Goal: Task Accomplishment & Management: Contribute content

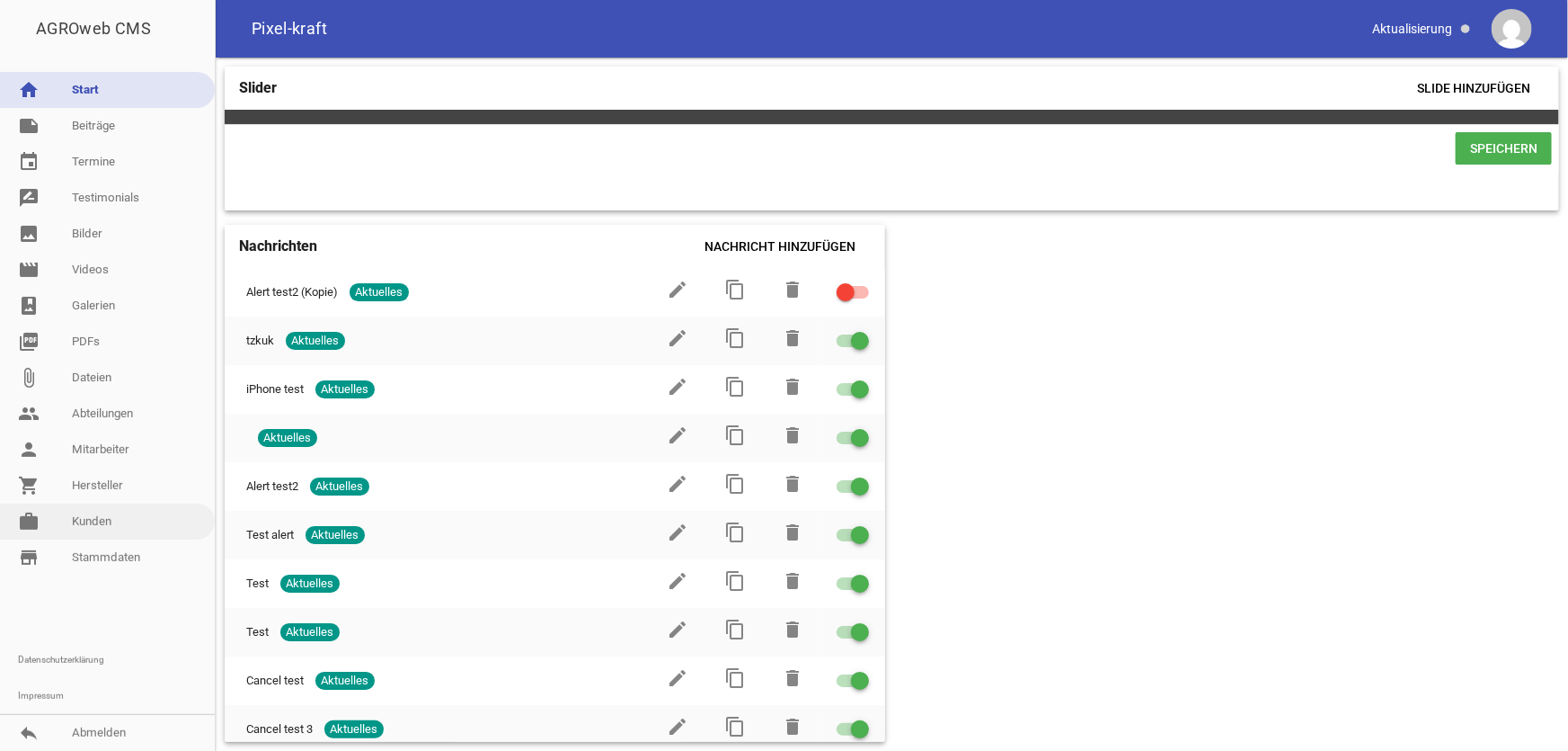
click at [81, 520] on link "work [PERSON_NAME]" at bounding box center [107, 521] width 215 height 36
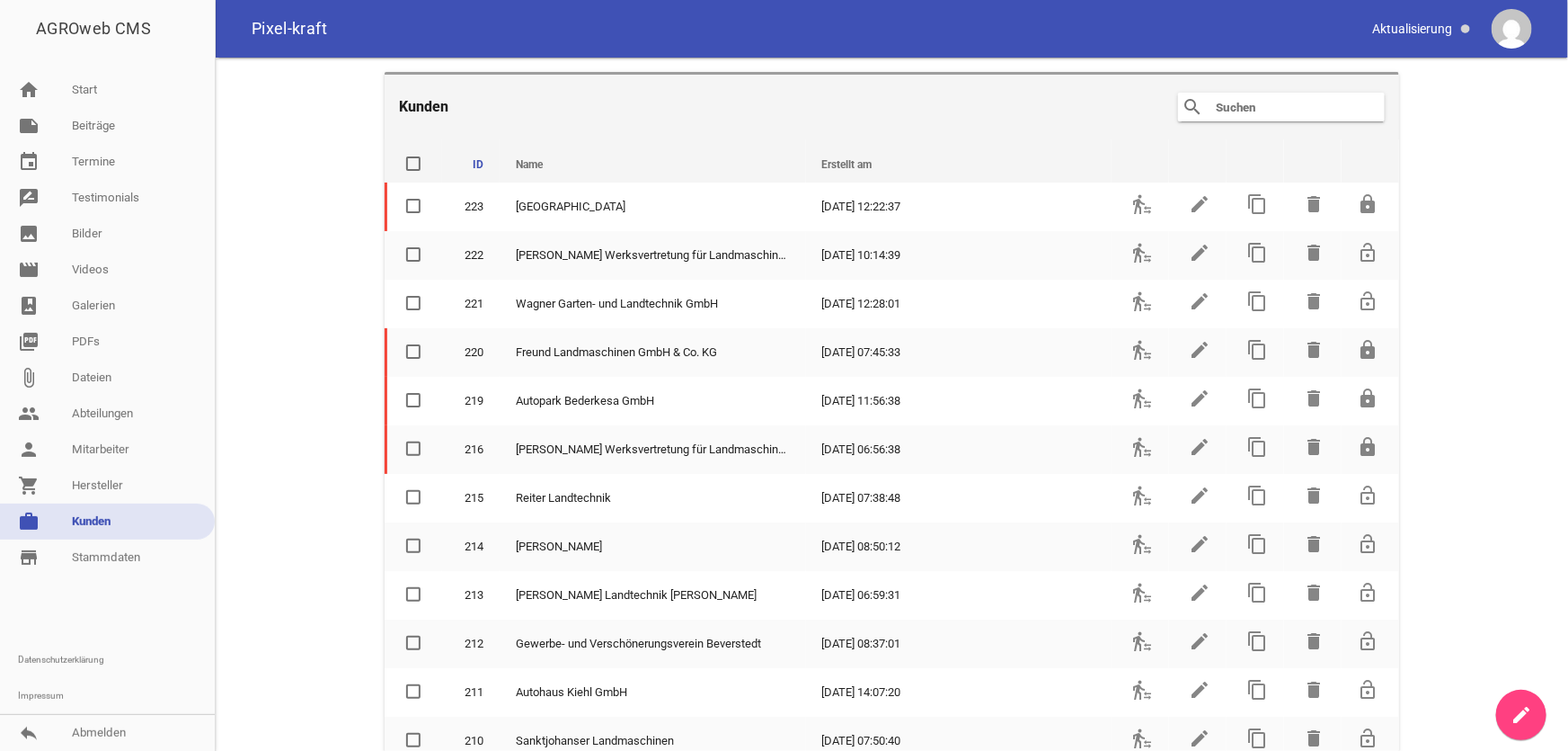
click at [1246, 111] on input "text" at bounding box center [1285, 107] width 144 height 21
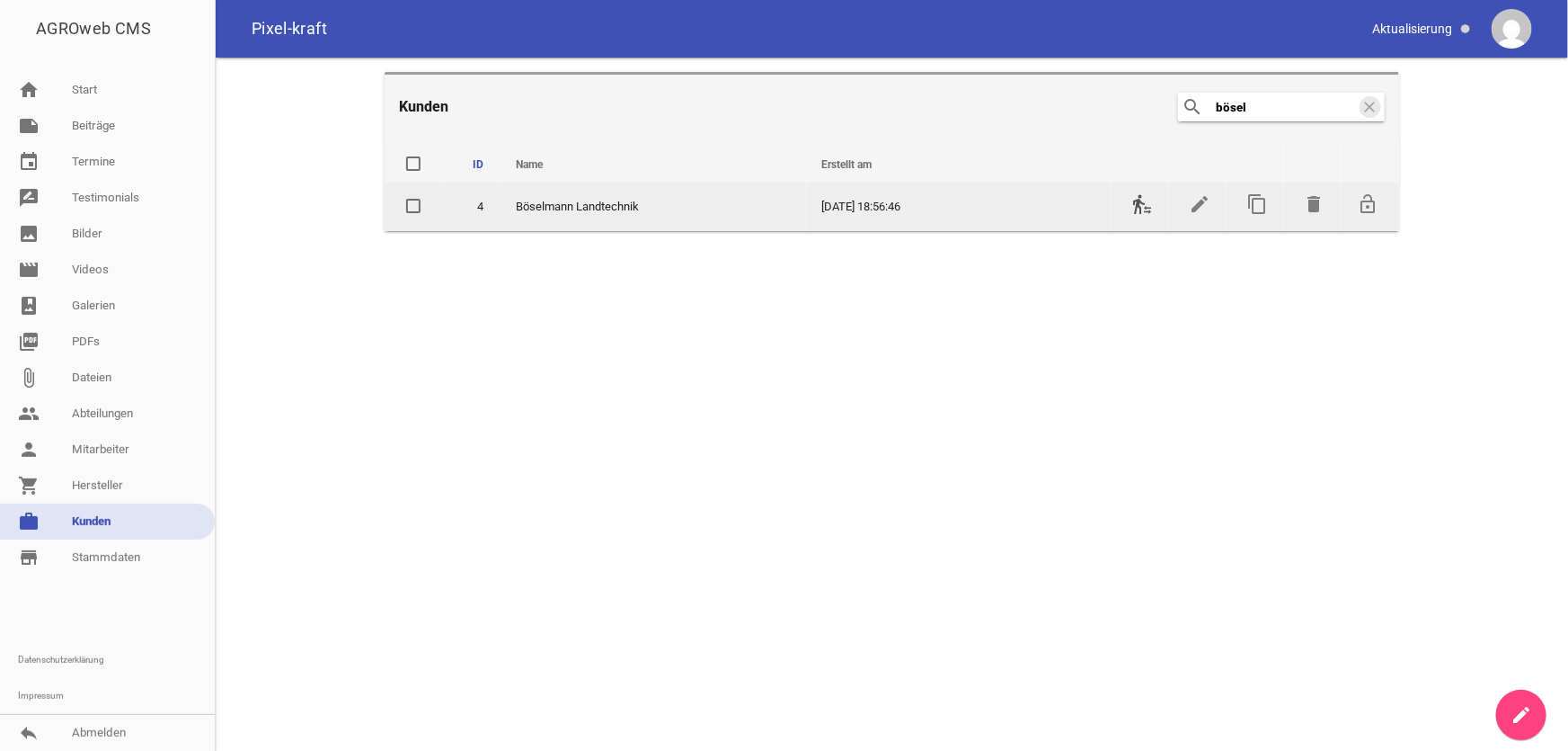
type input "bösel"
click at [1147, 206] on icon "transfer_within_a_station" at bounding box center [1142, 204] width 21 height 21
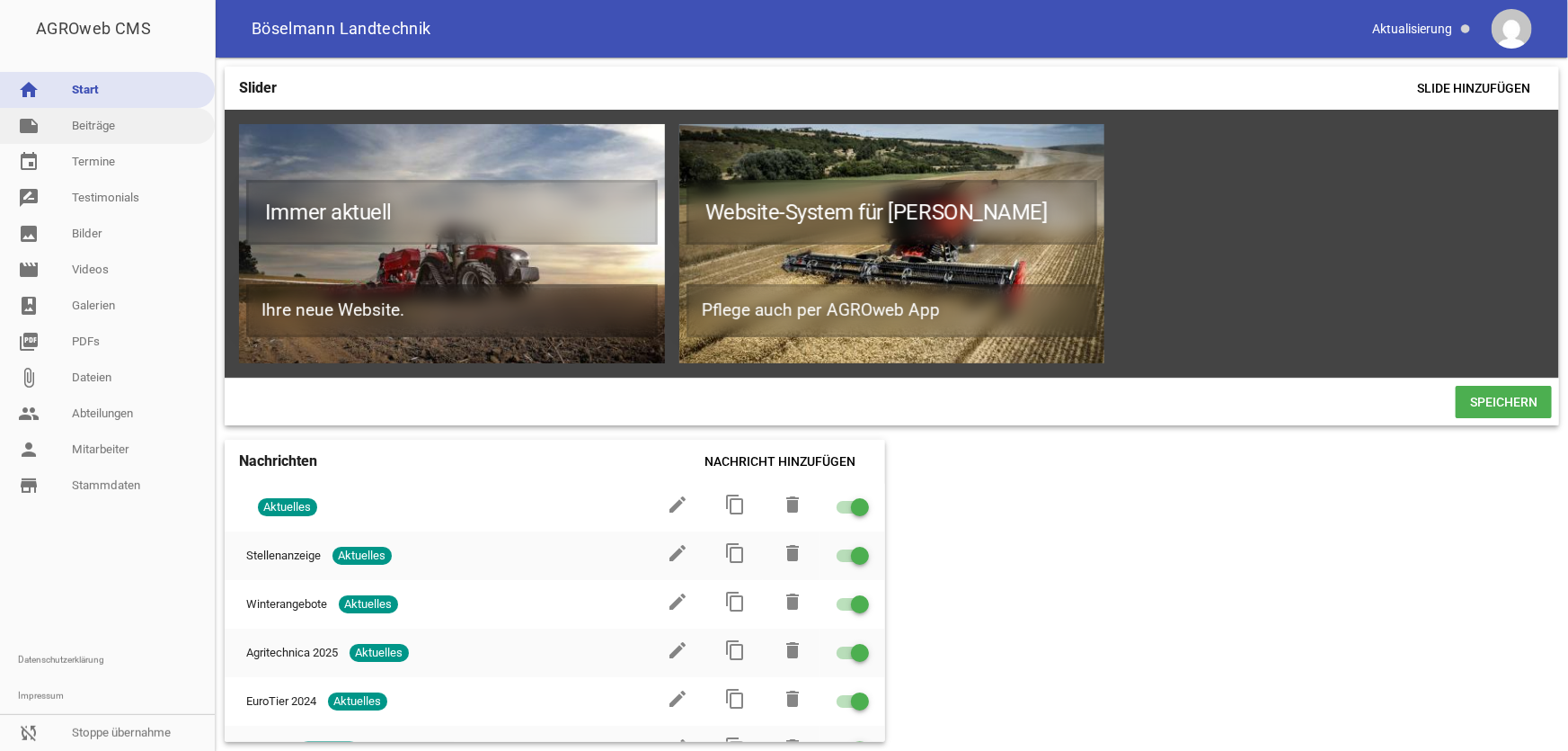
click at [120, 128] on link "note Beiträge" at bounding box center [107, 125] width 215 height 36
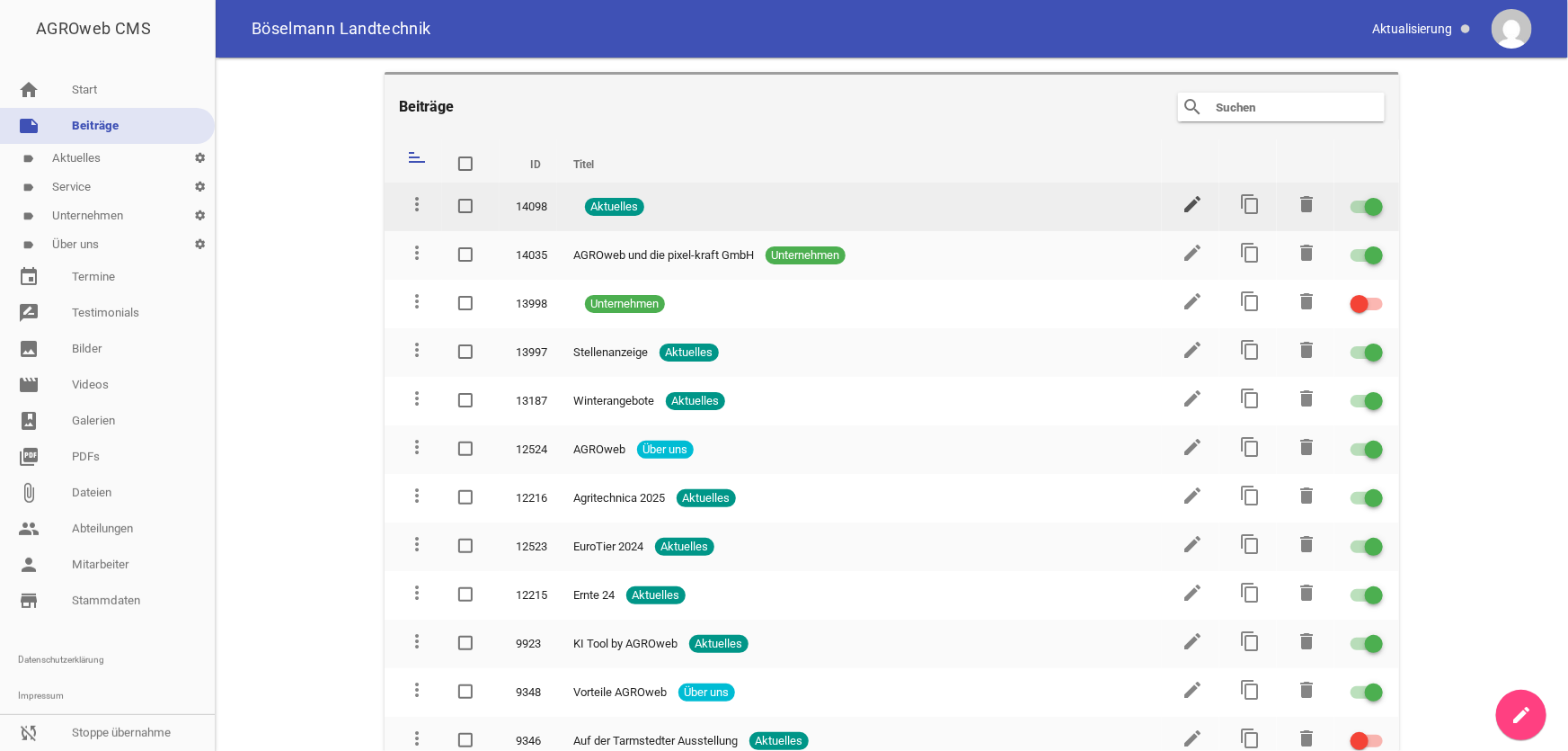
click at [1182, 206] on icon "edit" at bounding box center [1193, 204] width 21 height 21
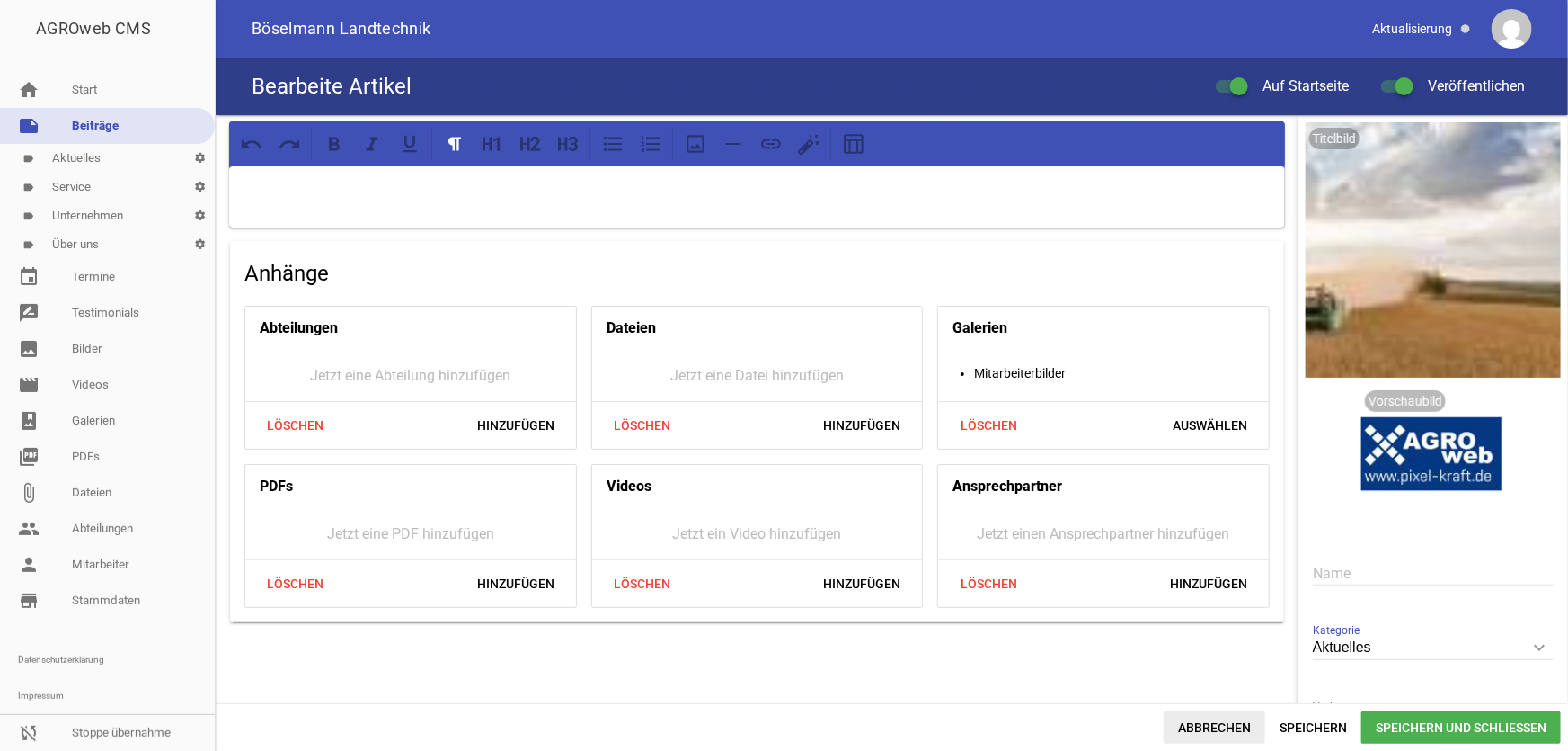
click at [1210, 728] on span "Abbrechen" at bounding box center [1214, 728] width 101 height 33
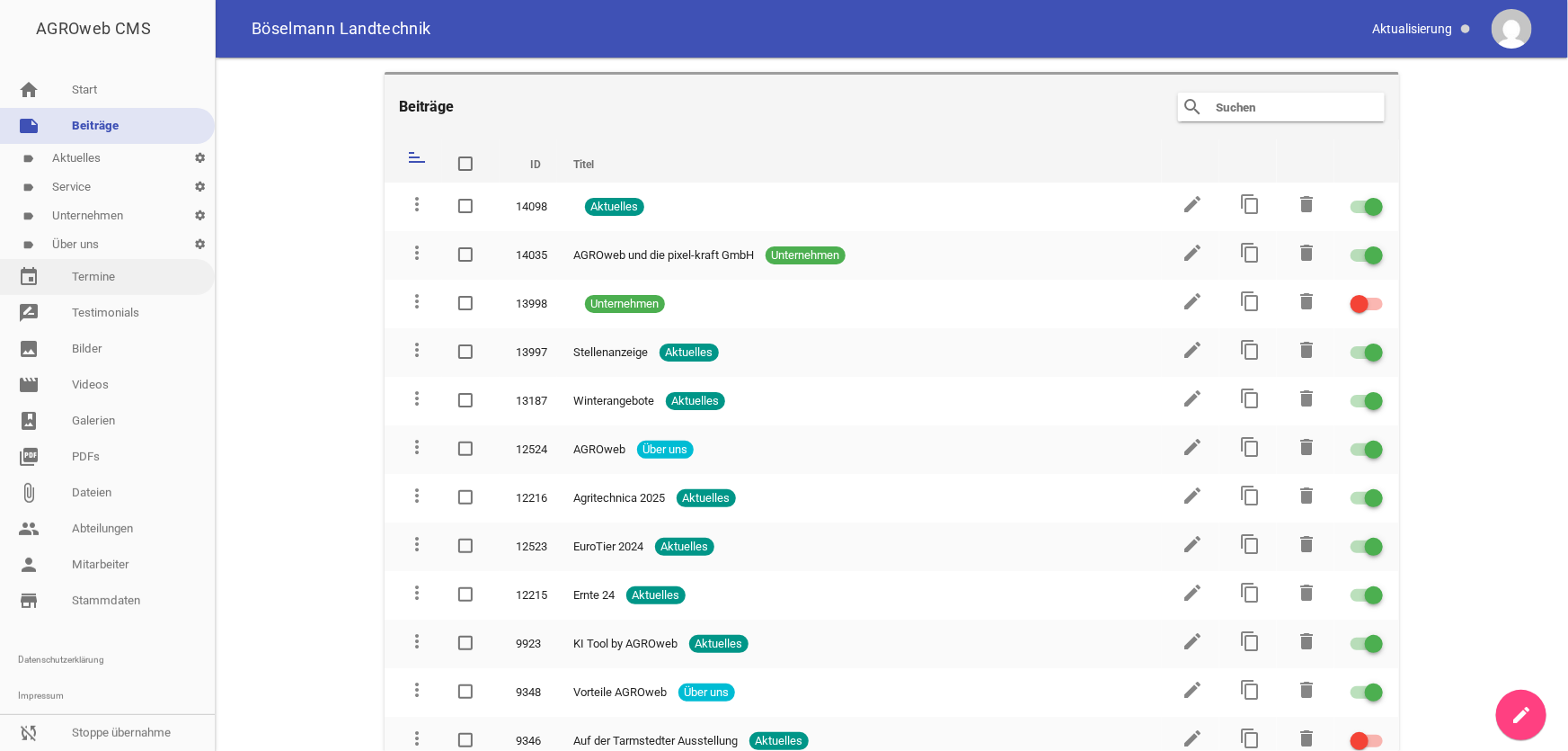
click at [109, 279] on link "event Termine" at bounding box center [107, 276] width 215 height 36
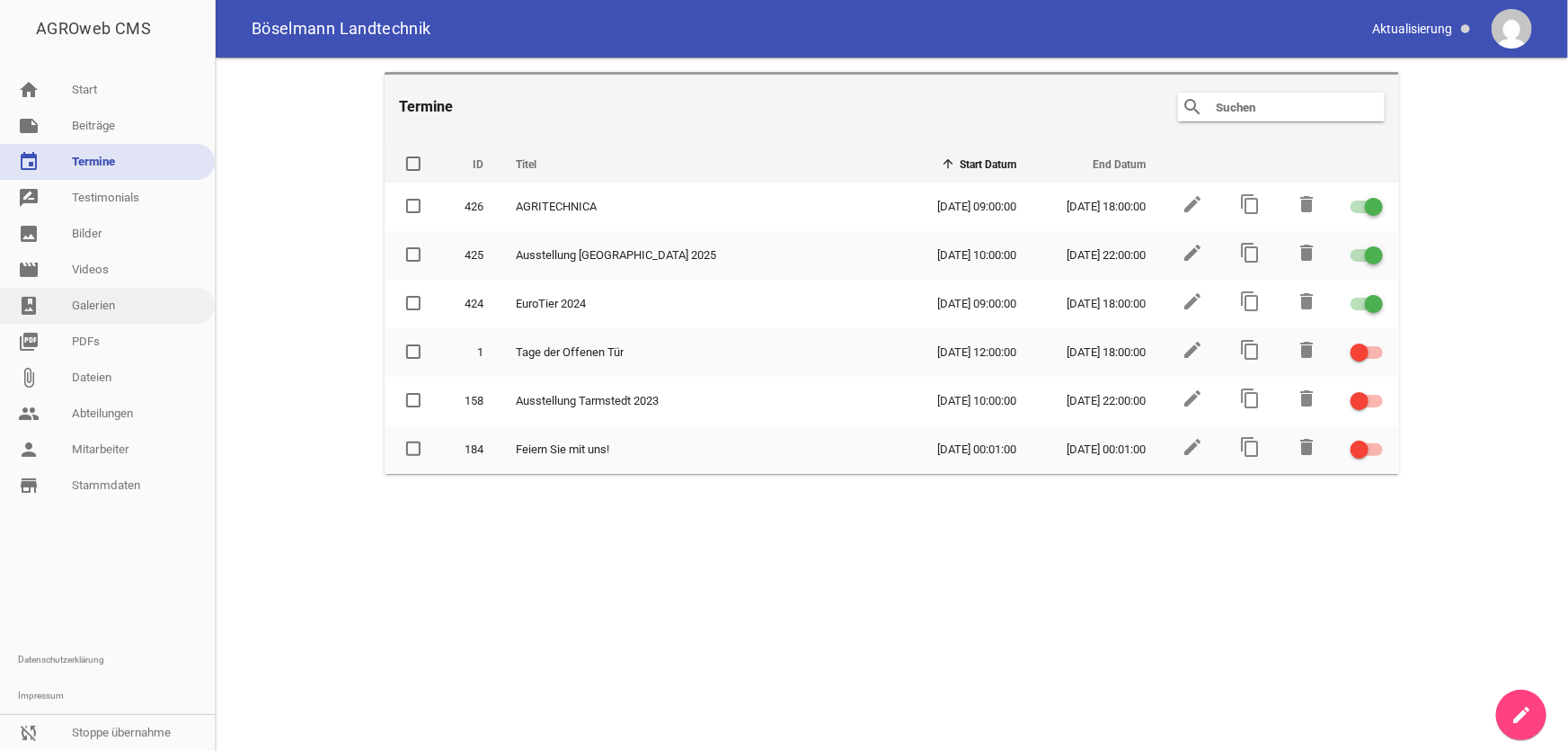
click at [108, 301] on link "photo_album Galerien" at bounding box center [107, 305] width 215 height 36
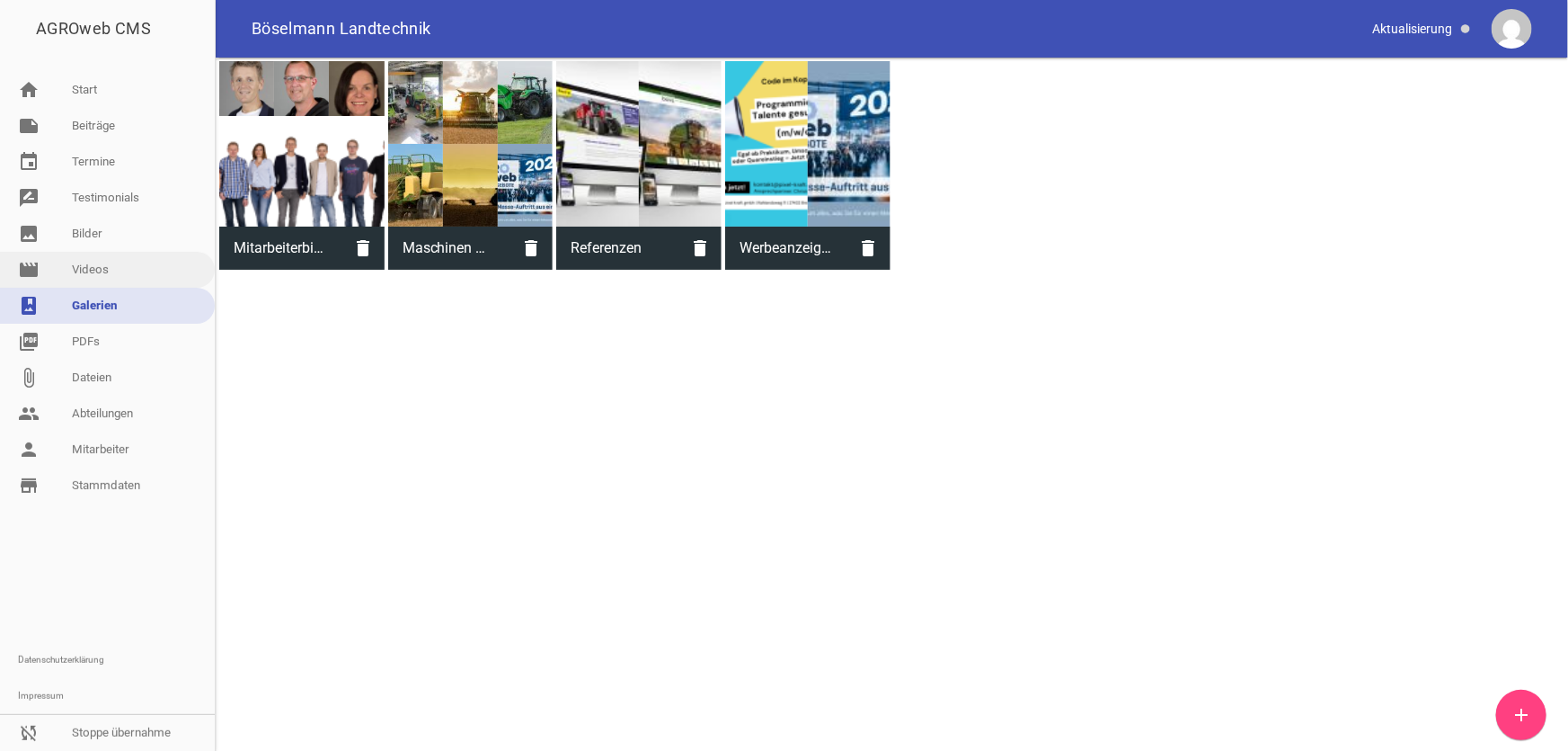
click at [107, 276] on link "movie Videos" at bounding box center [107, 269] width 215 height 36
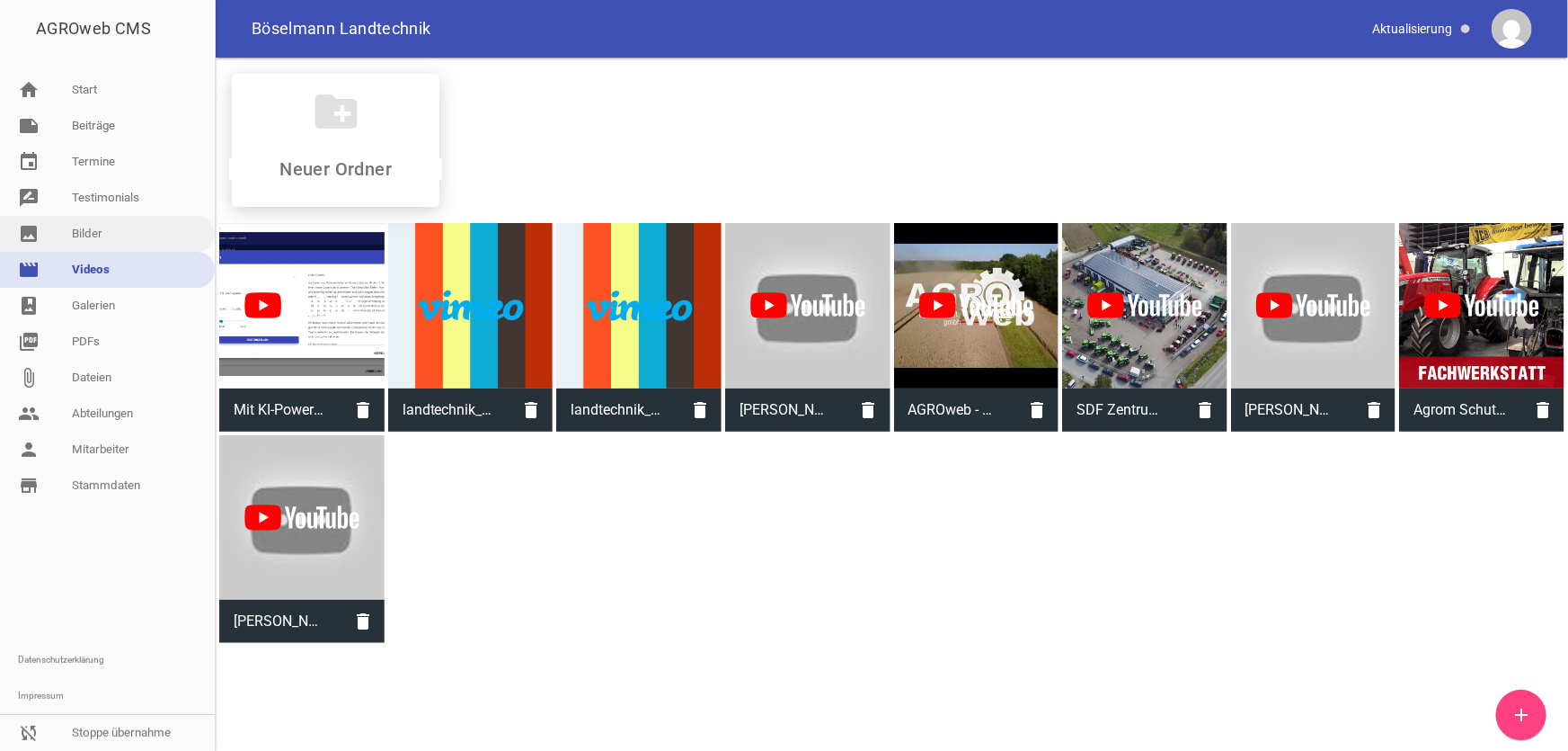
click at [124, 239] on link "image Bilder" at bounding box center [107, 234] width 215 height 36
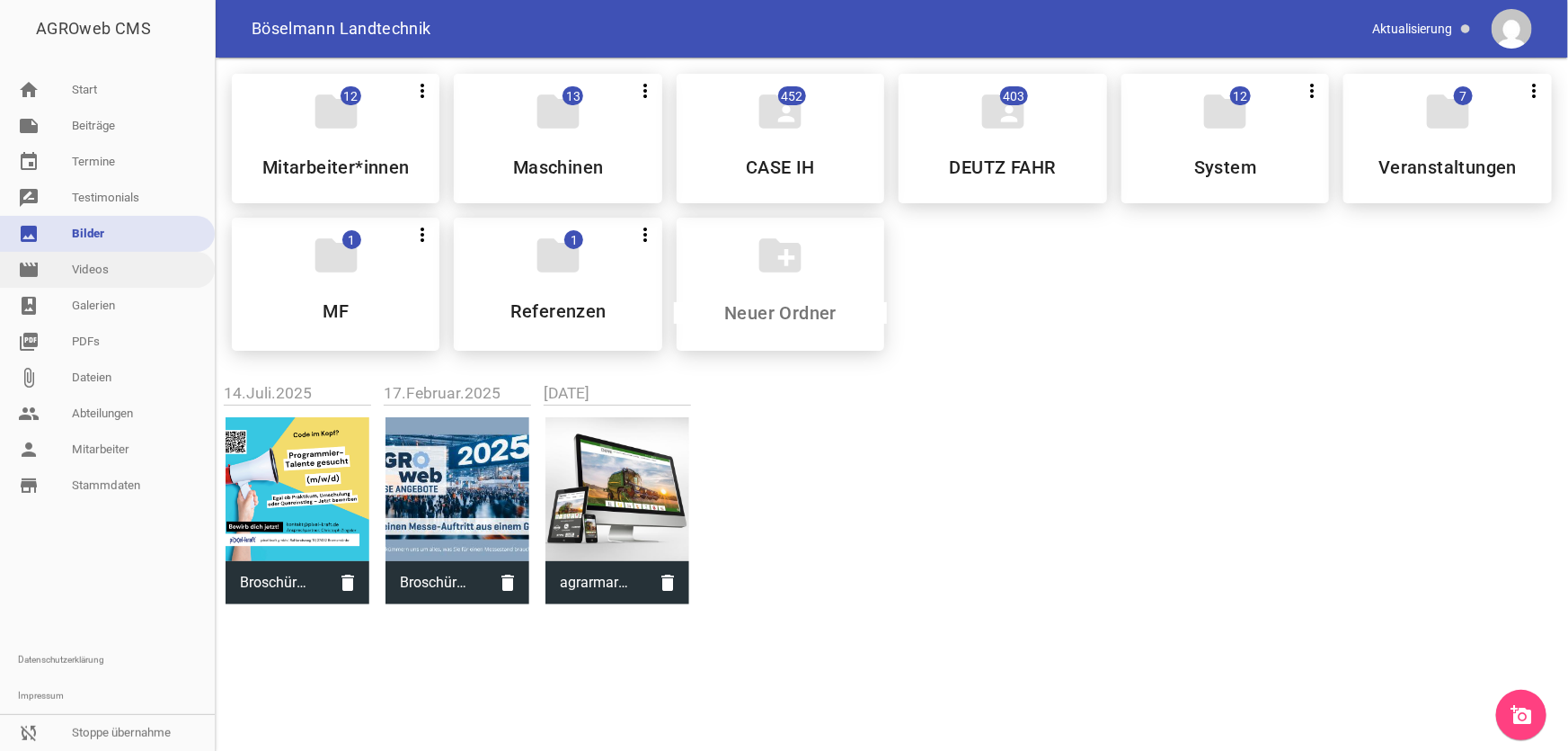
click at [112, 269] on link "movie Videos" at bounding box center [107, 269] width 215 height 36
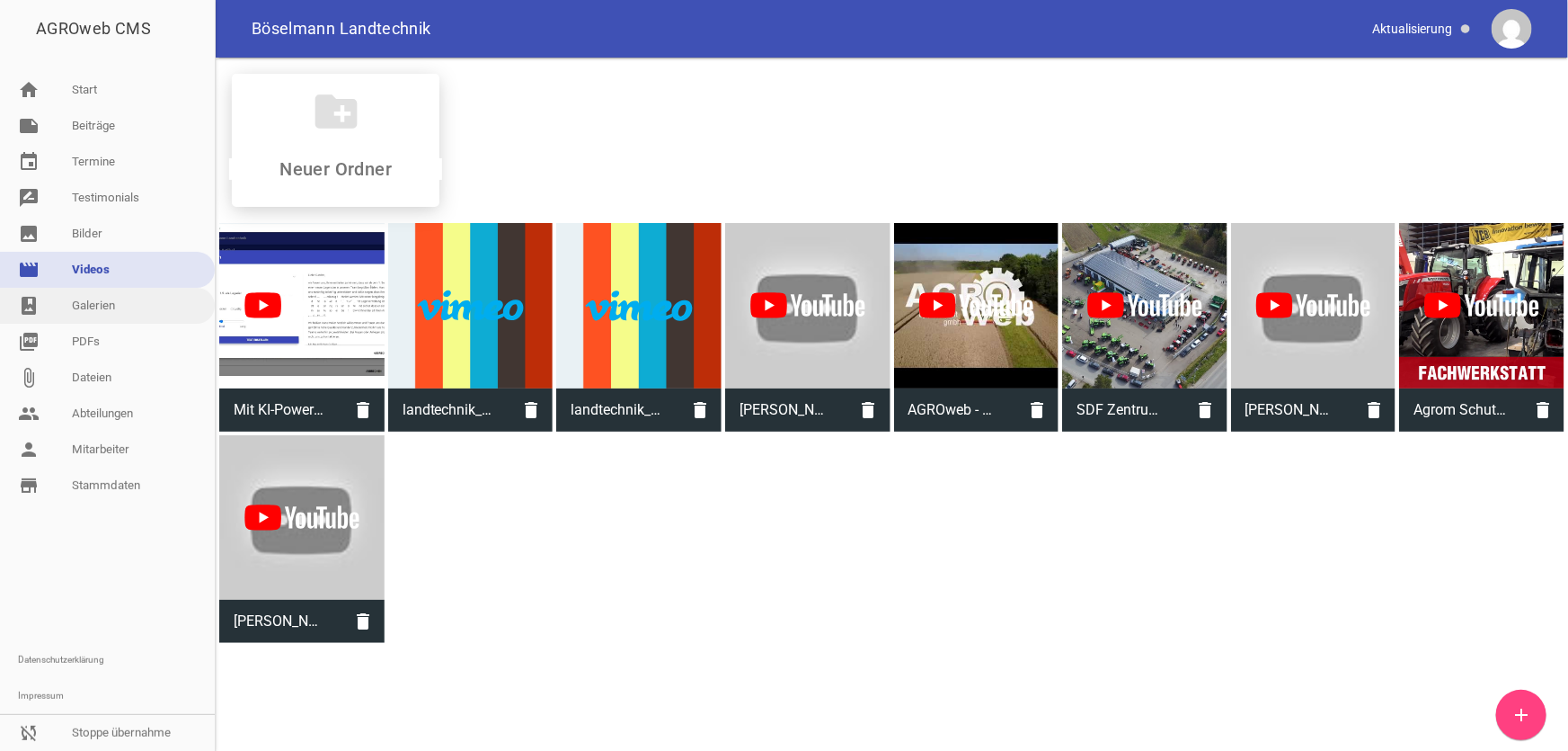
click at [94, 306] on link "photo_album Galerien" at bounding box center [107, 305] width 215 height 36
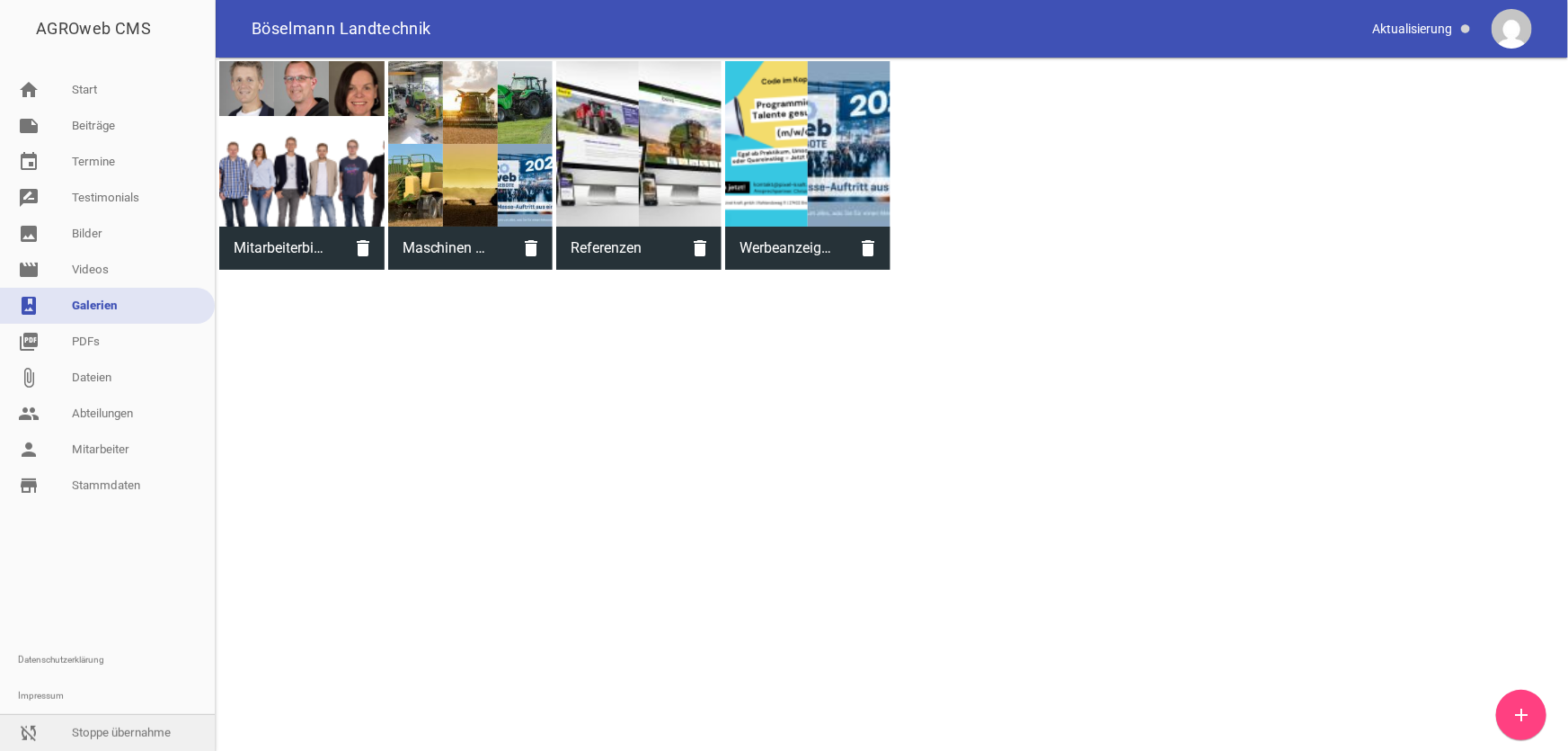
click at [98, 727] on link "sync_disabled Stoppe übernahme" at bounding box center [107, 732] width 215 height 36
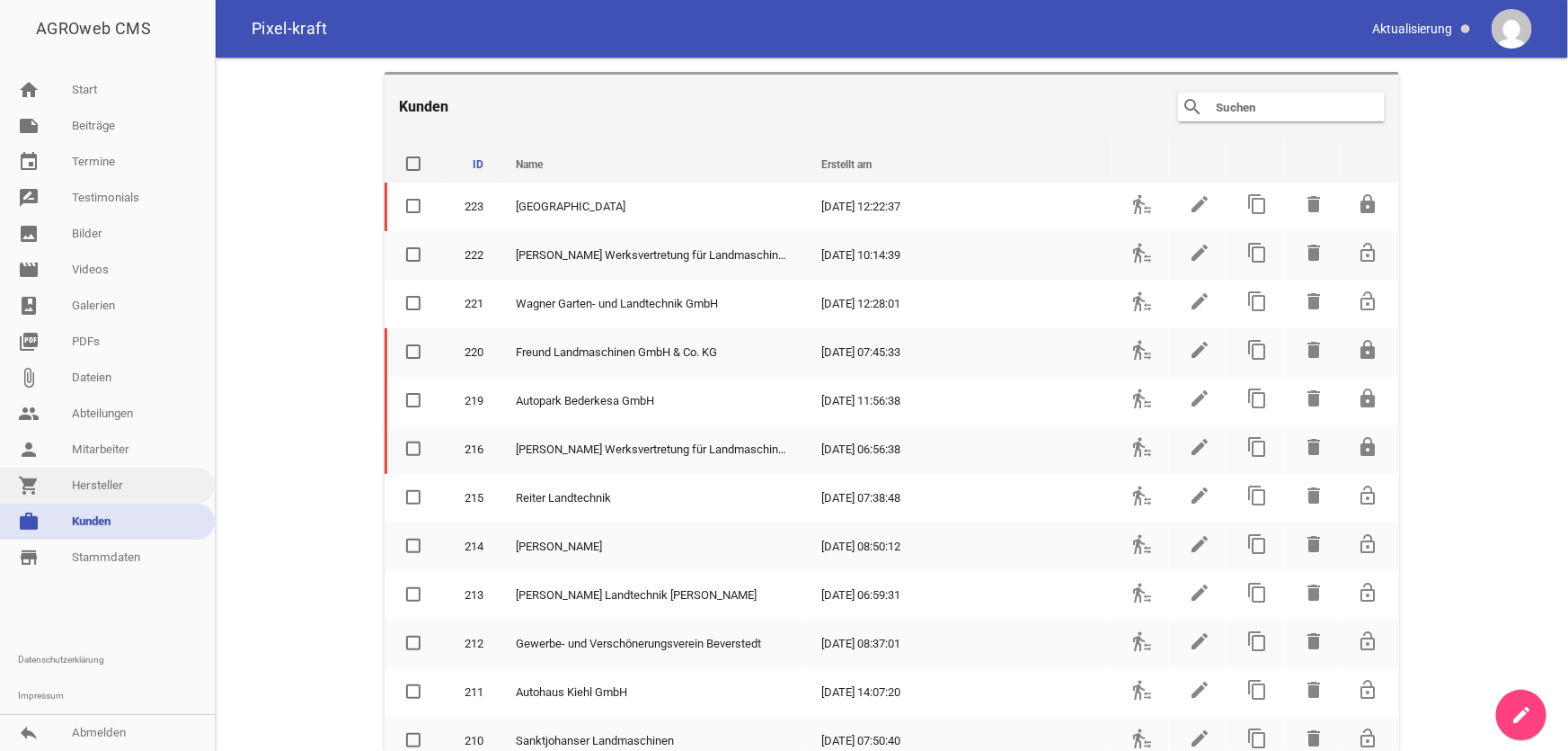
click at [102, 487] on link "shopping_cart Hersteller" at bounding box center [107, 485] width 215 height 36
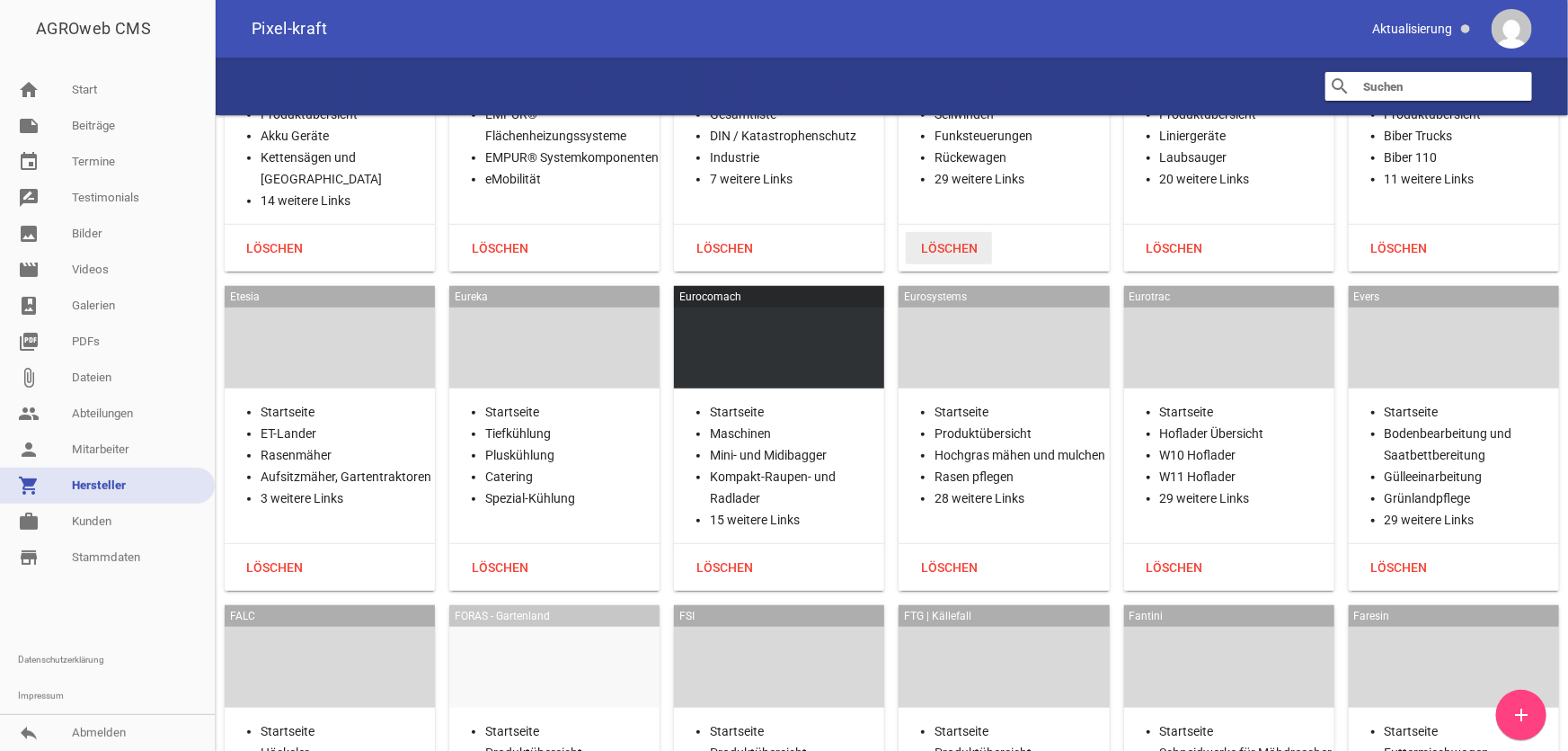
scroll to position [11362, 0]
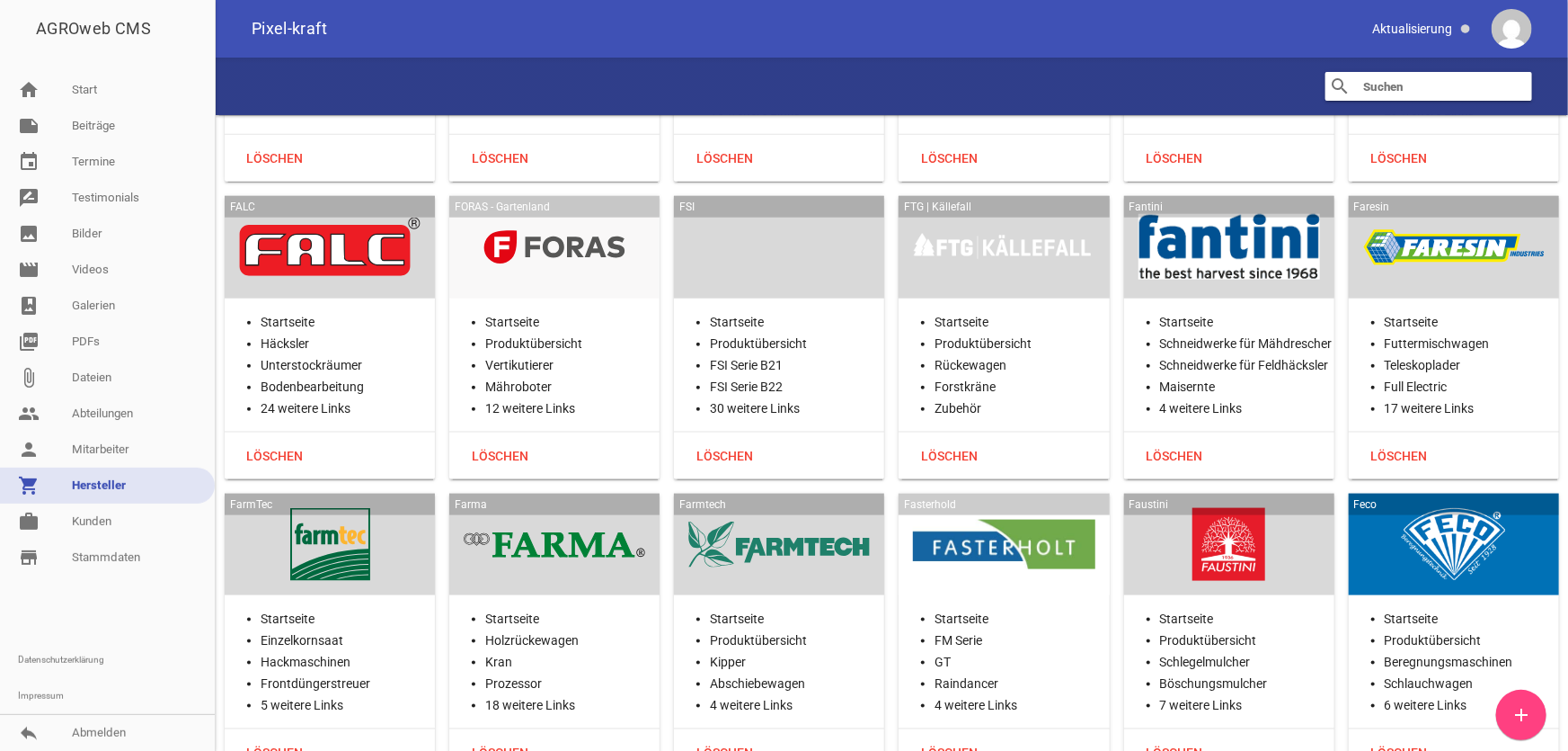
click at [817, 244] on div at bounding box center [779, 247] width 181 height 73
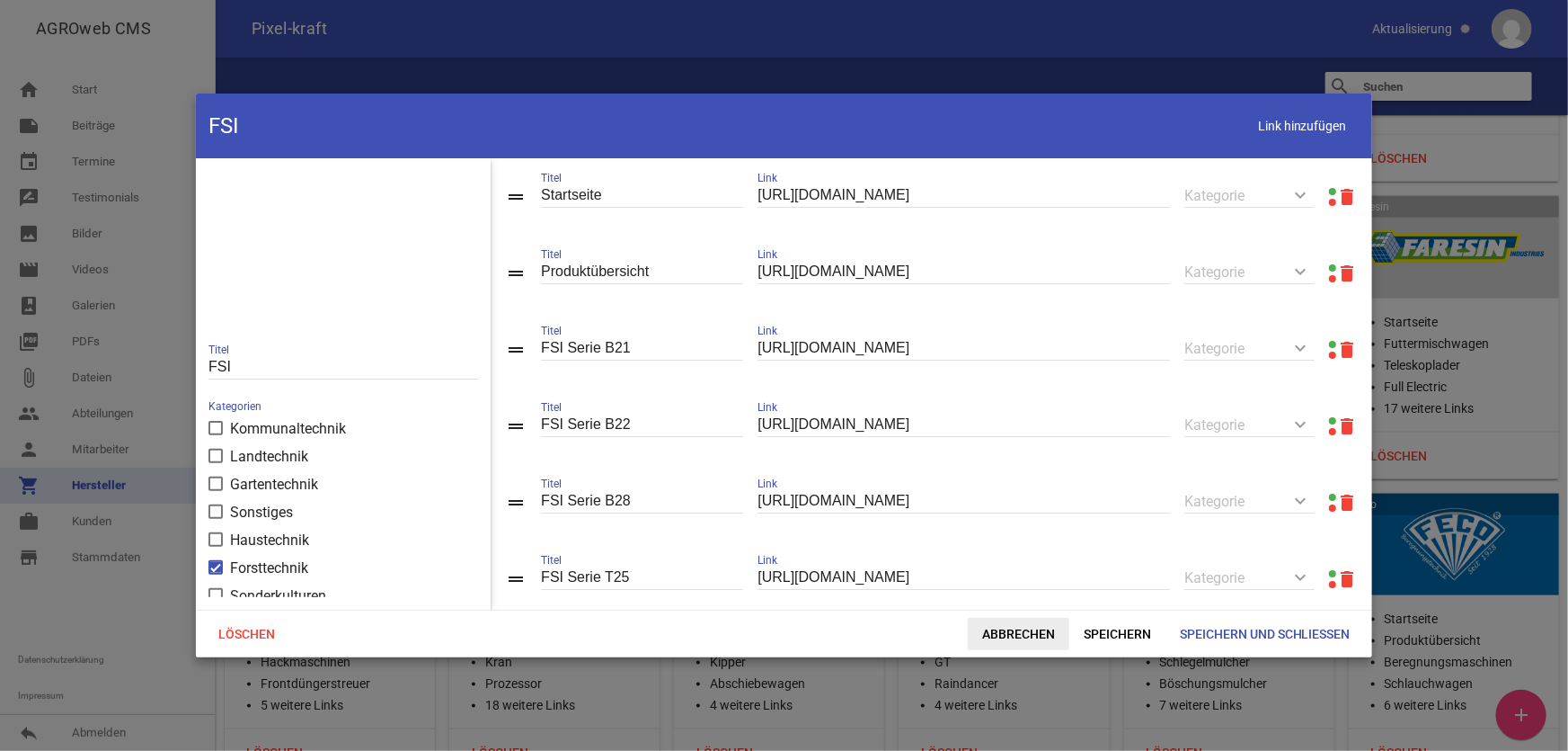
click at [1013, 634] on span "Abbrechen" at bounding box center [1018, 634] width 101 height 33
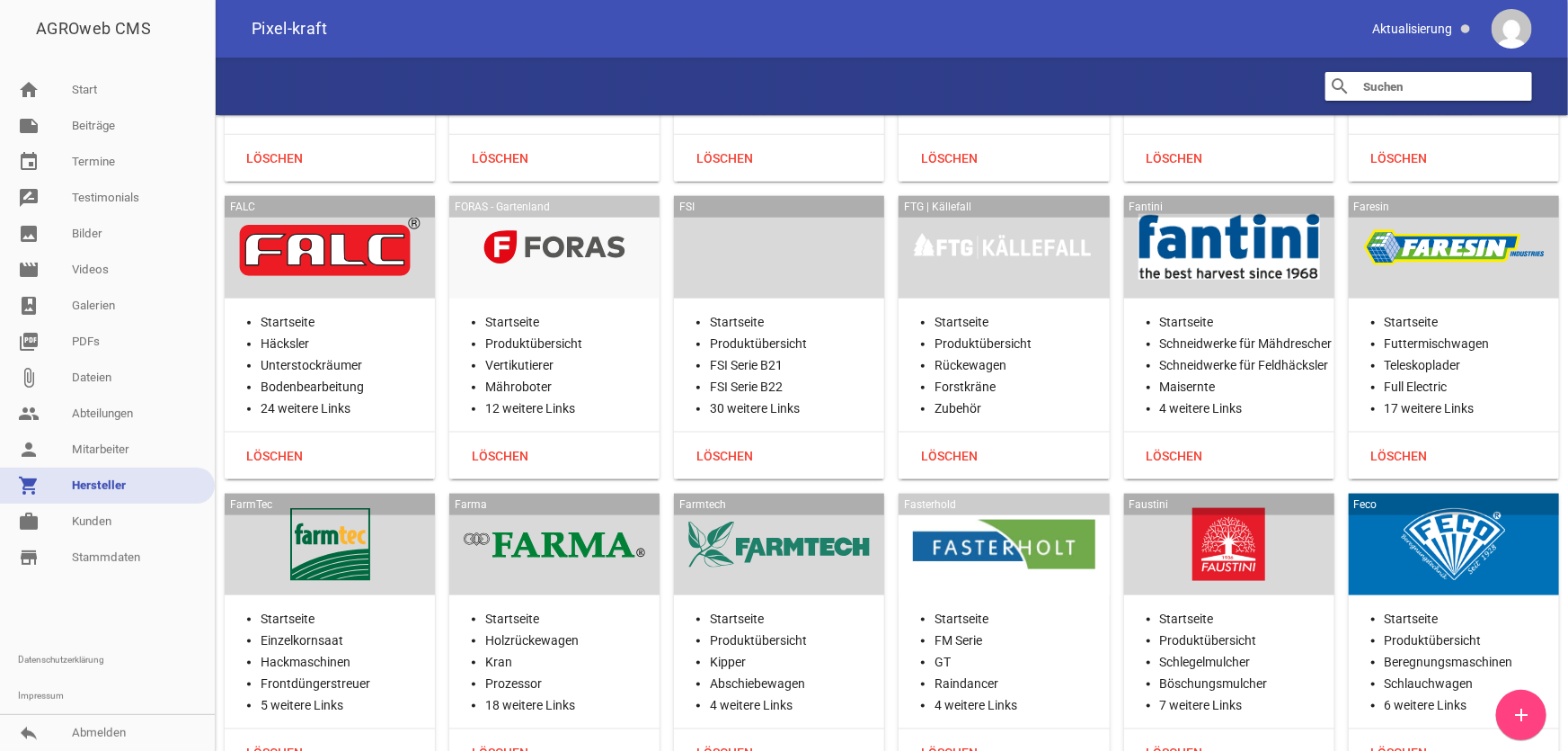
click at [989, 222] on div at bounding box center [1004, 247] width 181 height 73
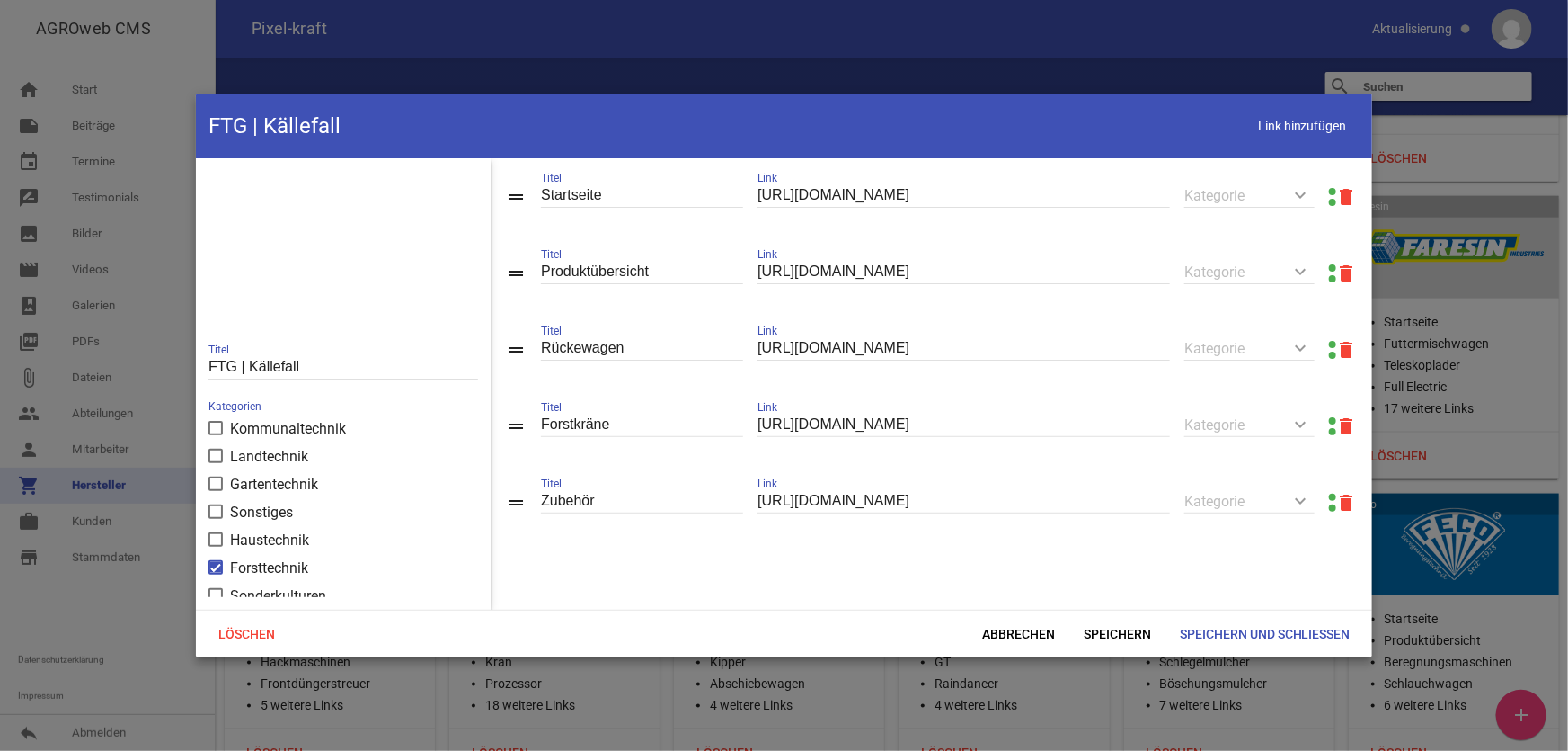
click at [1330, 264] on div at bounding box center [1333, 273] width 7 height 21
click at [1330, 266] on link at bounding box center [1333, 267] width 7 height 7
click at [1006, 640] on span "Abbrechen" at bounding box center [1018, 634] width 101 height 33
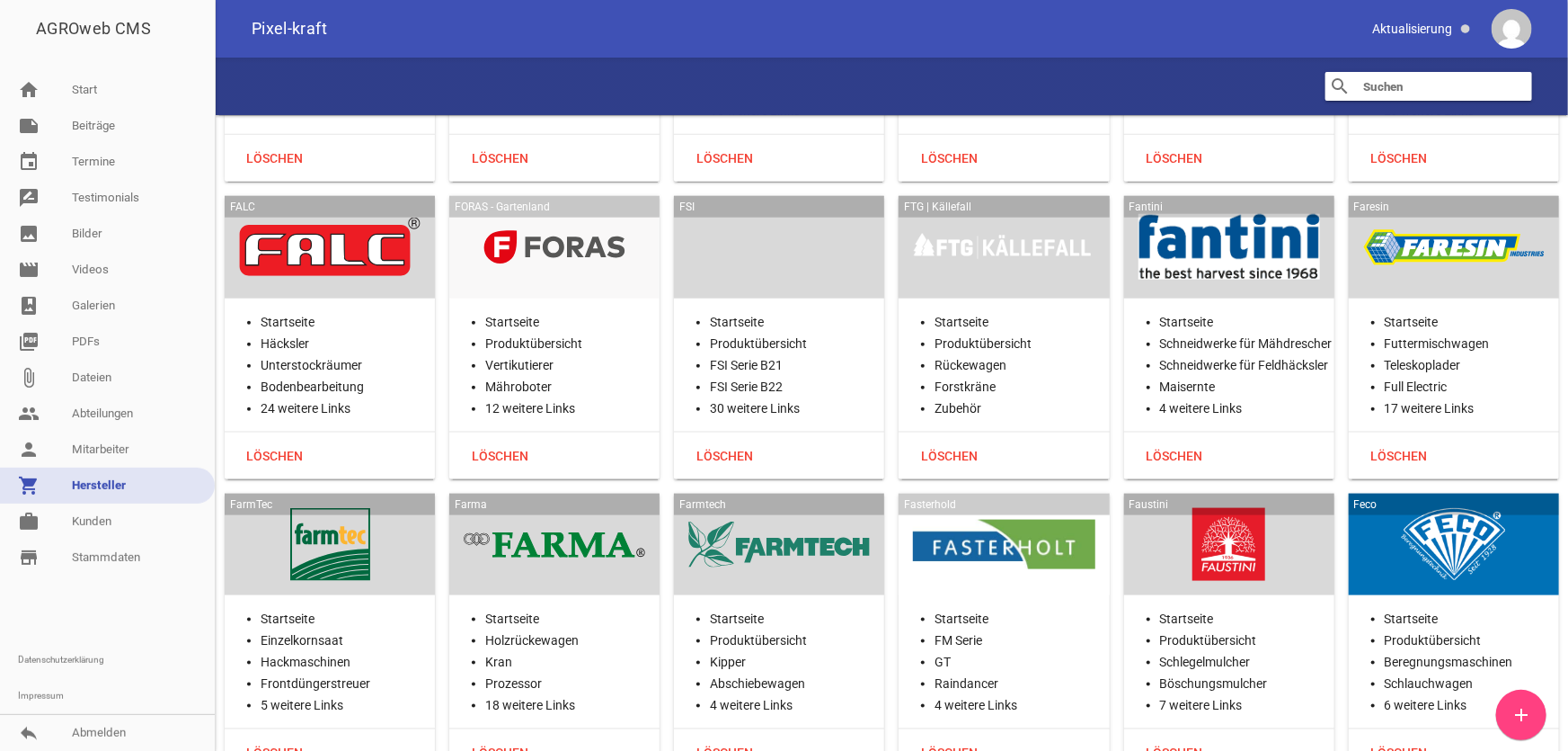
click at [1236, 232] on div at bounding box center [1229, 247] width 181 height 73
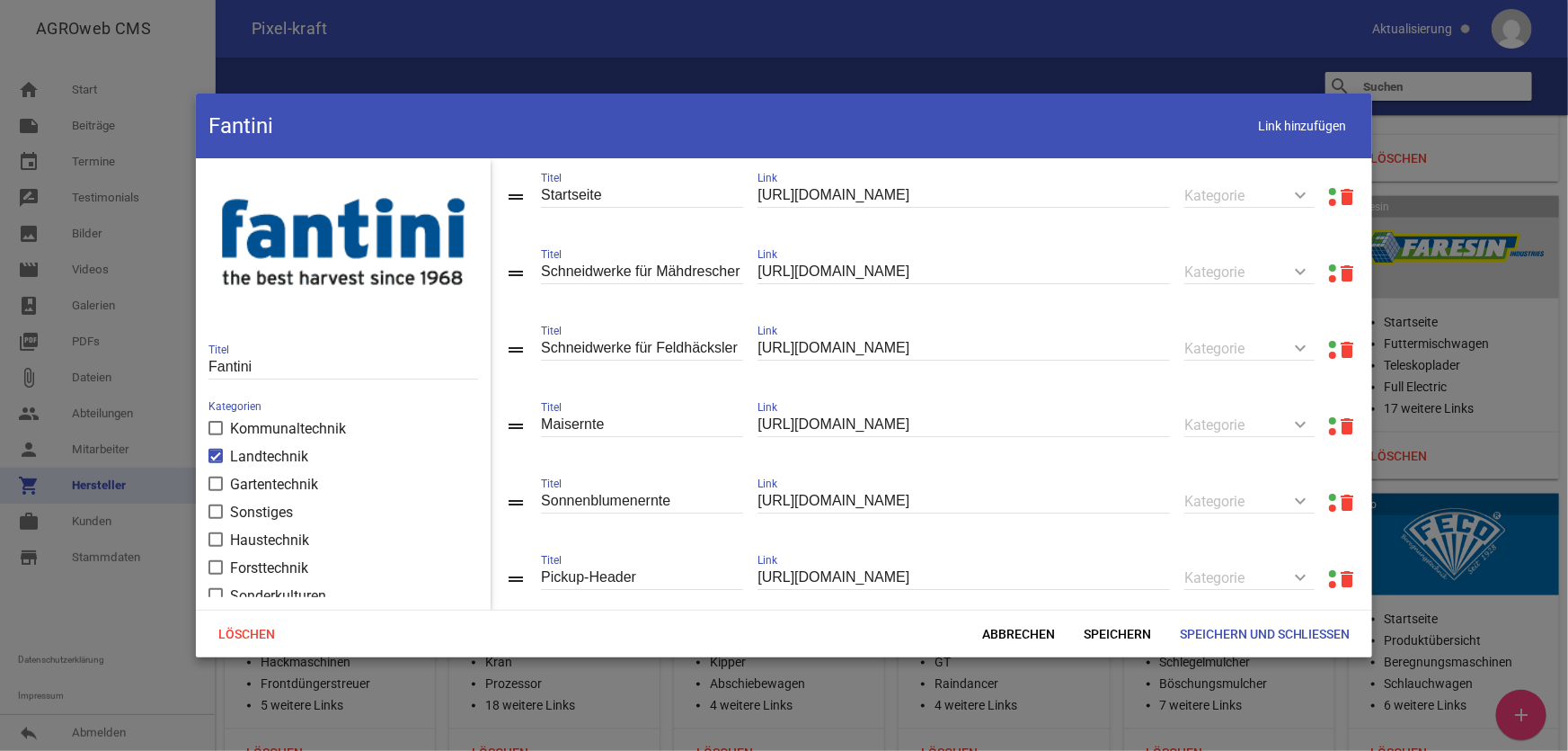
click at [1330, 191] on link at bounding box center [1333, 191] width 7 height 7
click at [989, 629] on span "Abbrechen" at bounding box center [1018, 634] width 101 height 33
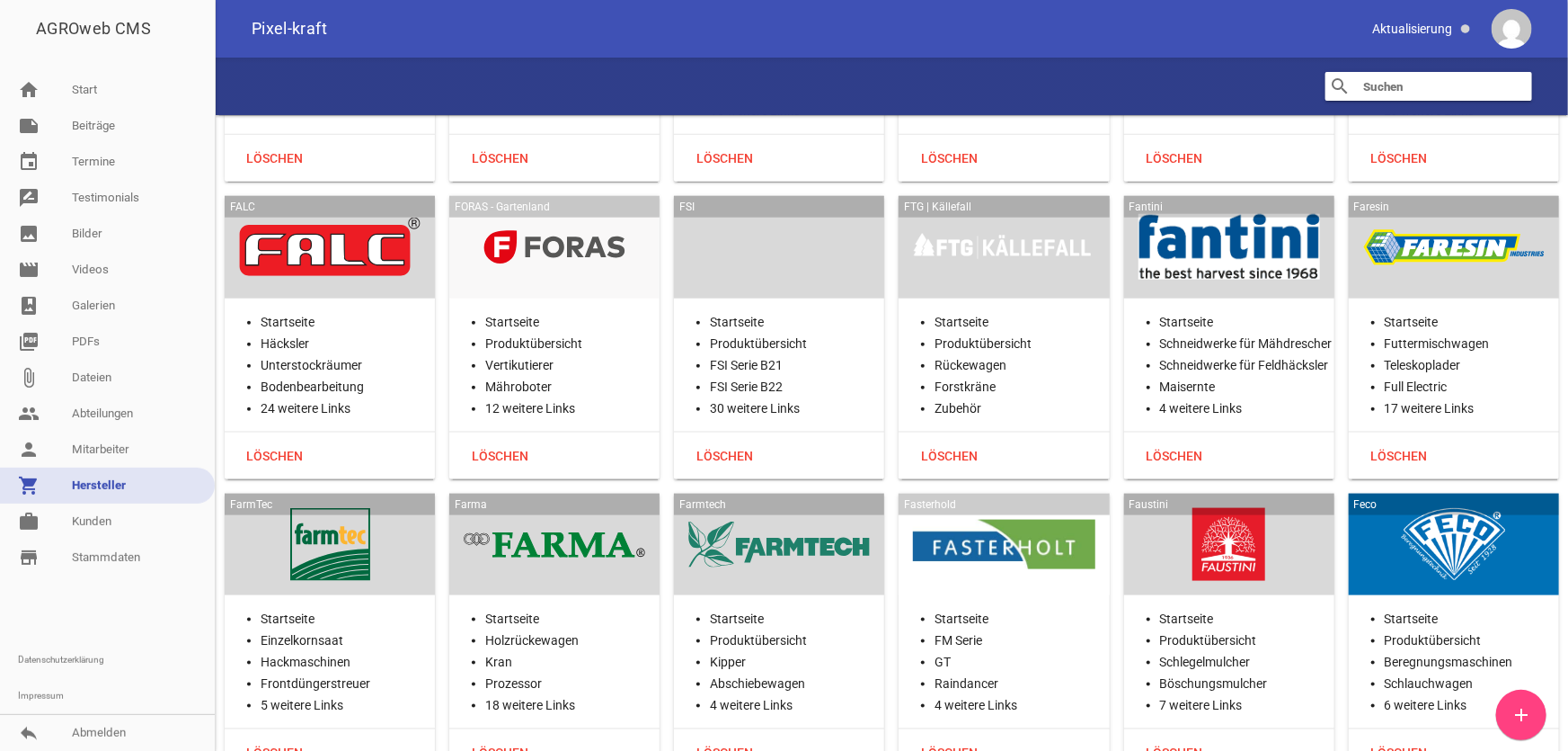
click at [1417, 230] on div at bounding box center [1454, 247] width 181 height 73
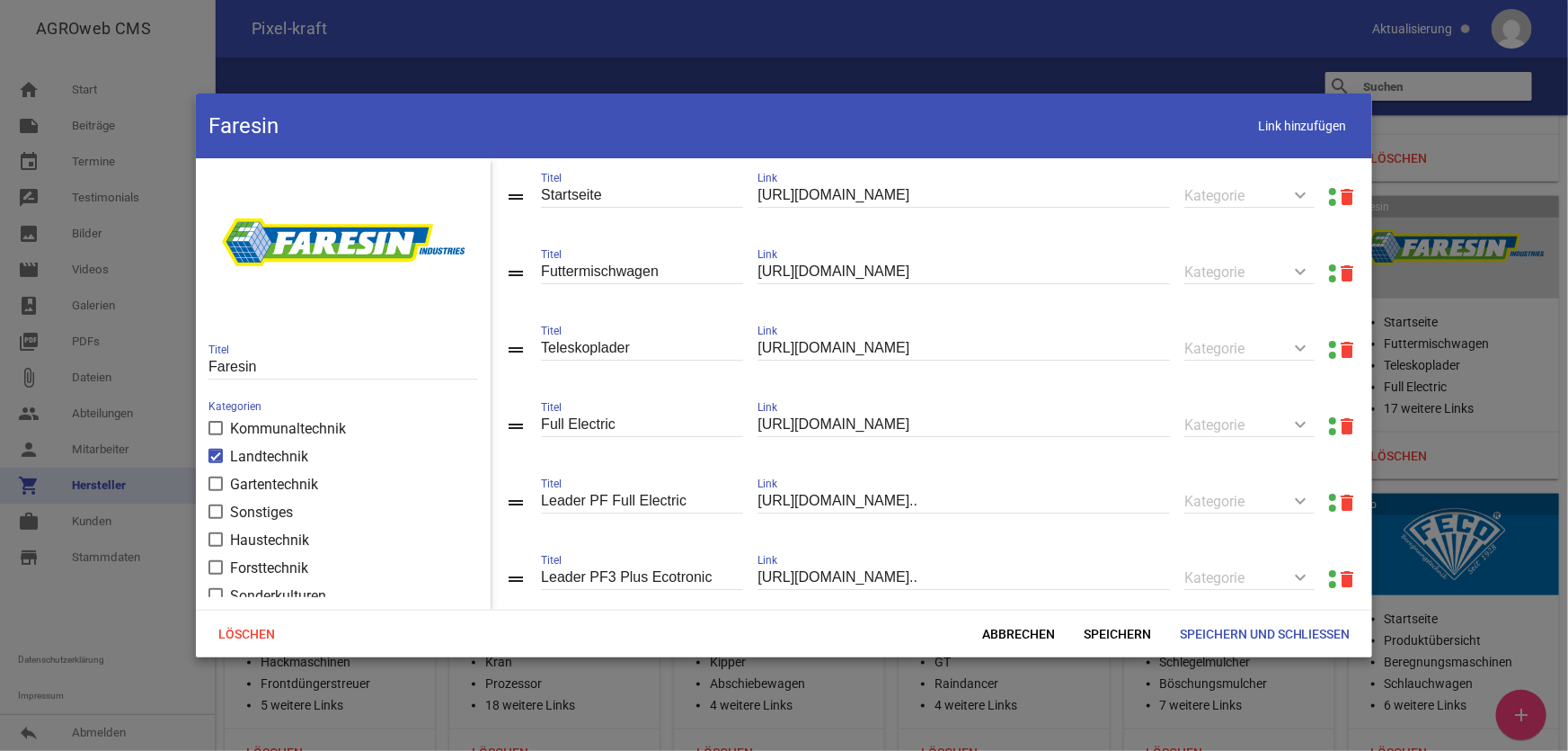
click at [1330, 189] on link at bounding box center [1333, 191] width 7 height 7
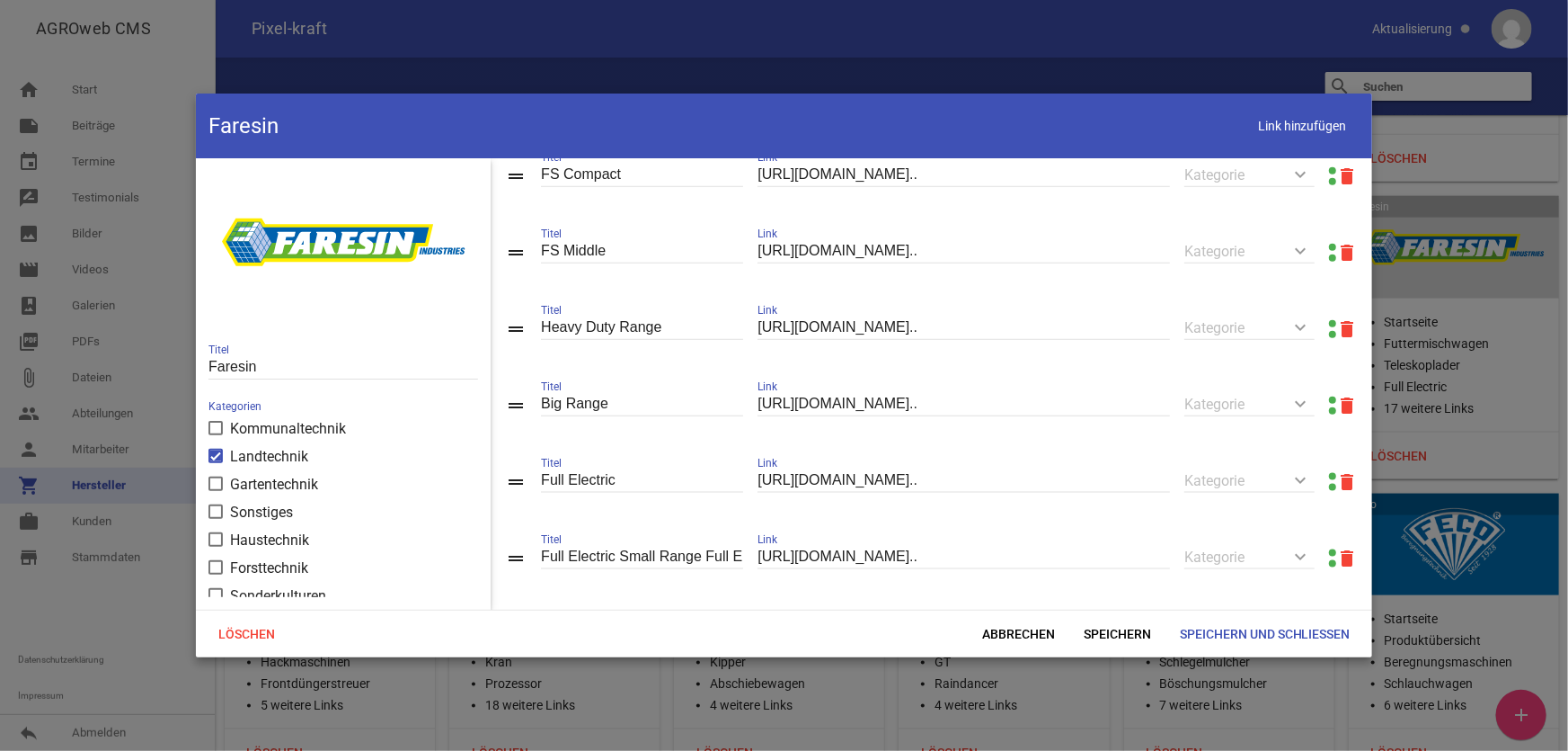
scroll to position [1202, 0]
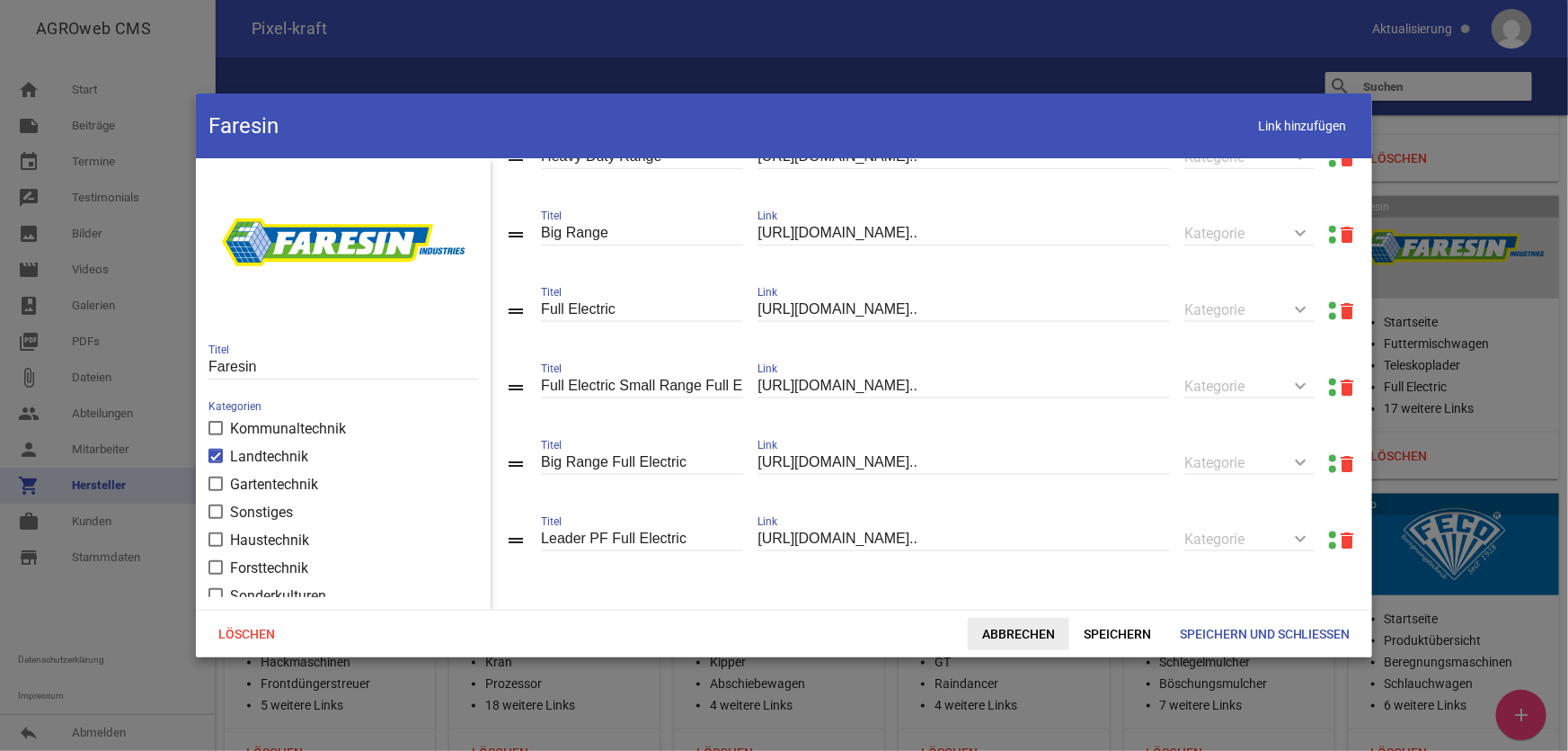
click at [1020, 640] on span "Abbrechen" at bounding box center [1018, 634] width 101 height 33
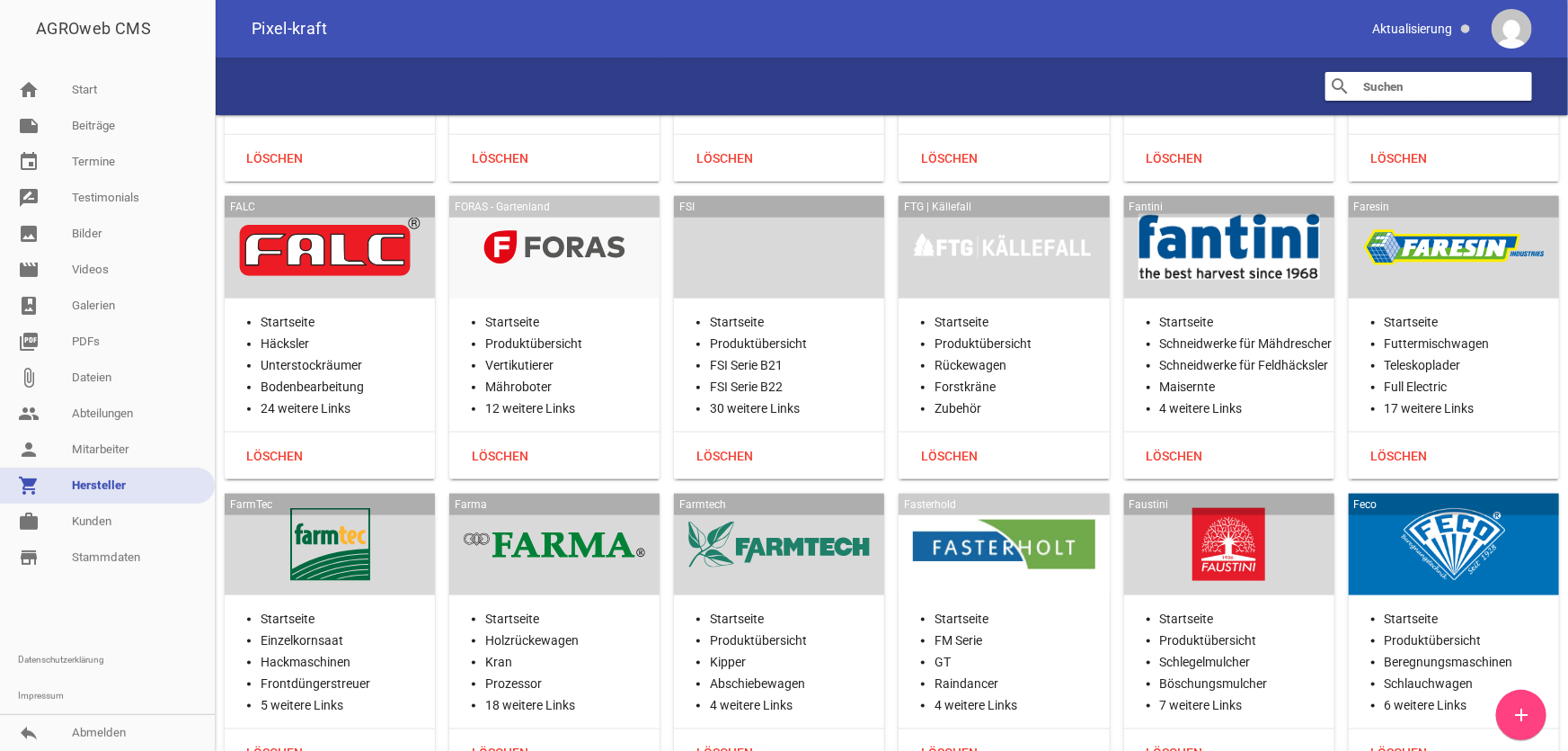
click at [373, 536] on div at bounding box center [330, 544] width 181 height 73
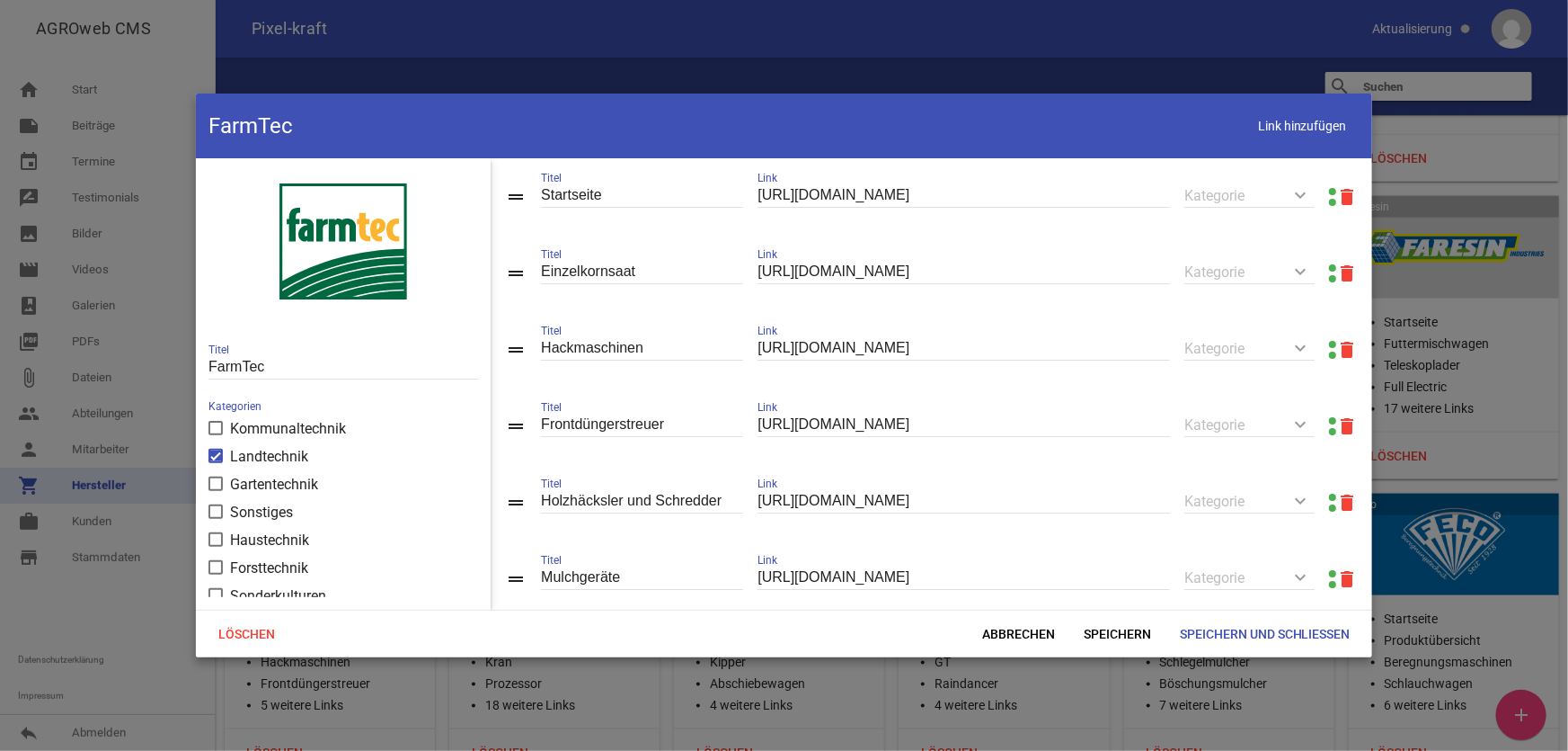
click at [1330, 188] on link at bounding box center [1333, 191] width 7 height 7
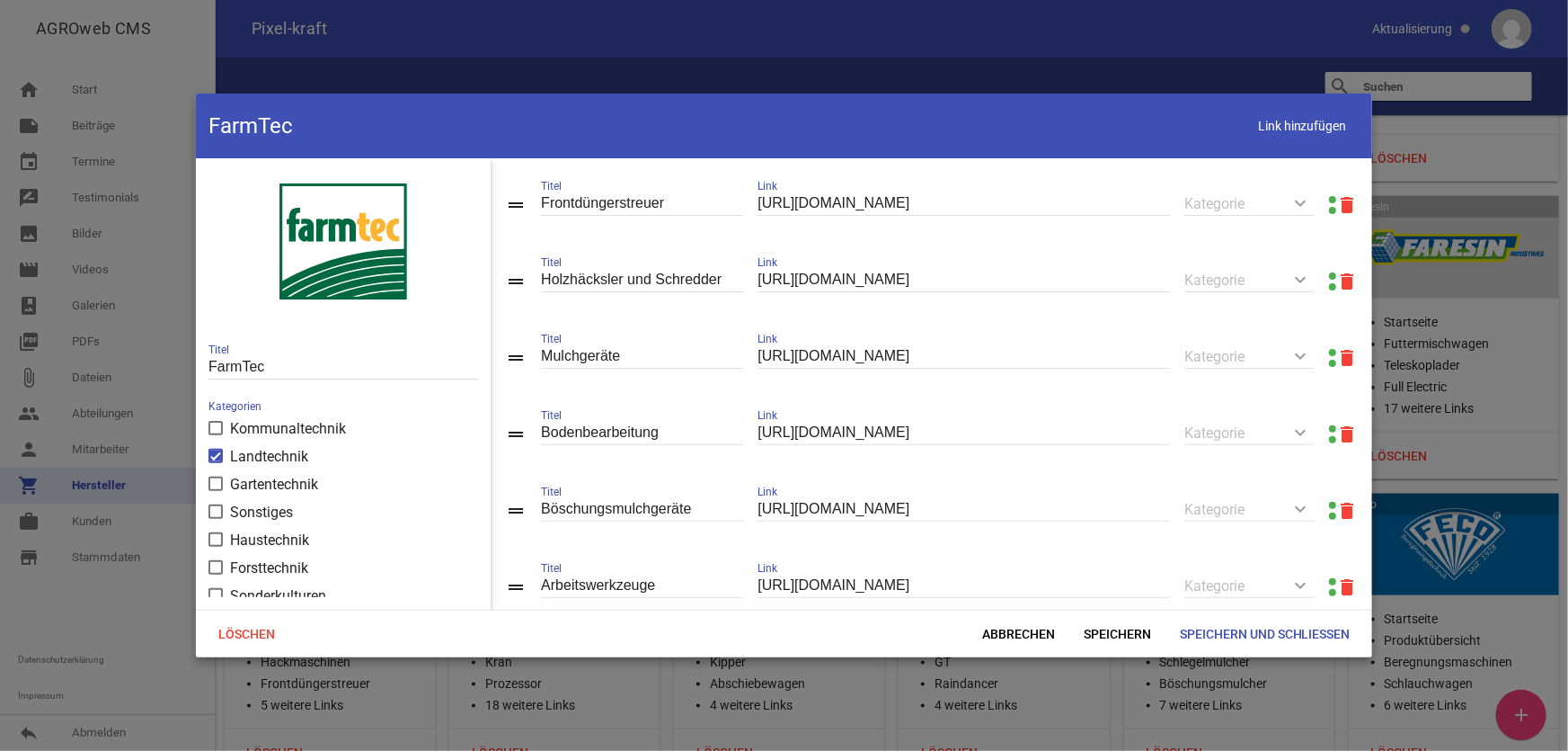
scroll to position [274, 0]
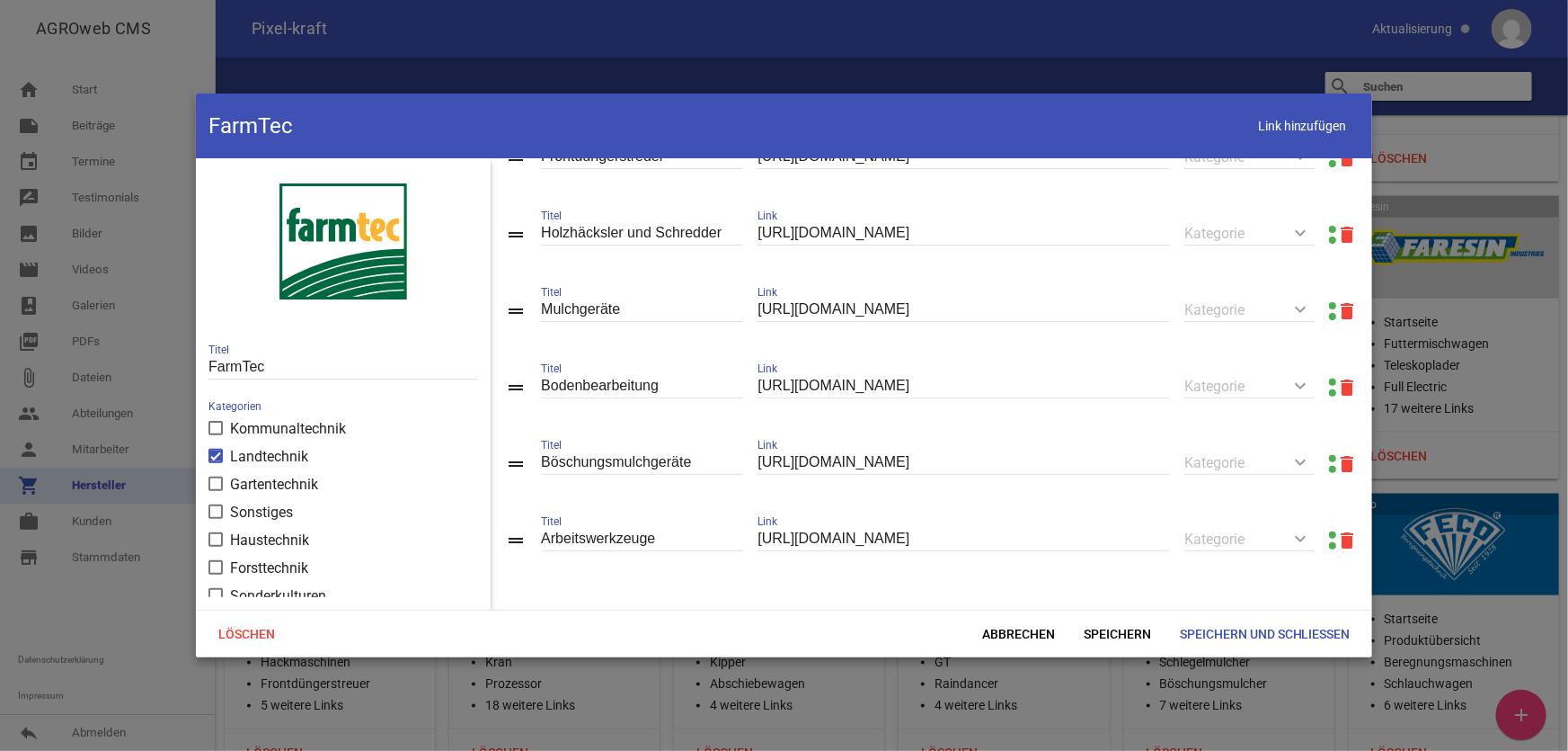
click at [999, 628] on span "Abbrechen" at bounding box center [1018, 634] width 101 height 33
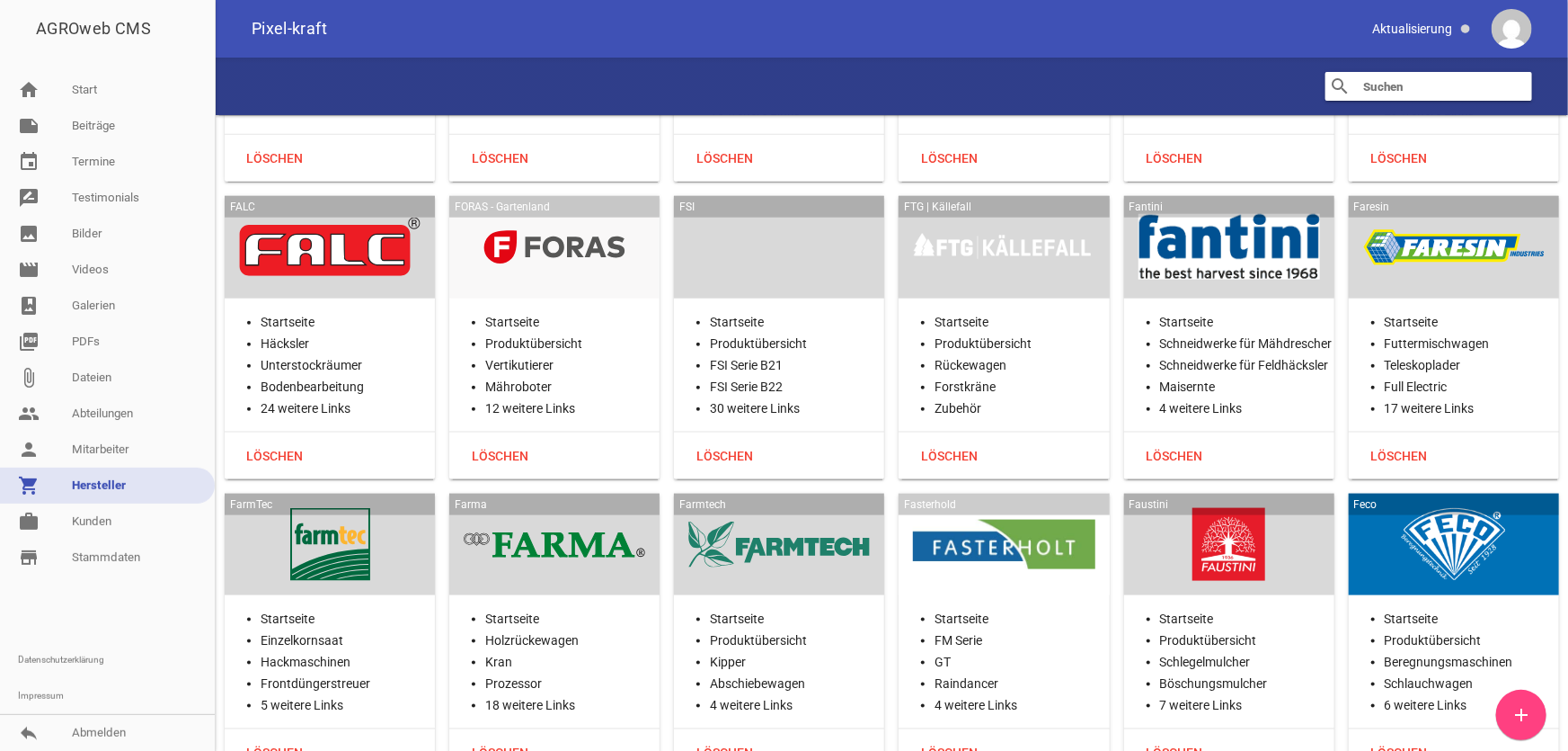
click at [593, 537] on div at bounding box center [555, 544] width 181 height 73
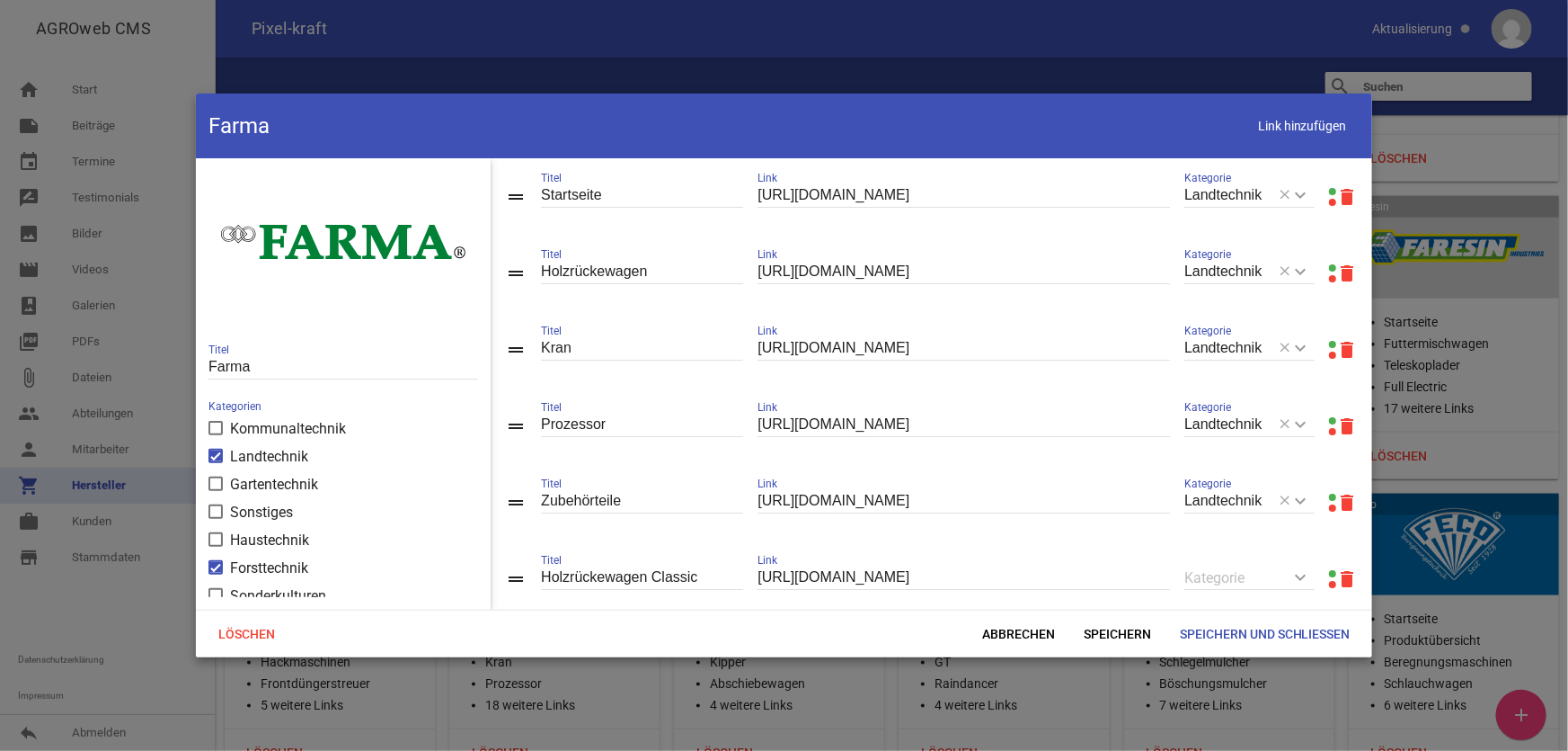
click at [1330, 188] on link at bounding box center [1333, 191] width 7 height 7
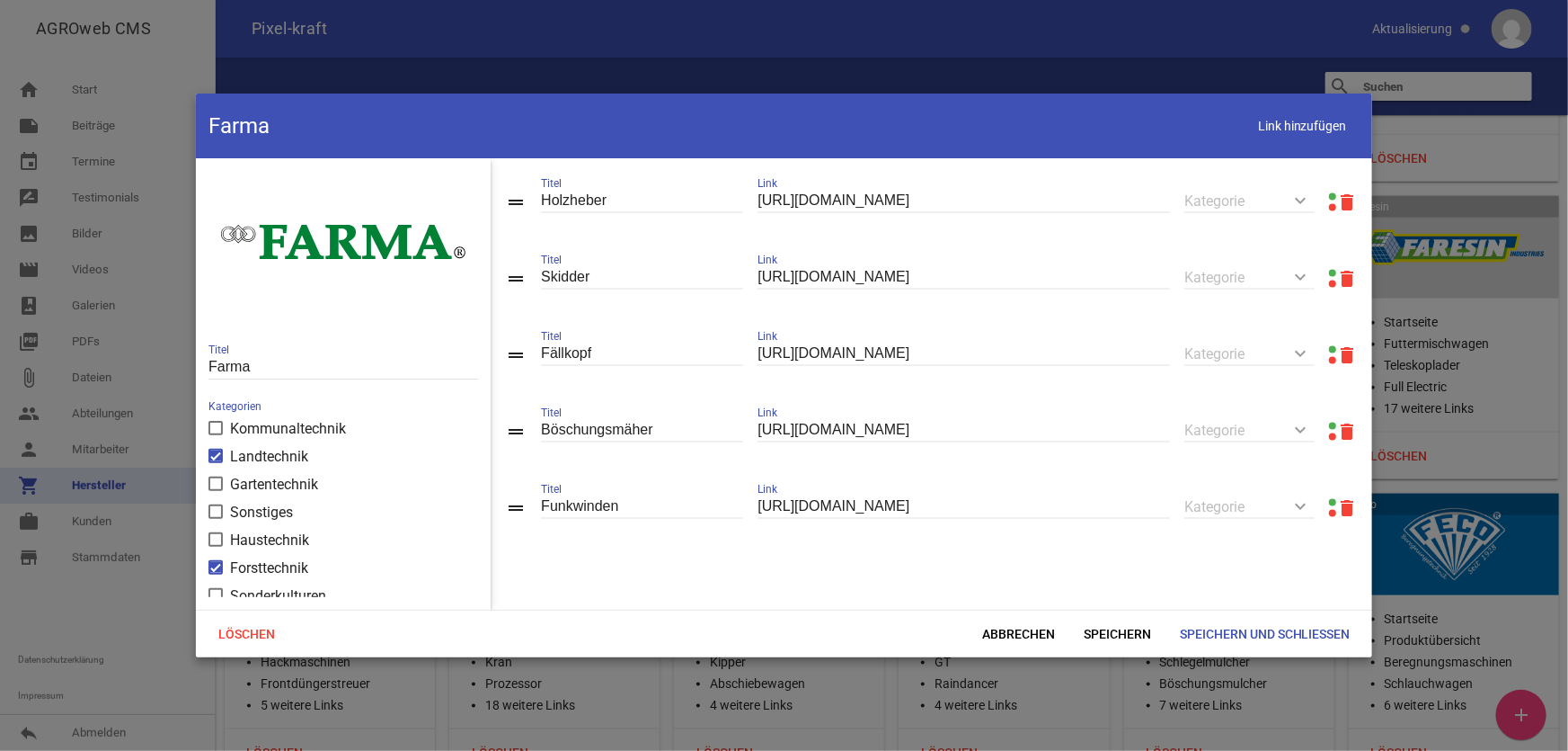
scroll to position [1322, 0]
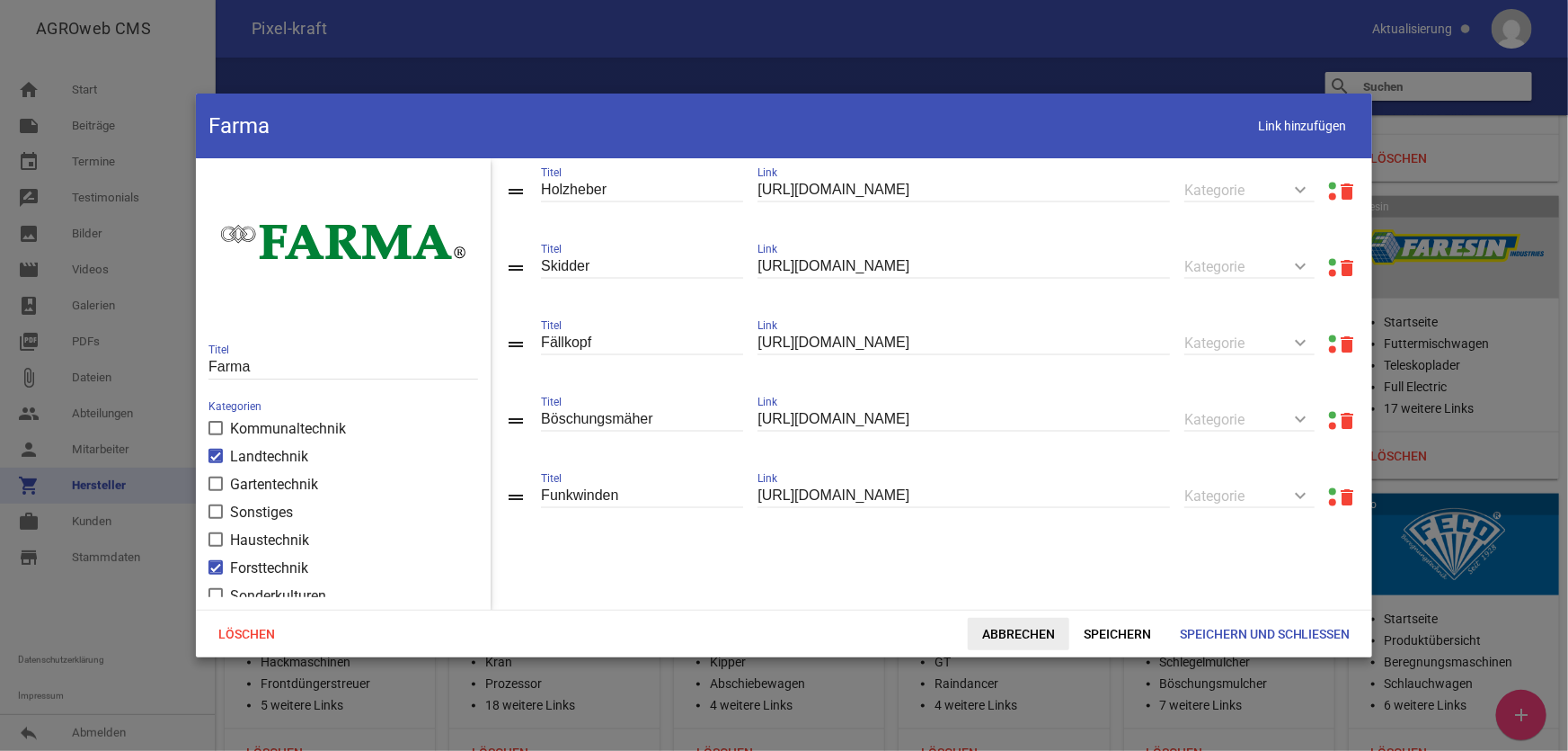
click at [1009, 629] on span "Abbrechen" at bounding box center [1018, 634] width 101 height 33
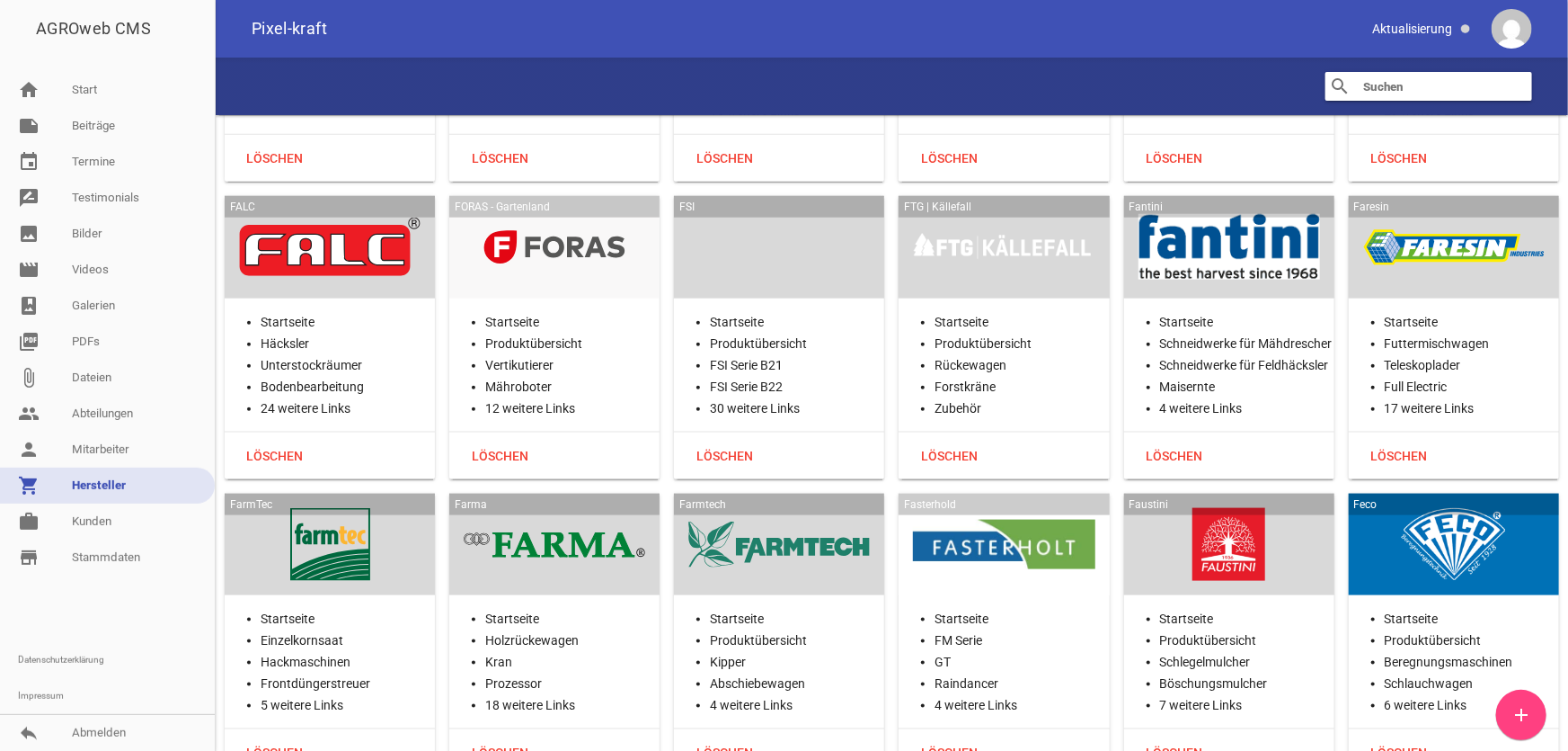
click at [749, 552] on div at bounding box center [779, 544] width 181 height 73
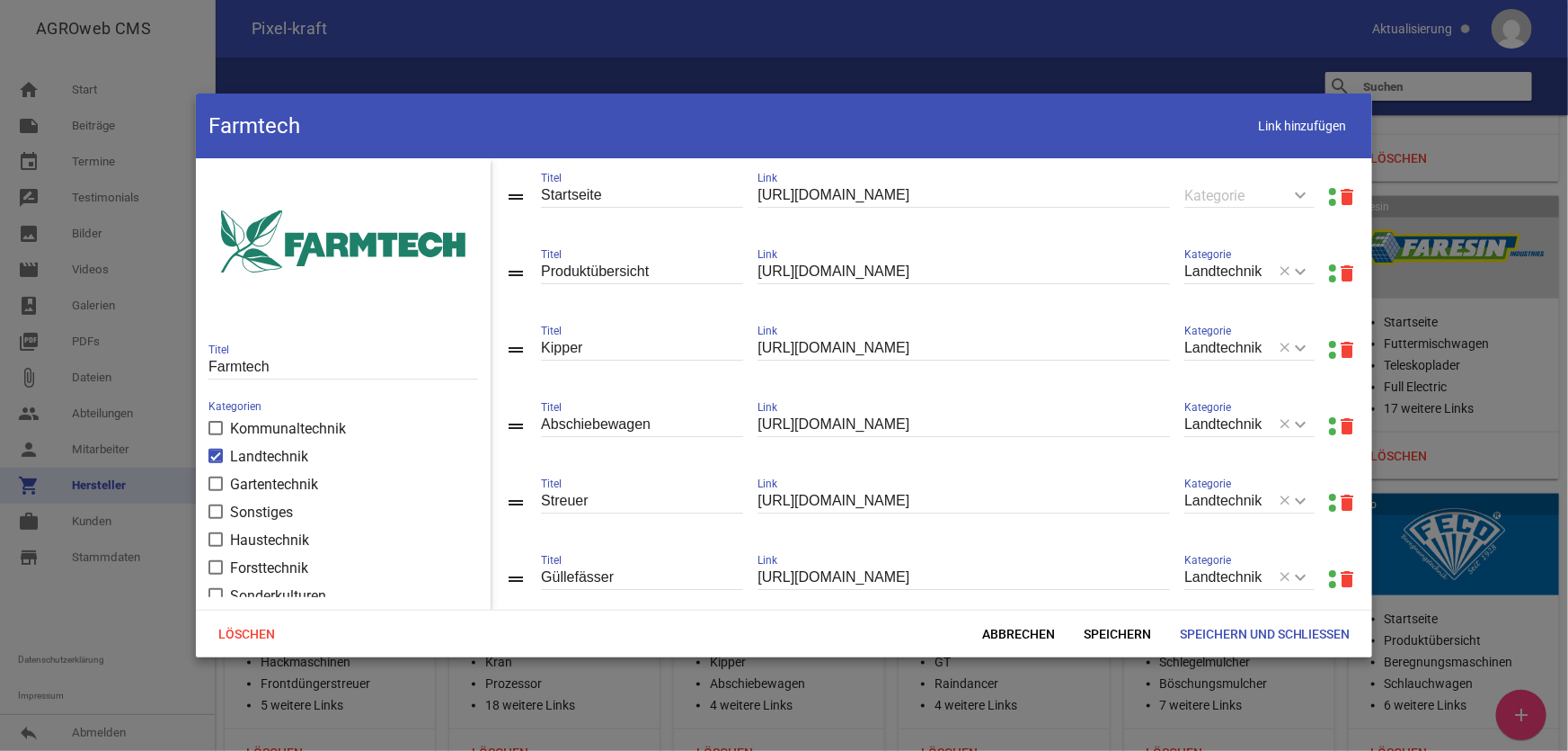
click at [1330, 268] on link at bounding box center [1333, 267] width 7 height 7
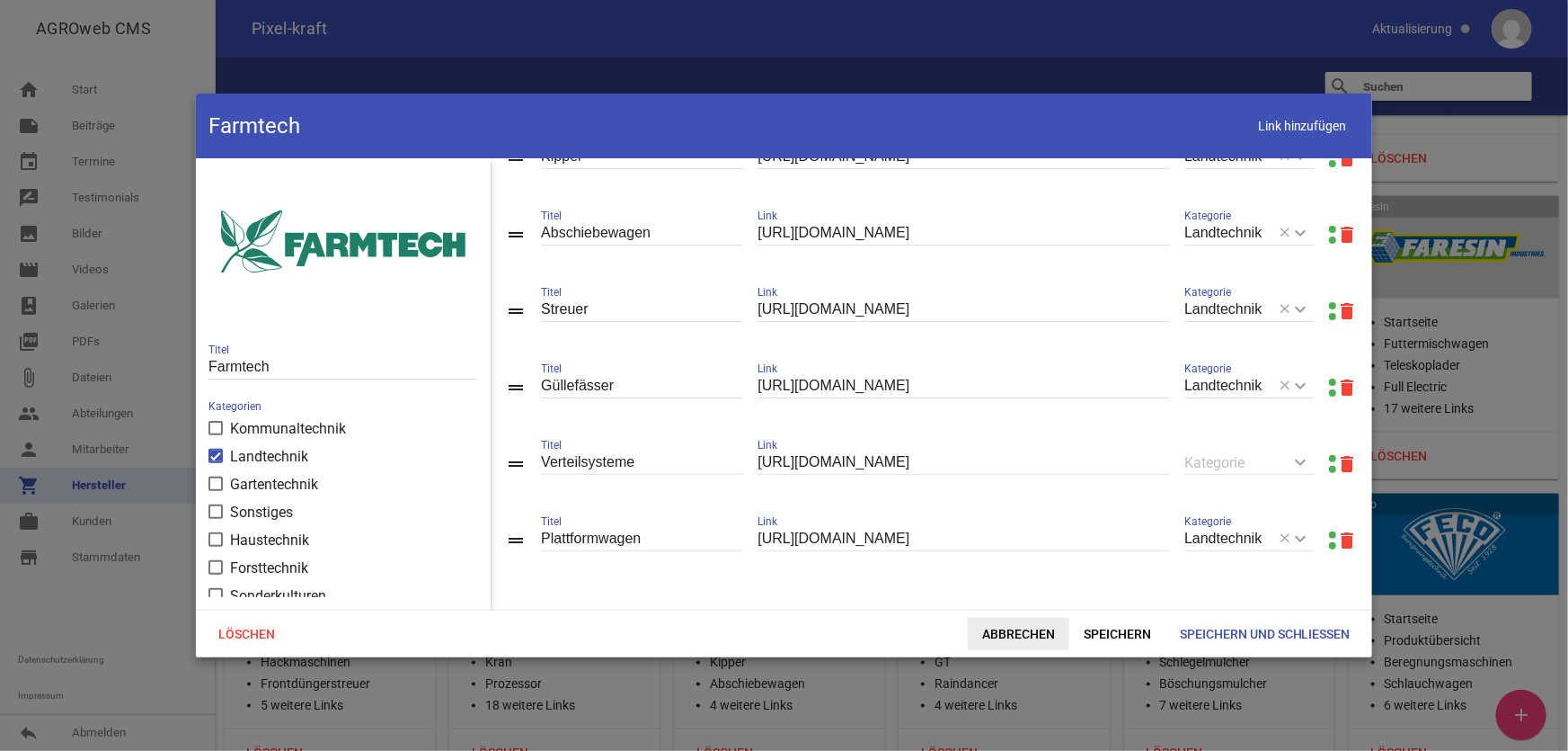
click at [1015, 635] on span "Abbrechen" at bounding box center [1018, 634] width 101 height 33
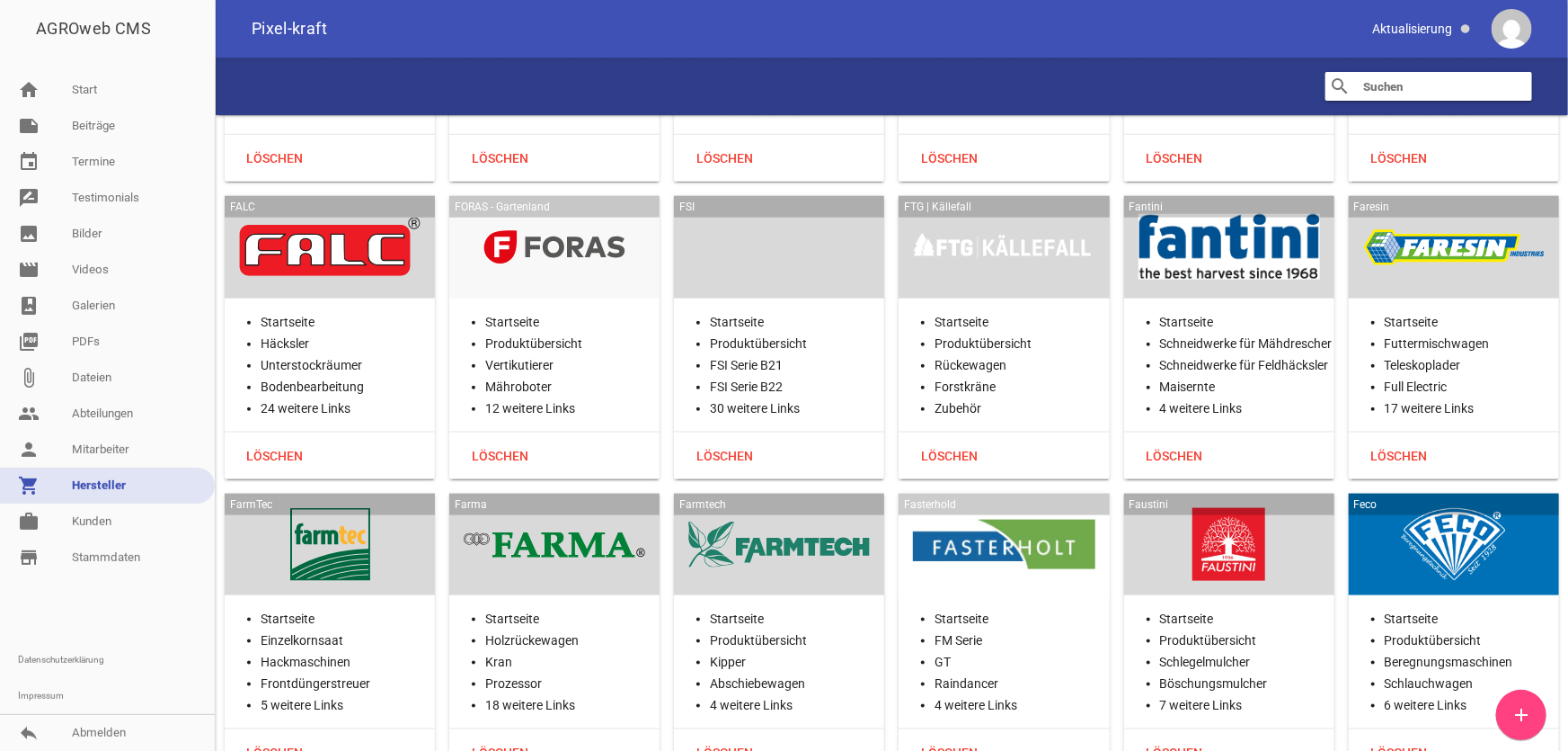
click at [961, 544] on div at bounding box center [1004, 544] width 181 height 73
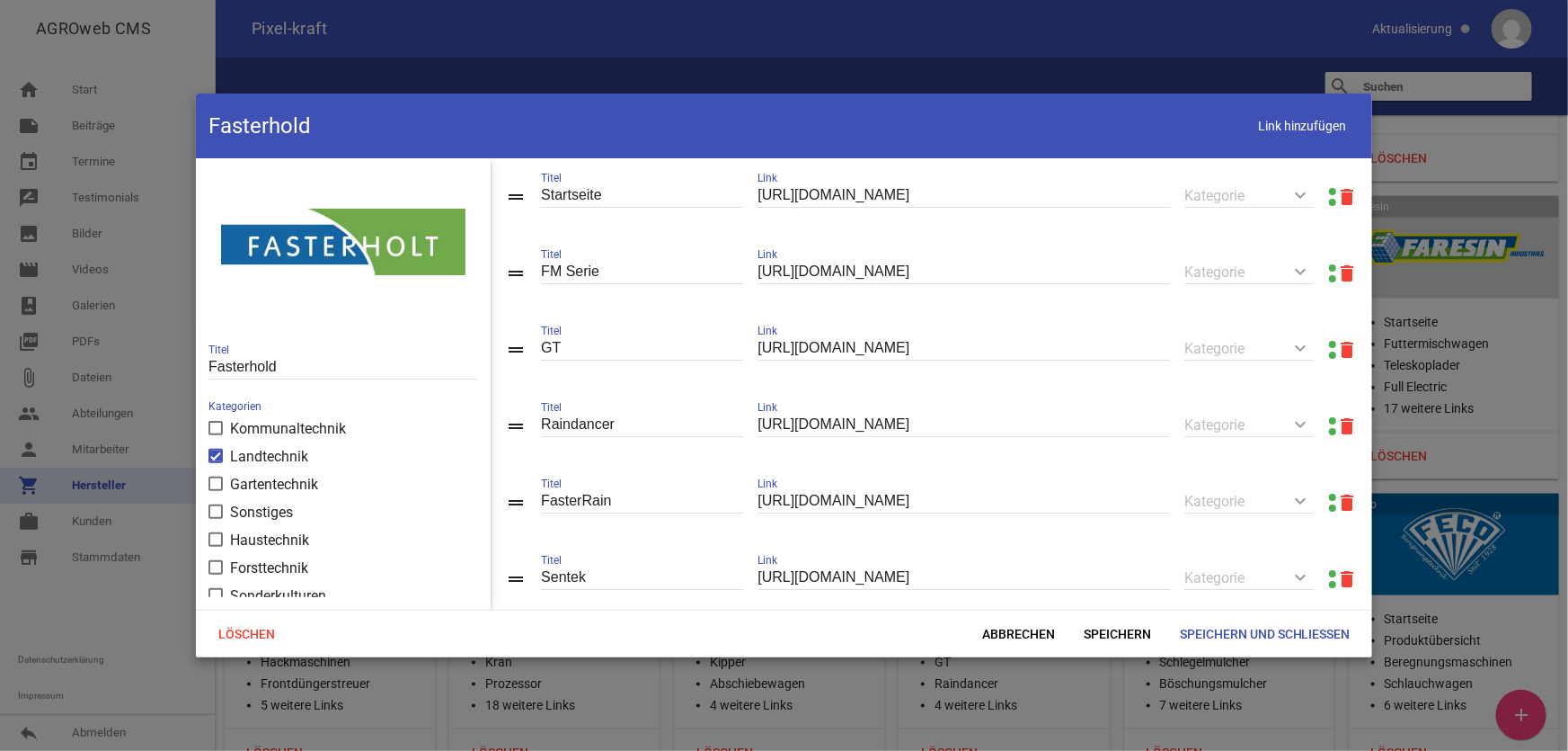
click at [1330, 190] on link at bounding box center [1333, 191] width 7 height 7
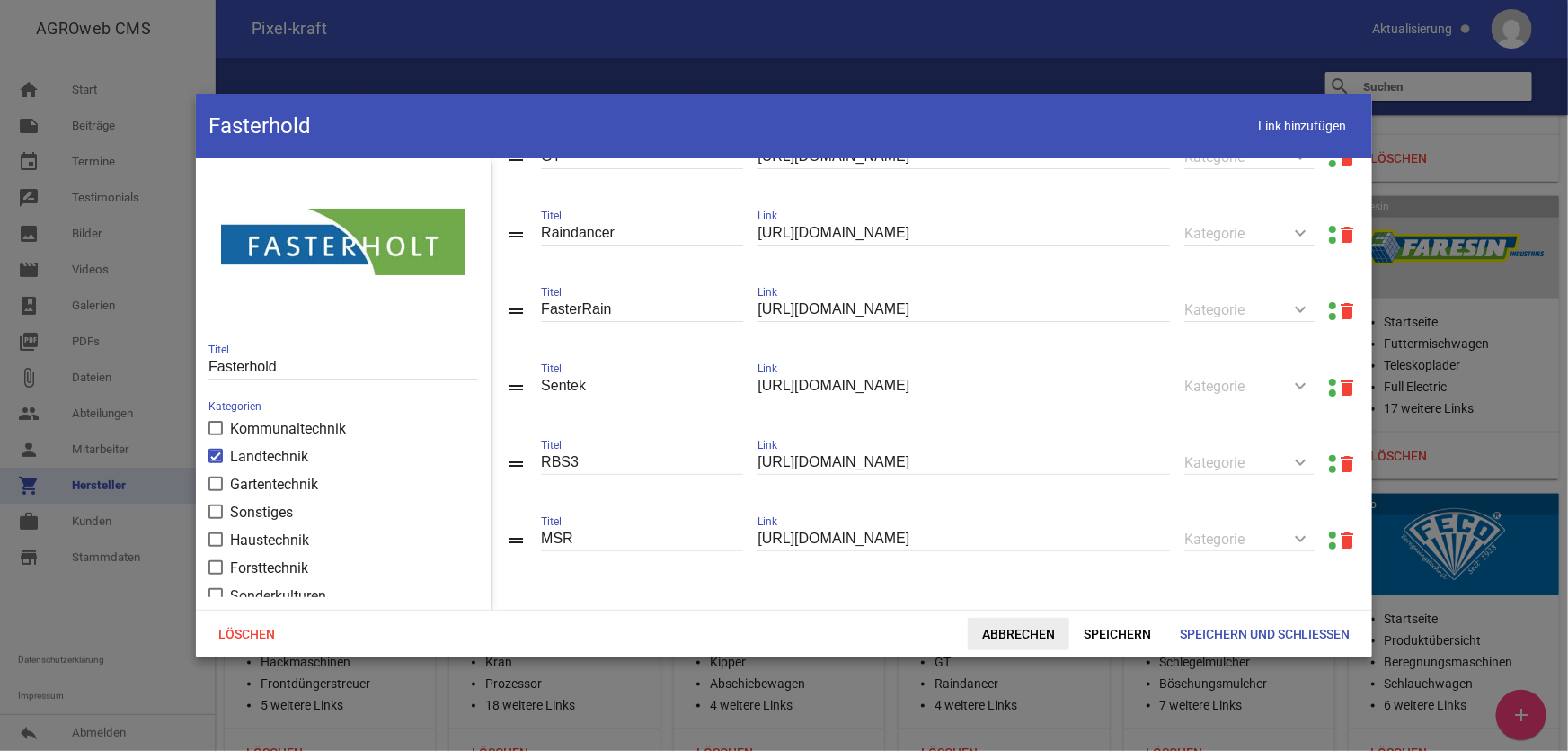
click at [1017, 638] on span "Abbrechen" at bounding box center [1018, 634] width 101 height 33
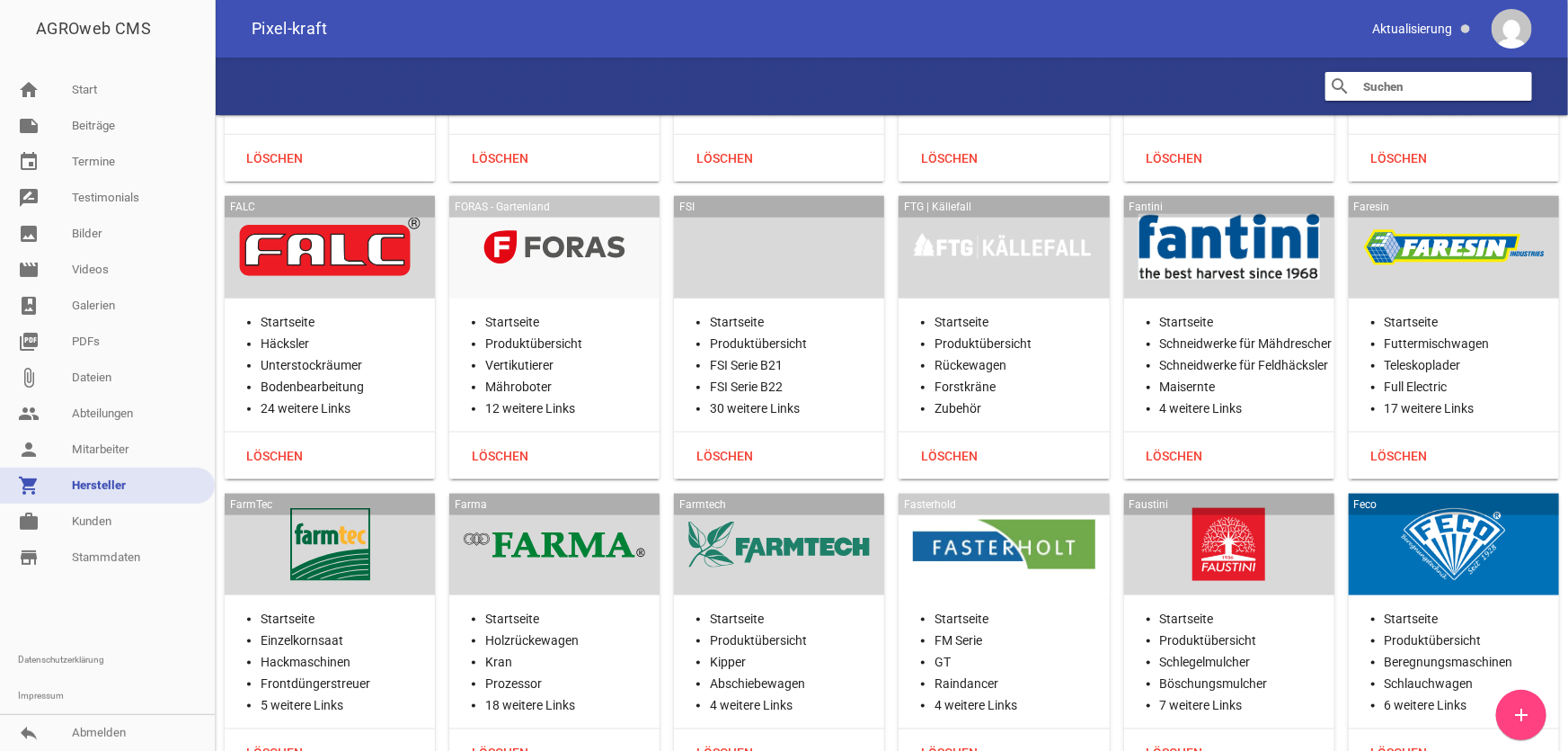
scroll to position [11607, 0]
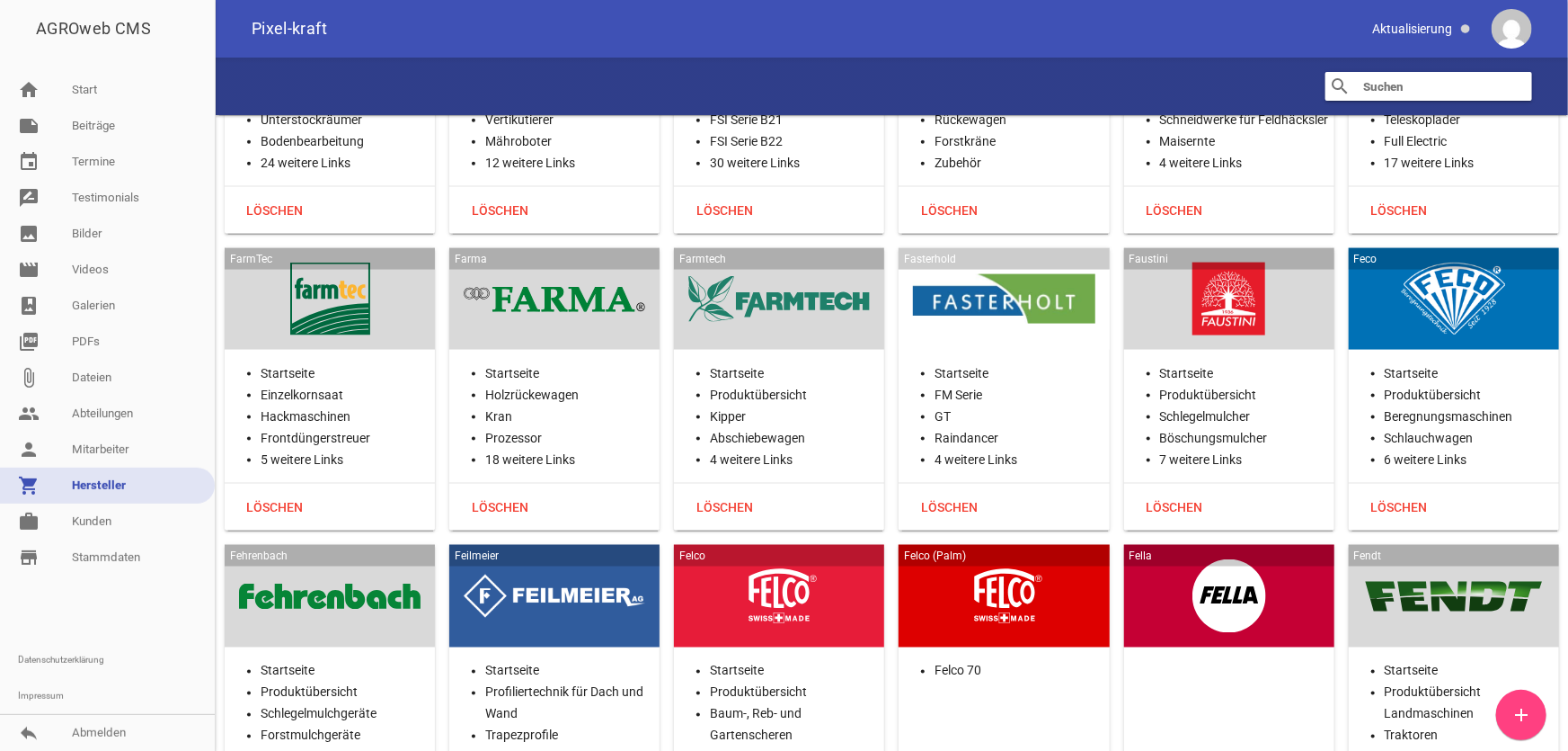
click at [1238, 306] on div at bounding box center [1229, 299] width 181 height 73
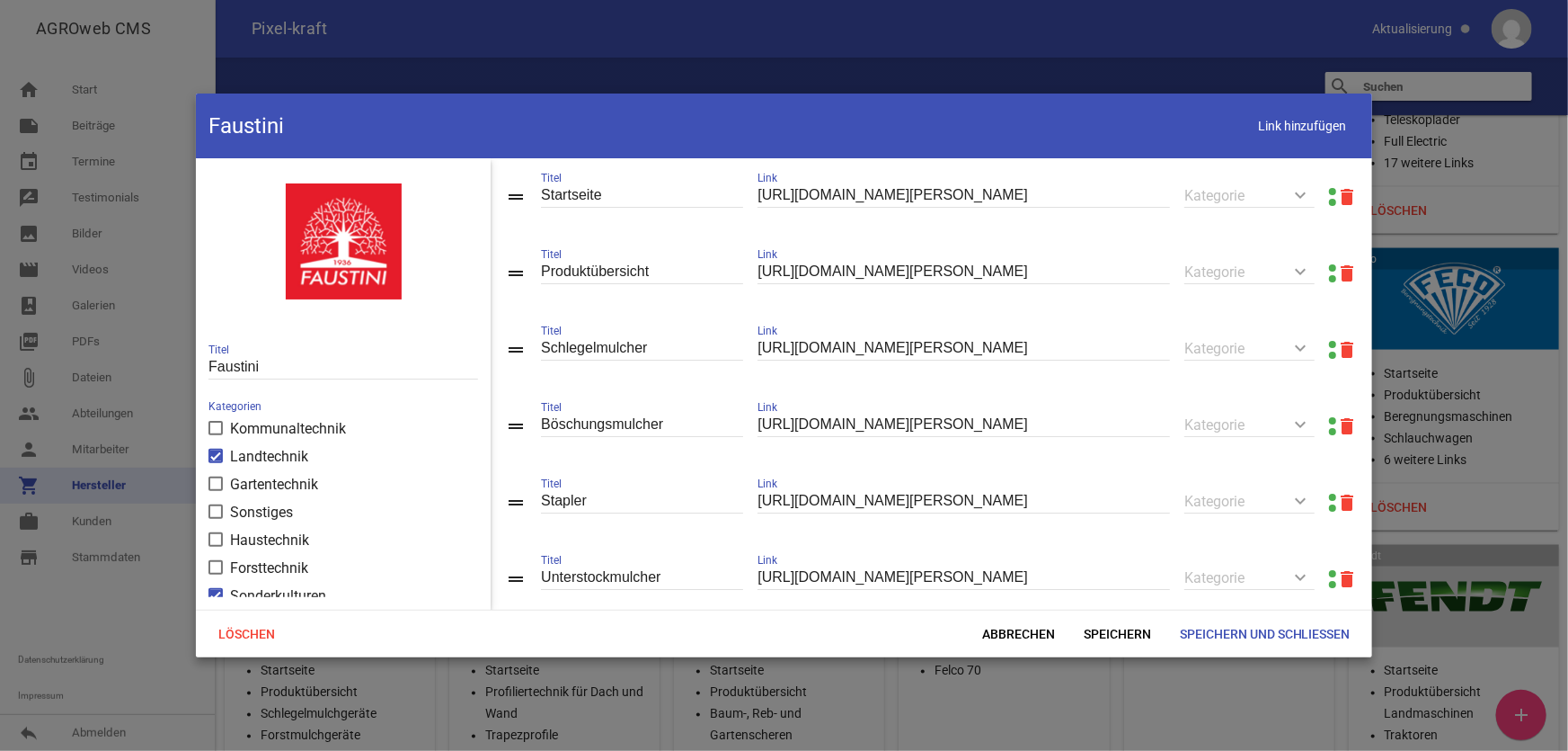
click at [1330, 269] on link at bounding box center [1333, 267] width 7 height 7
drag, startPoint x: 1017, startPoint y: 631, endPoint x: 843, endPoint y: 597, distance: 177.3
click at [1017, 631] on span "Abbrechen" at bounding box center [1018, 634] width 101 height 33
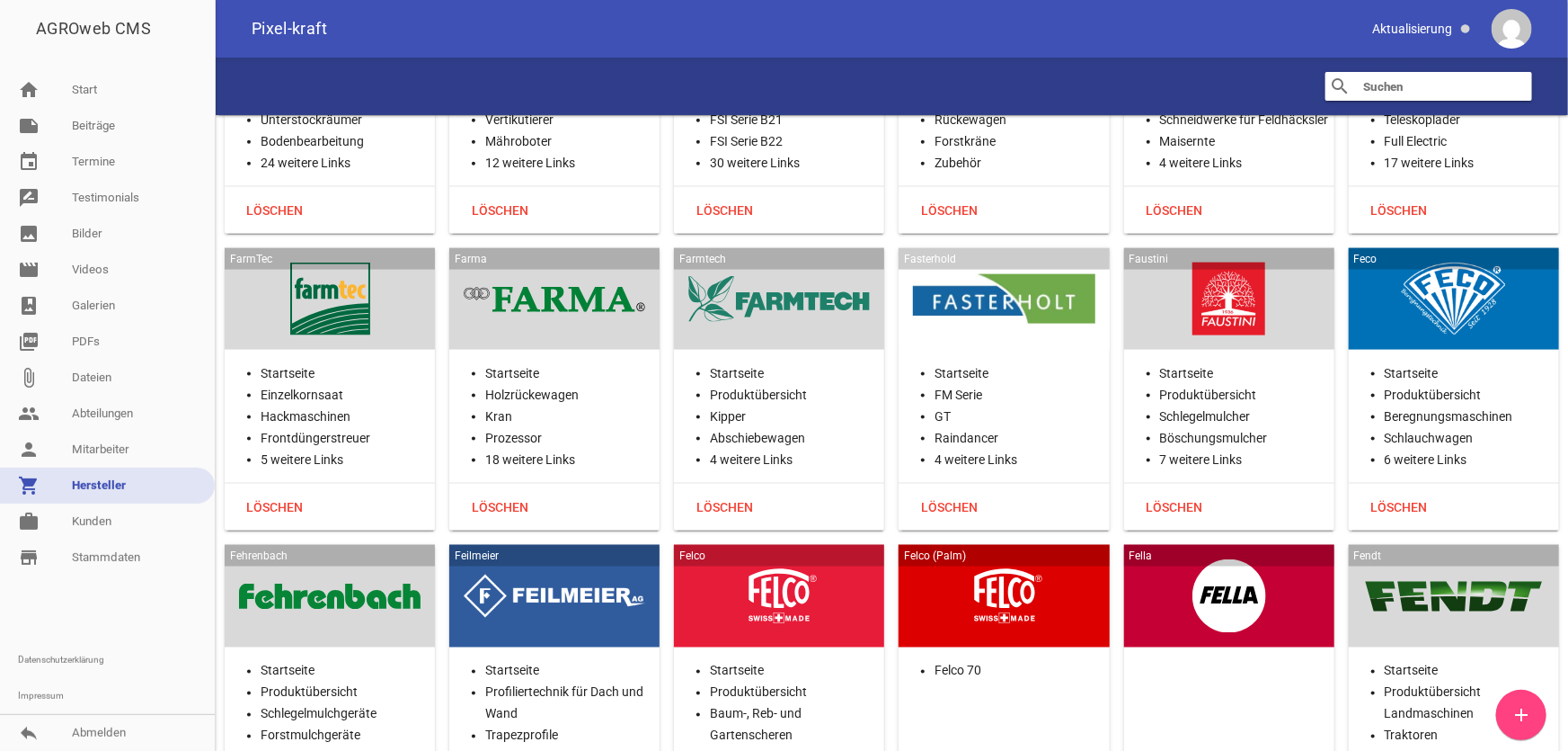
click at [1420, 311] on div at bounding box center [1454, 299] width 181 height 73
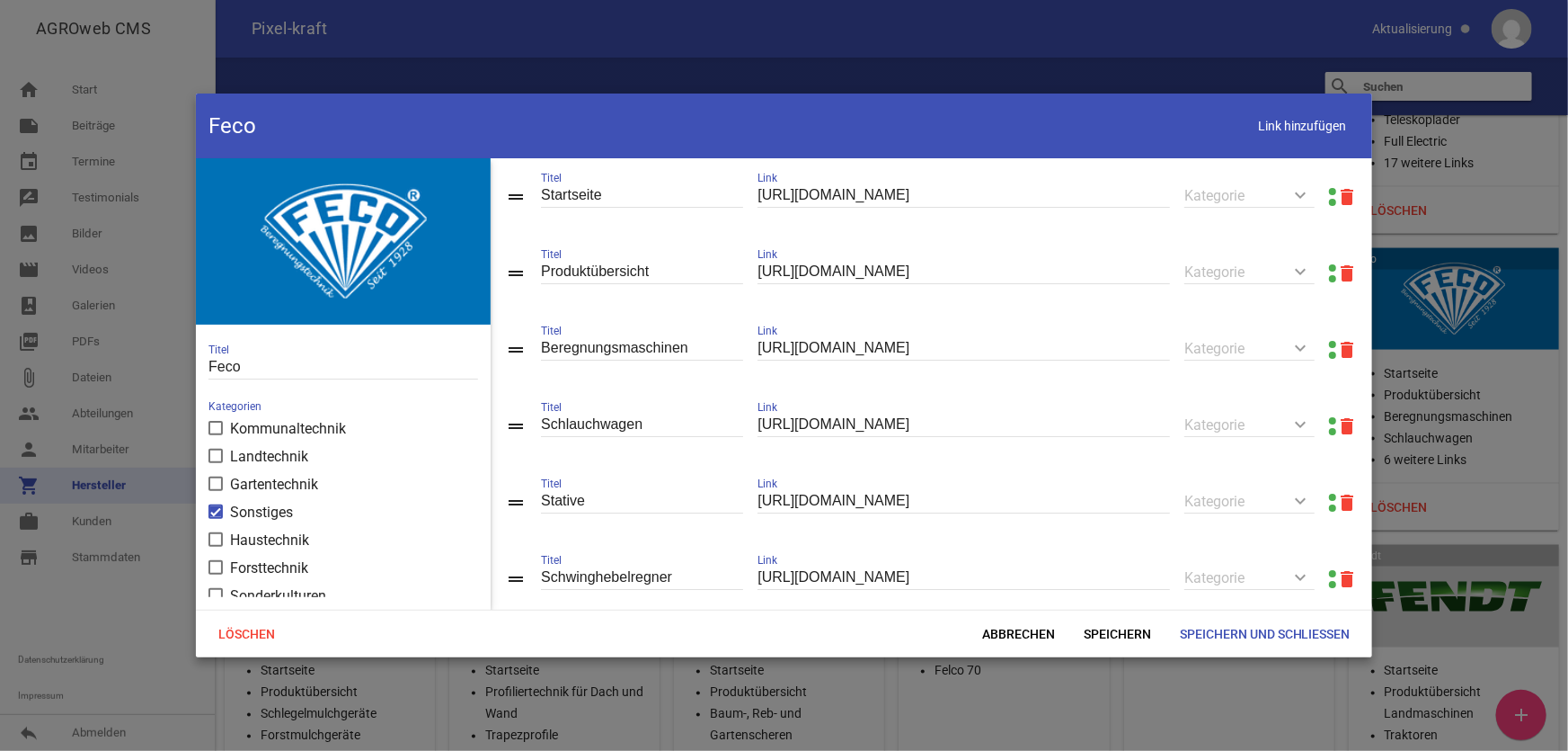
click at [1330, 266] on link at bounding box center [1333, 267] width 7 height 7
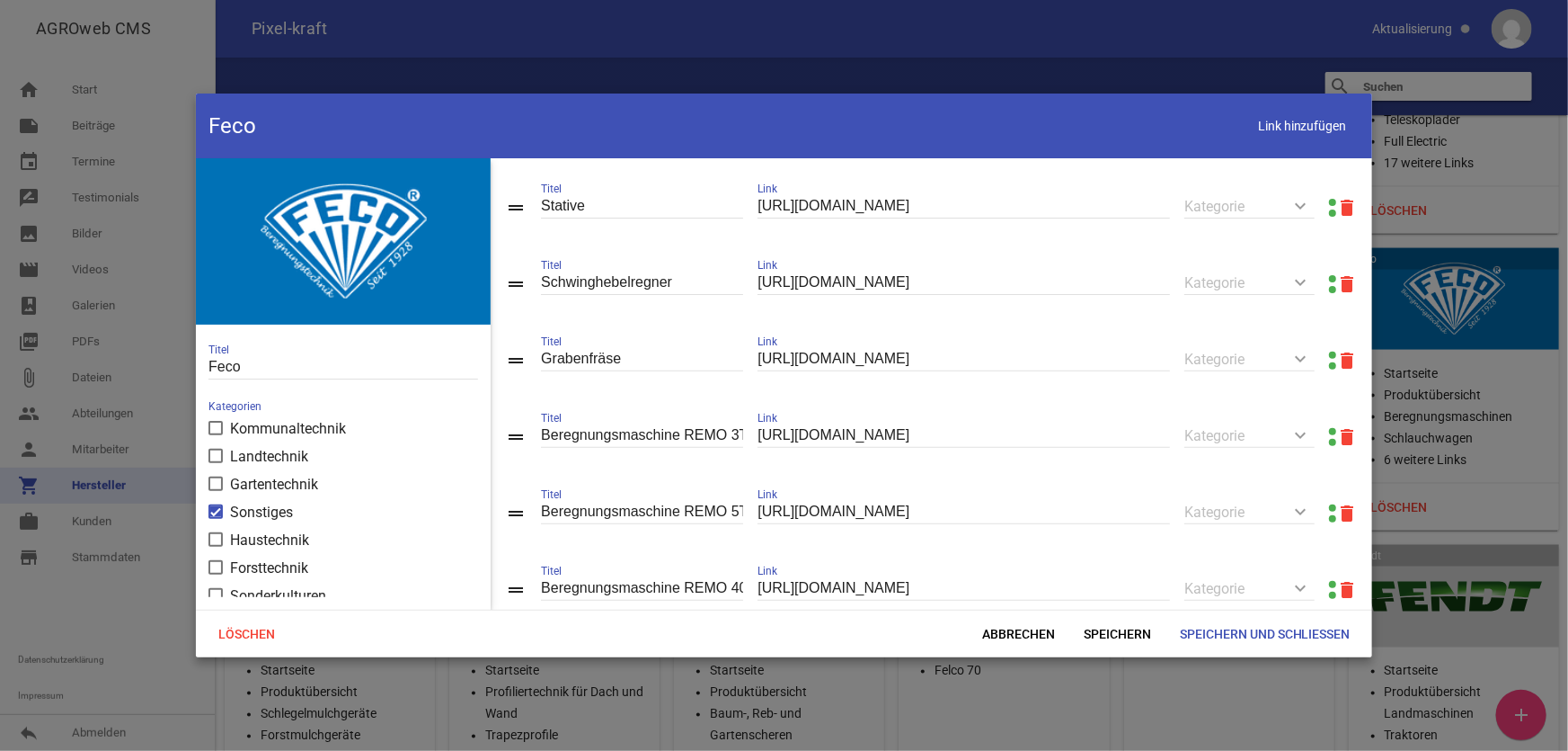
scroll to position [351, 0]
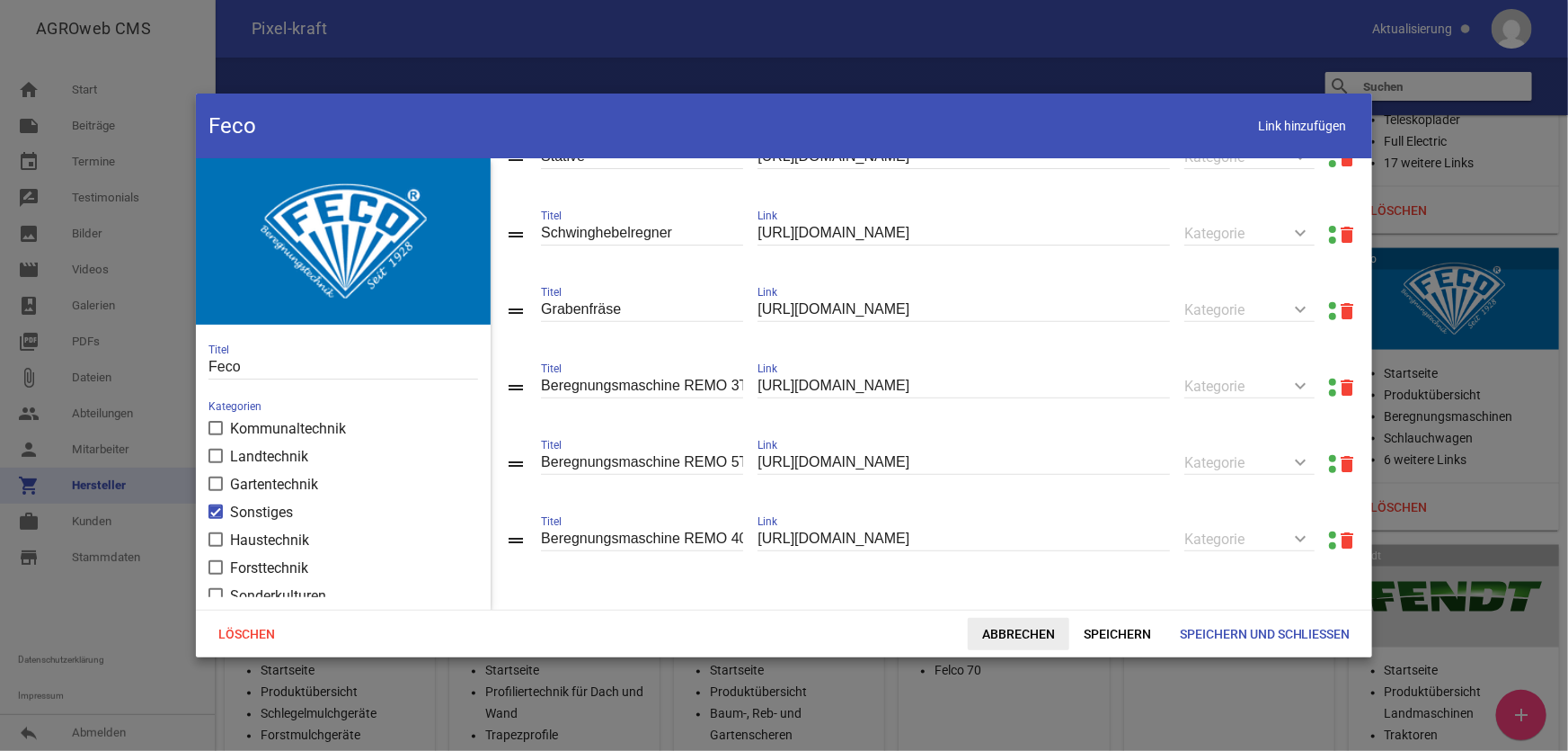
click at [1030, 633] on span "Abbrechen" at bounding box center [1018, 634] width 101 height 33
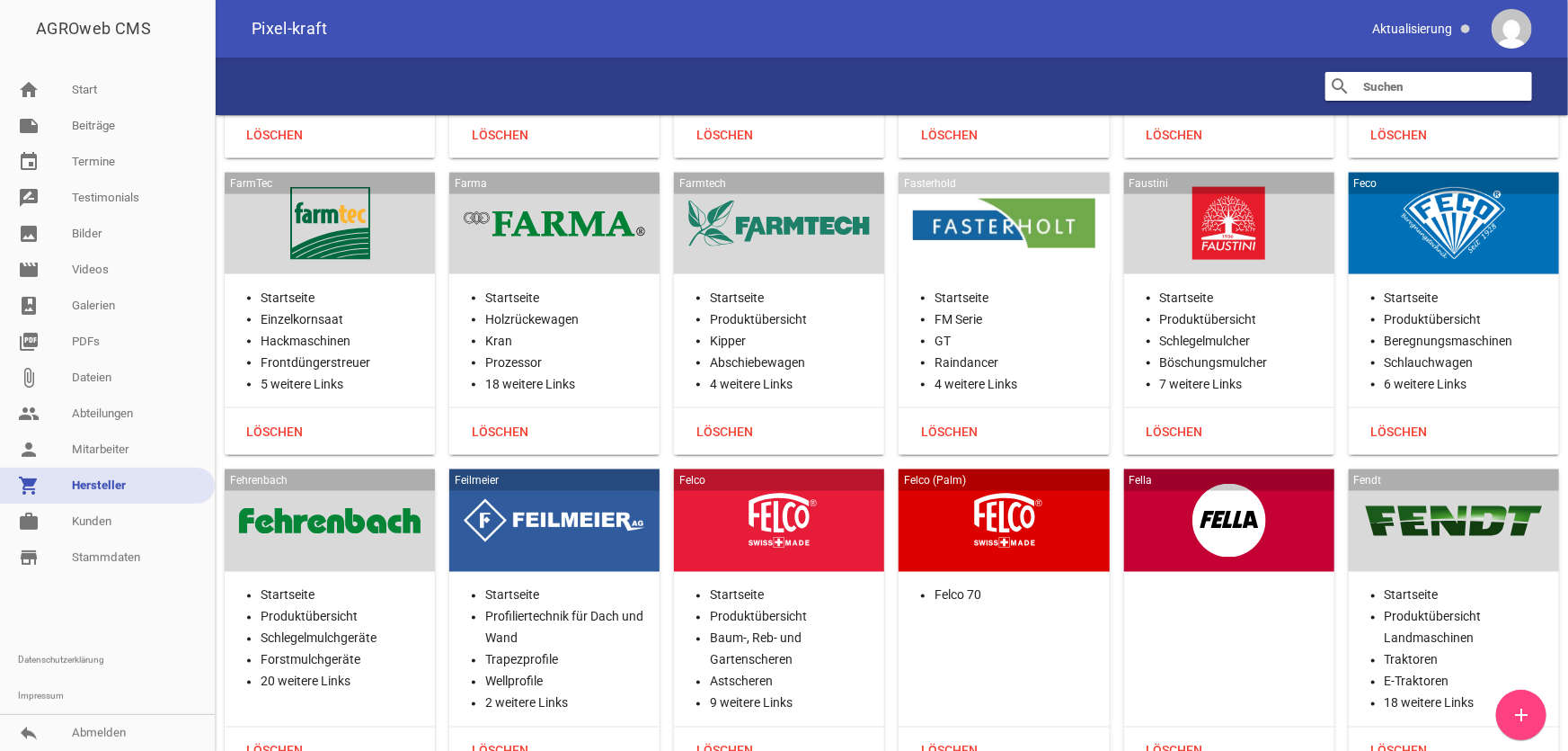
scroll to position [11689, 0]
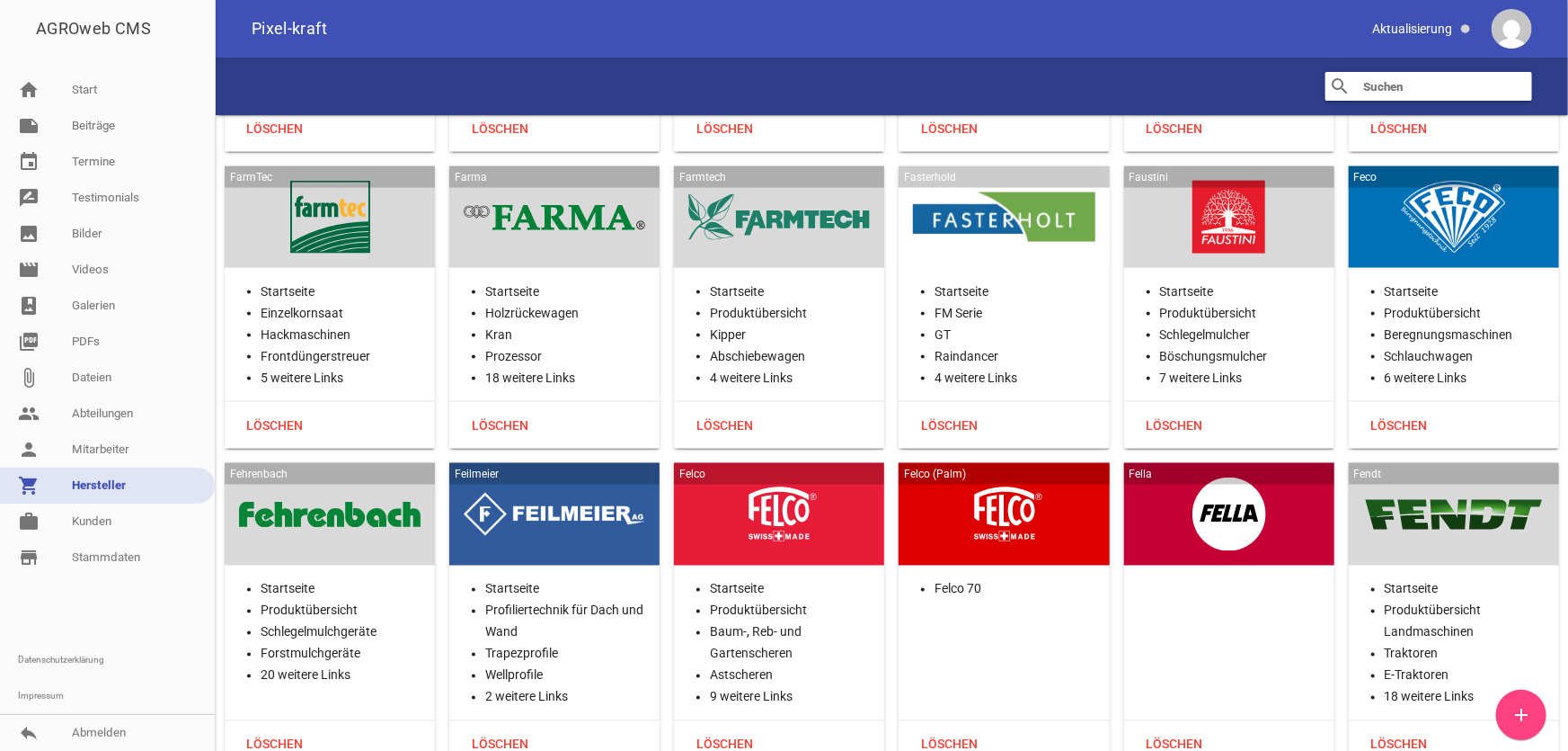
click at [376, 493] on div at bounding box center [330, 515] width 181 height 73
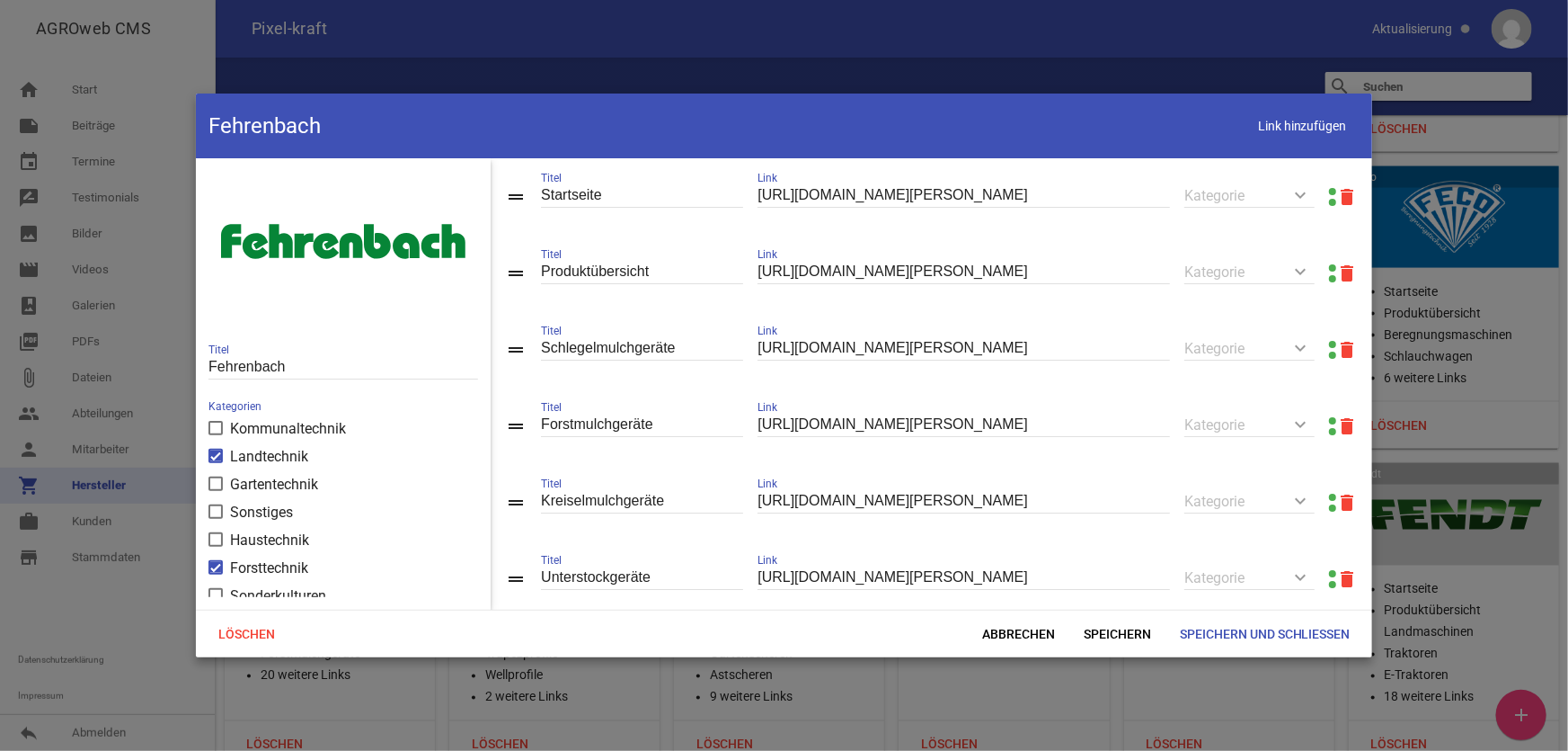
click at [1330, 265] on link at bounding box center [1333, 267] width 7 height 7
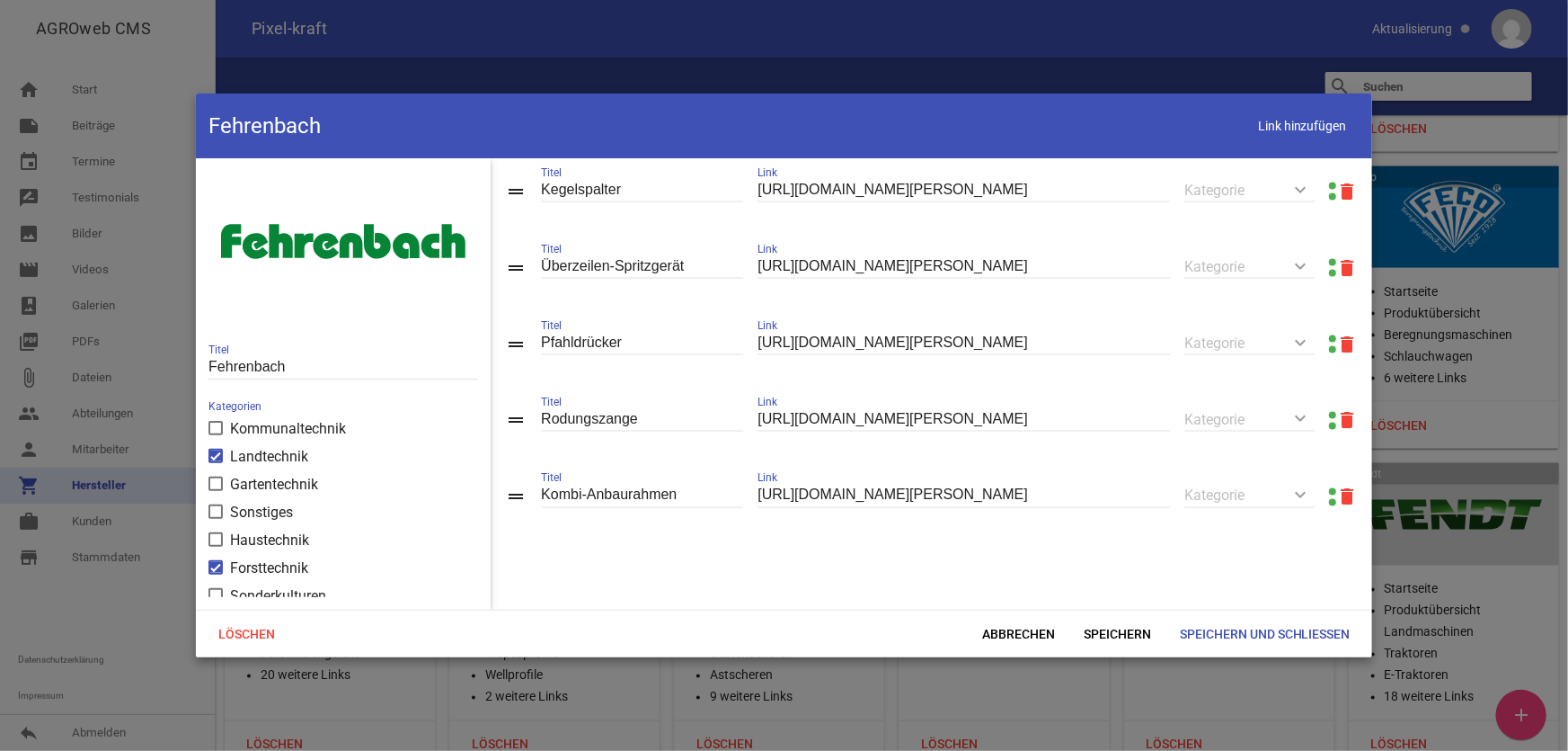
scroll to position [1477, 0]
click at [1024, 628] on span "Abbrechen" at bounding box center [1018, 634] width 101 height 33
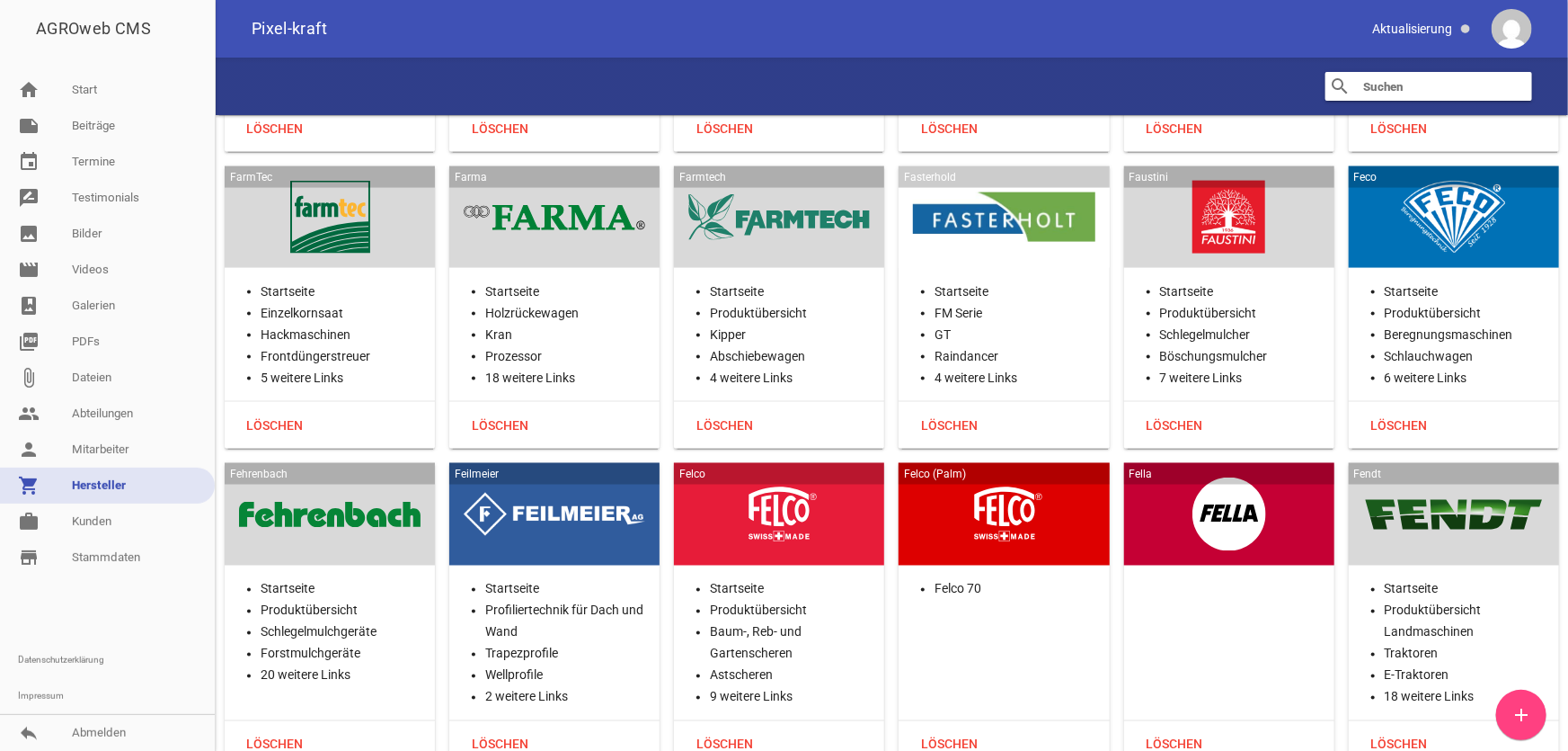
click at [600, 478] on div at bounding box center [555, 515] width 181 height 73
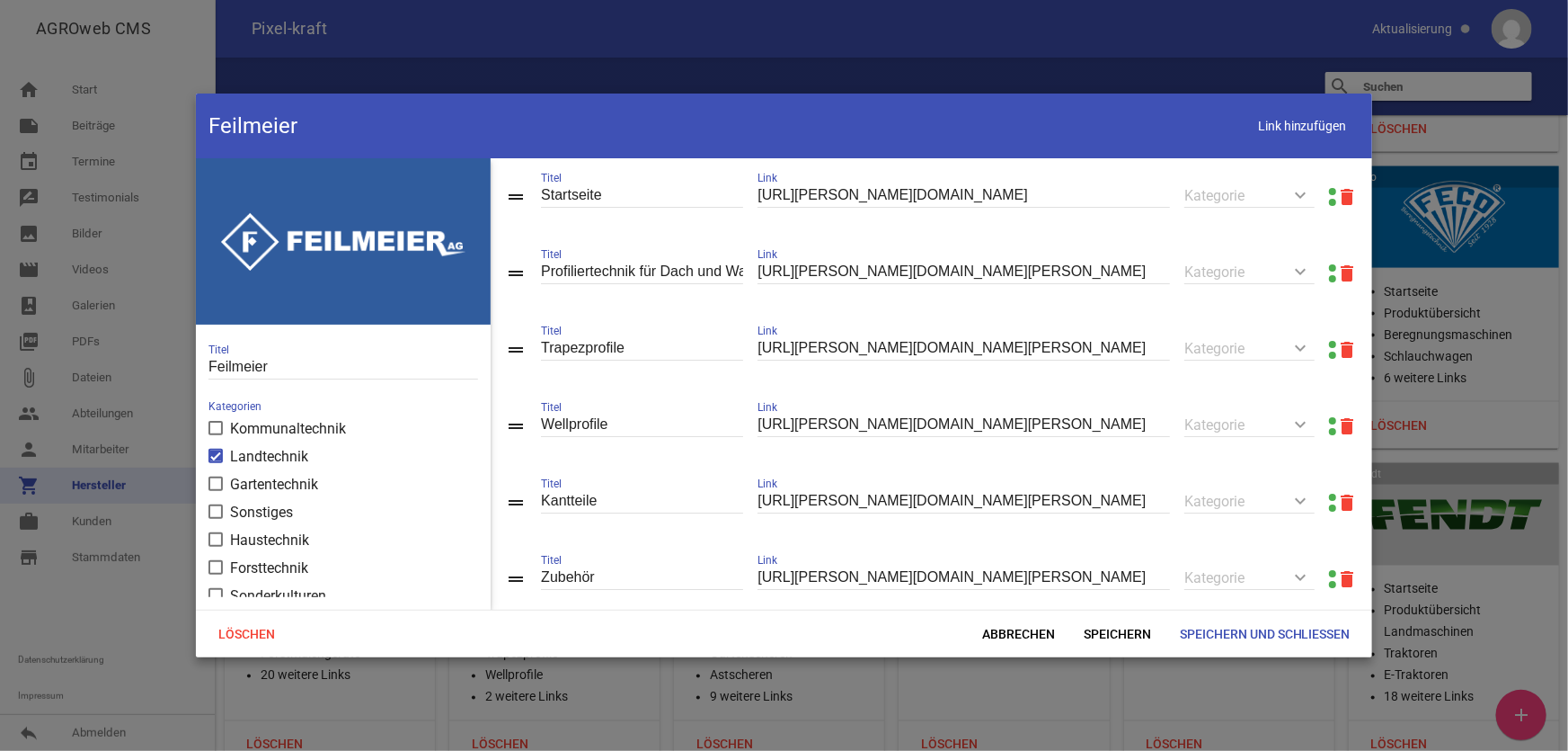
click at [1330, 189] on link at bounding box center [1333, 191] width 7 height 7
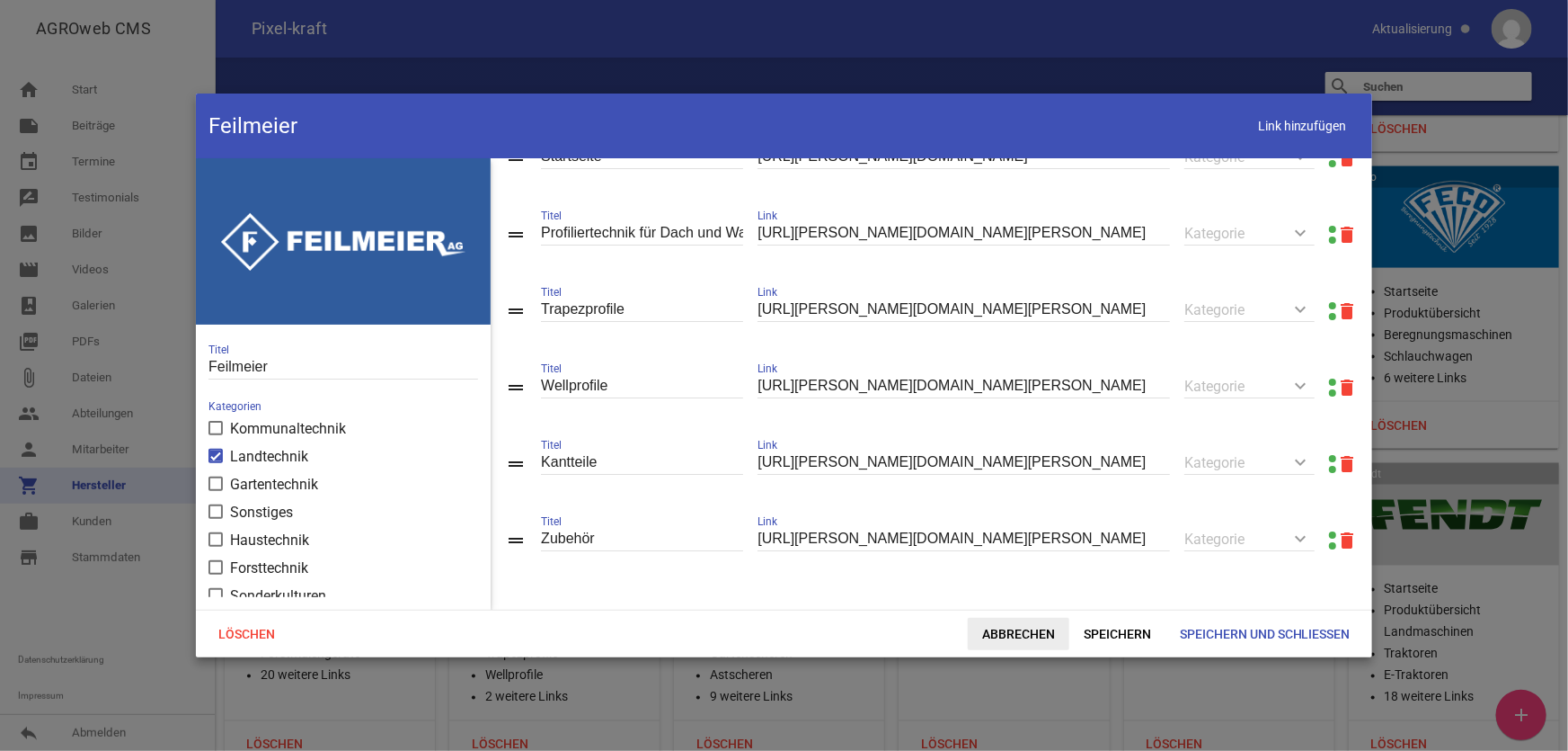
drag, startPoint x: 1004, startPoint y: 636, endPoint x: 536, endPoint y: 644, distance: 468.1
click at [1004, 636] on span "Abbrechen" at bounding box center [1018, 634] width 101 height 33
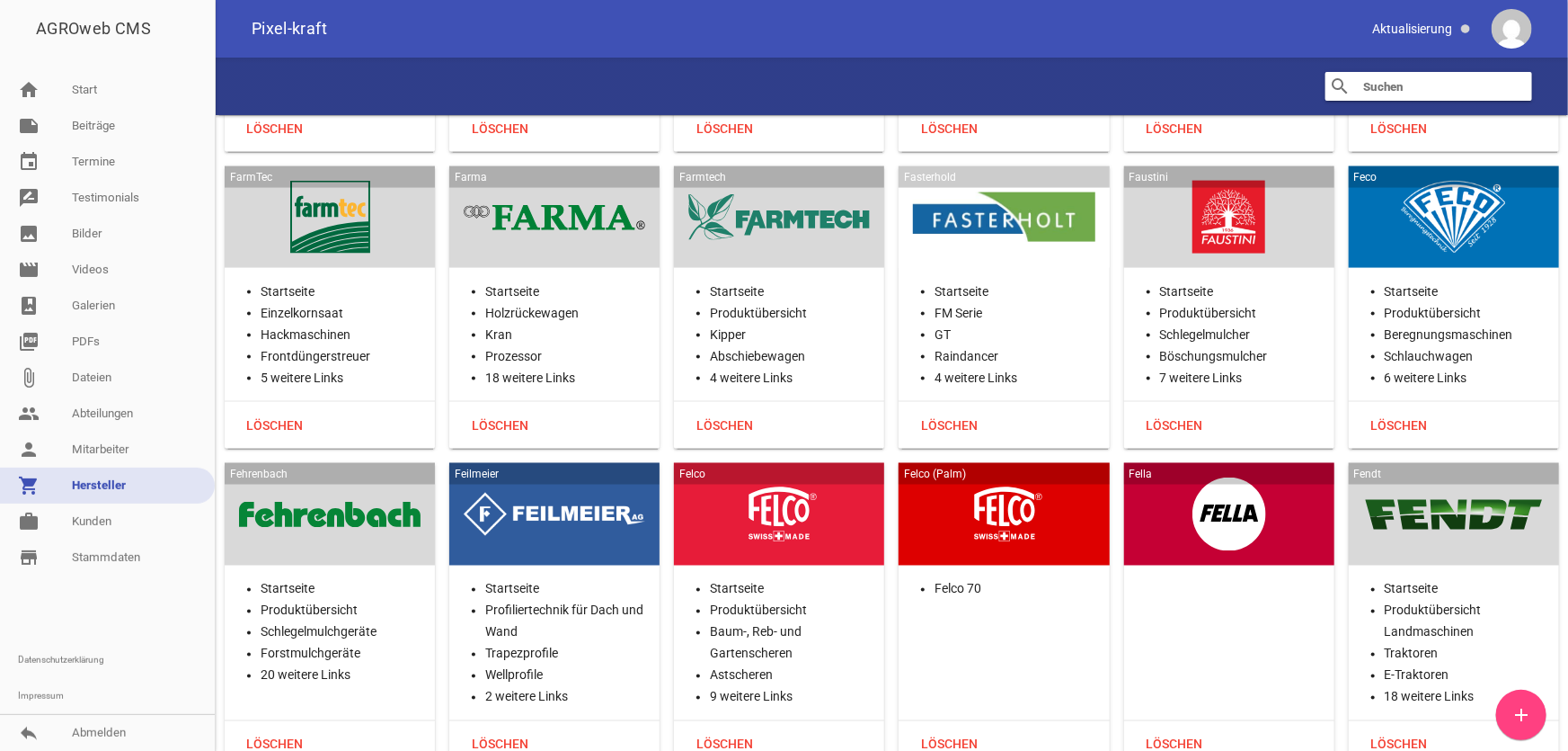
click at [807, 504] on div at bounding box center [779, 515] width 181 height 73
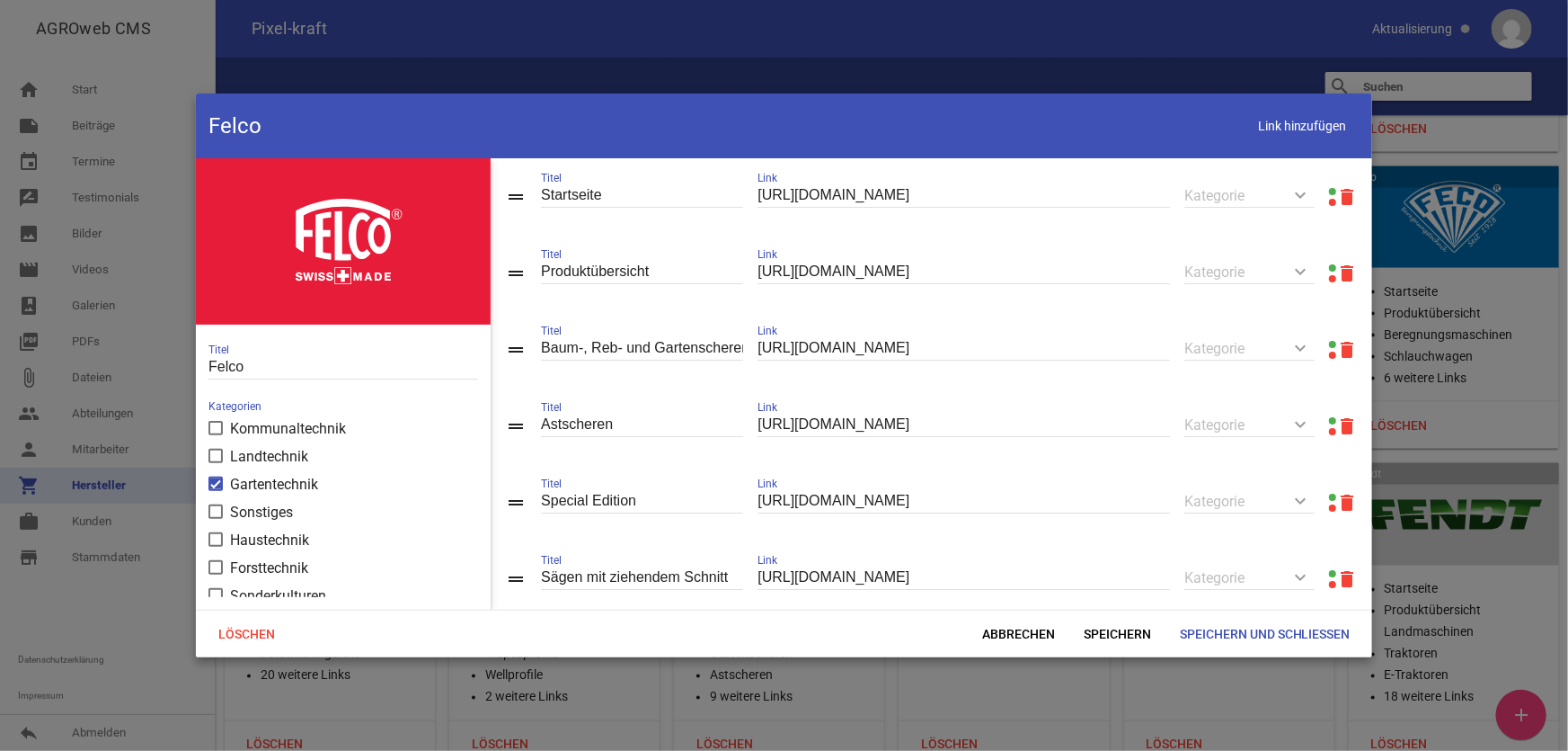
click at [1330, 268] on link at bounding box center [1333, 267] width 7 height 7
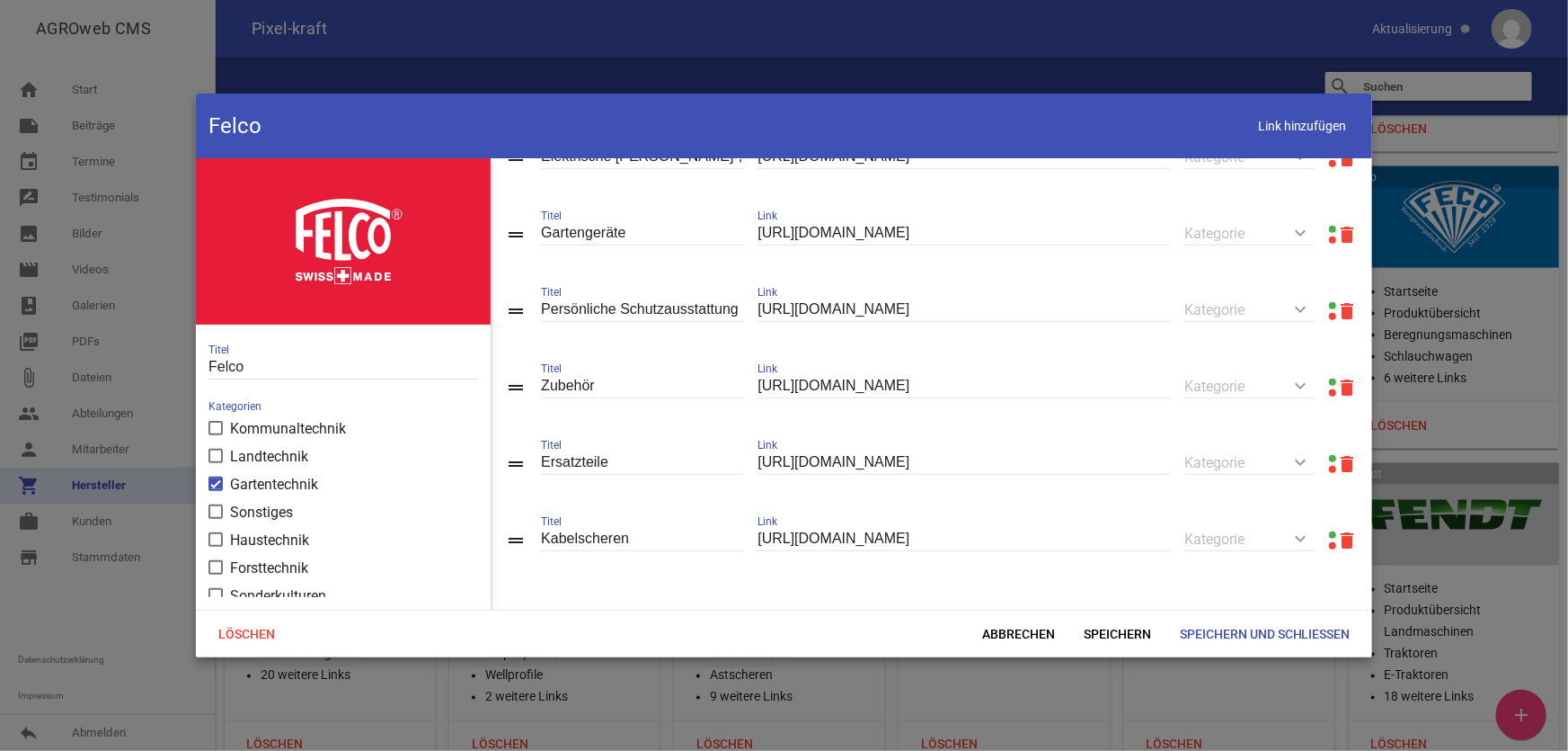
scroll to position [584, 0]
click at [1009, 628] on span "Abbrechen" at bounding box center [1018, 634] width 101 height 33
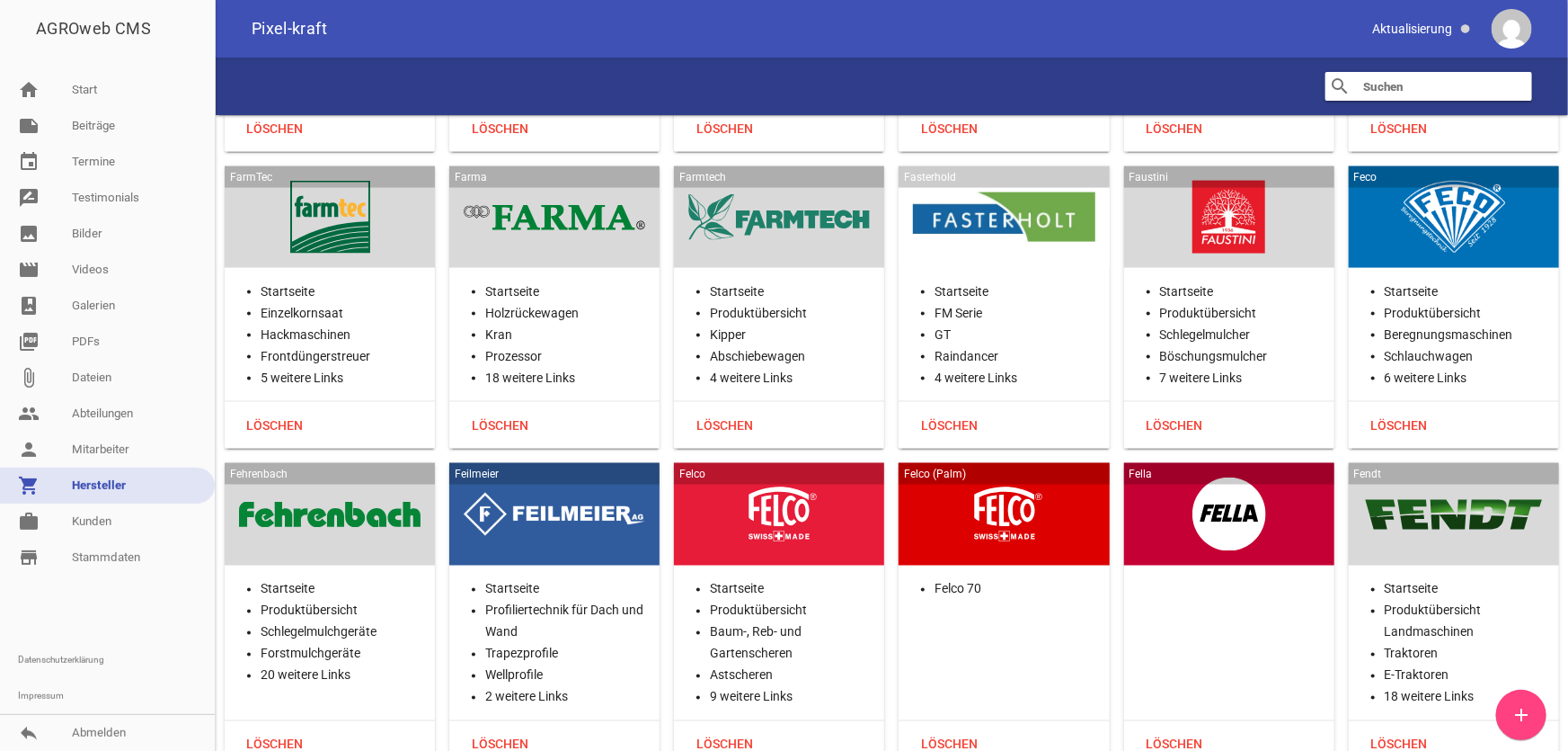
click at [1433, 517] on div at bounding box center [1454, 515] width 181 height 73
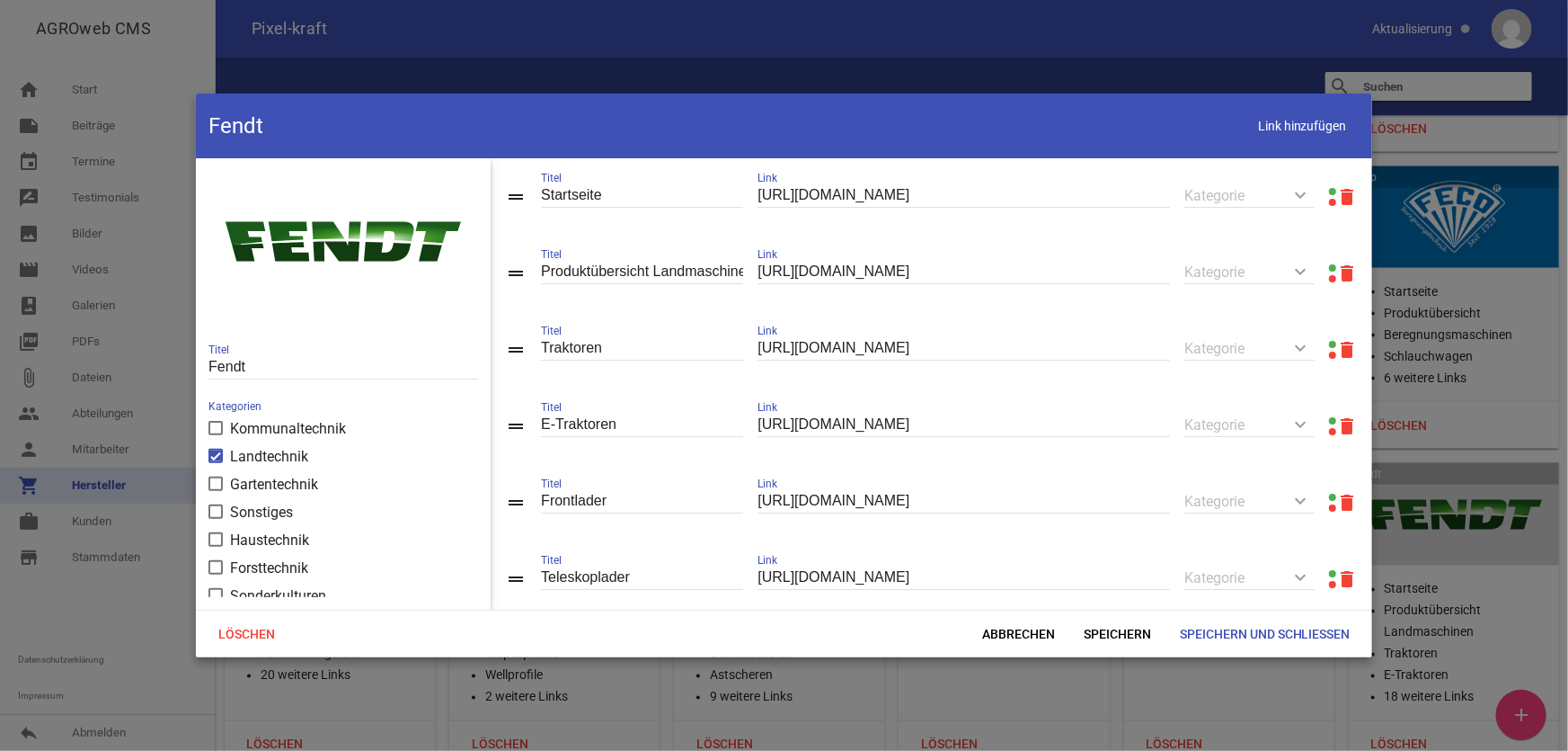
click at [1330, 267] on link at bounding box center [1333, 267] width 7 height 7
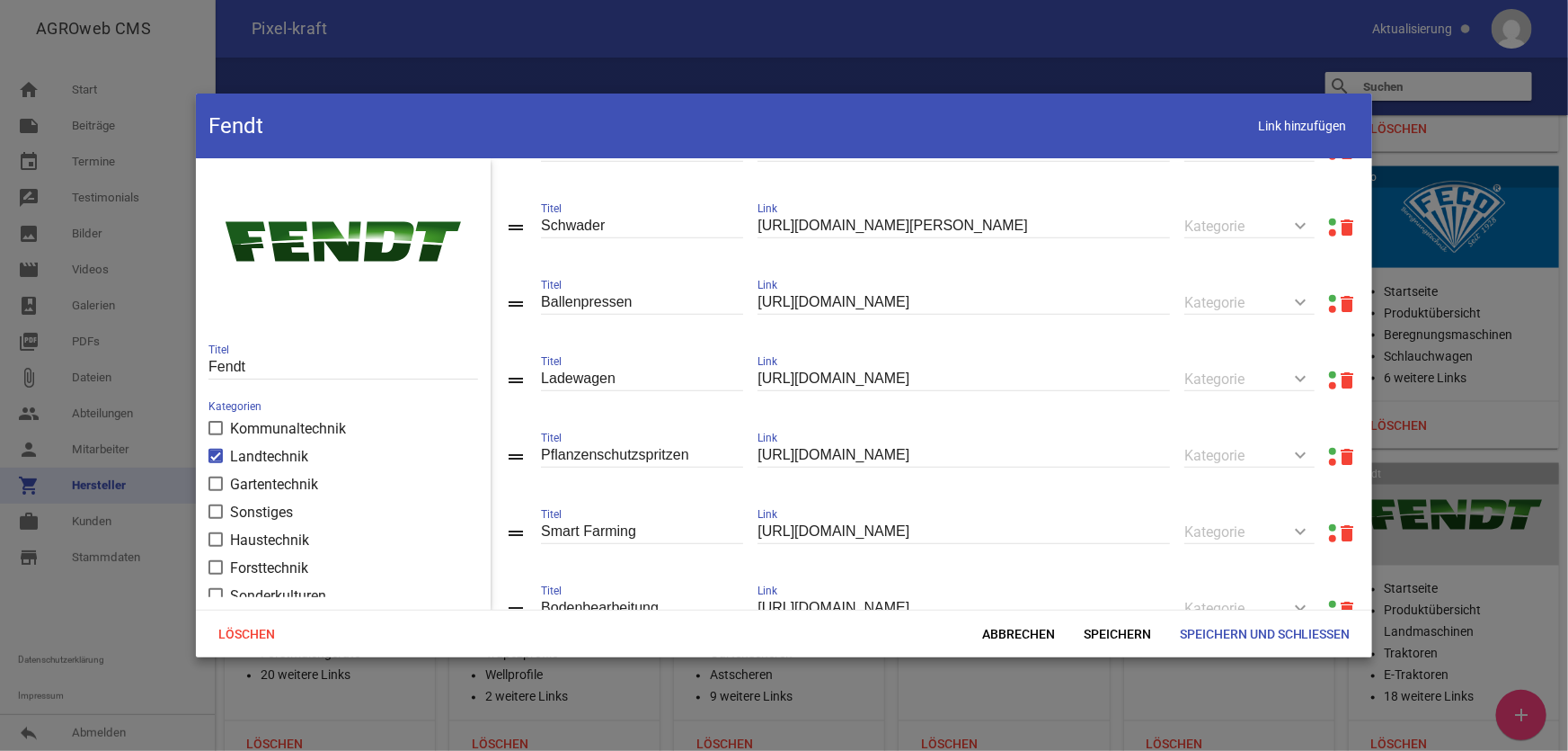
scroll to position [736, 0]
drag, startPoint x: 525, startPoint y: 378, endPoint x: 528, endPoint y: 342, distance: 36.1
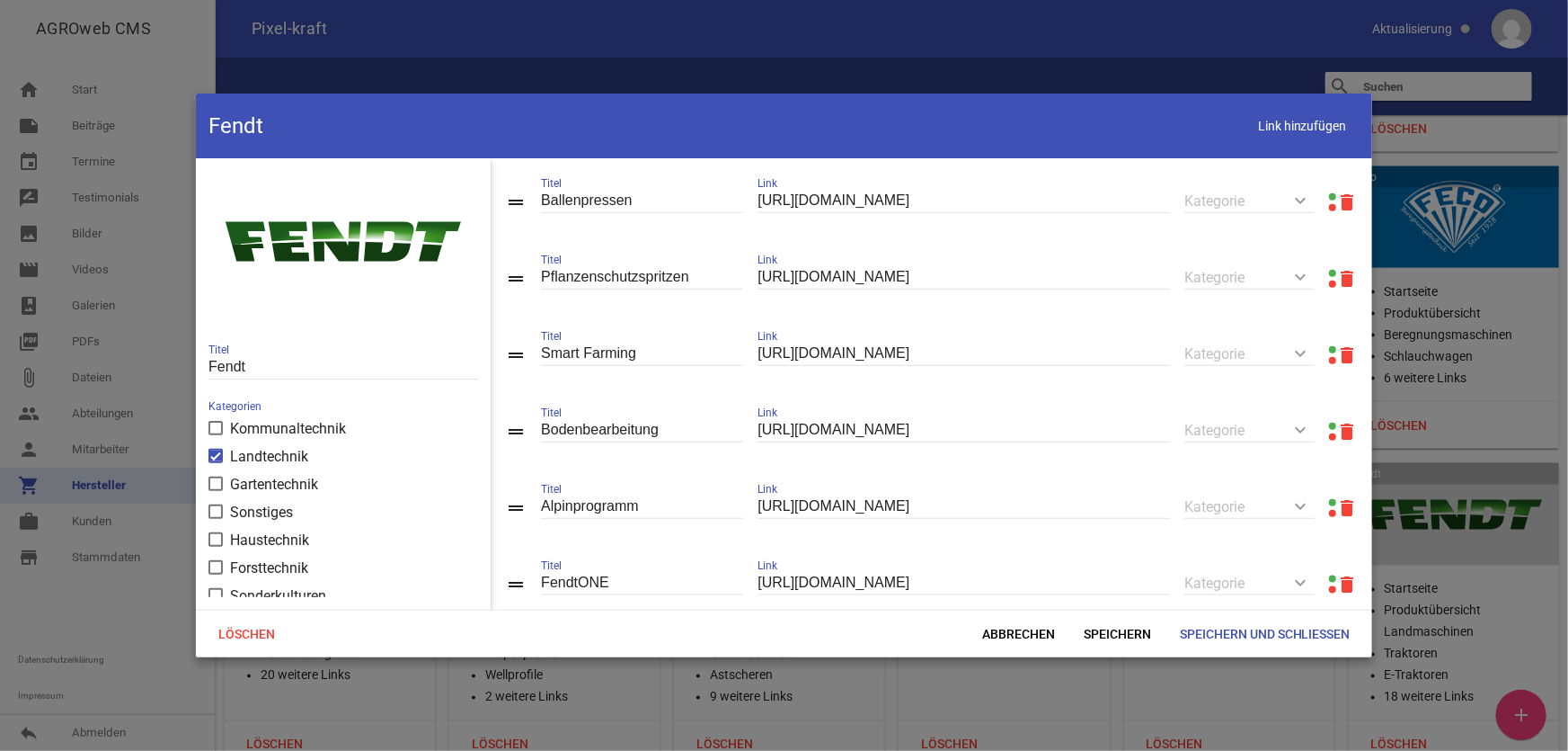
scroll to position [980, 0]
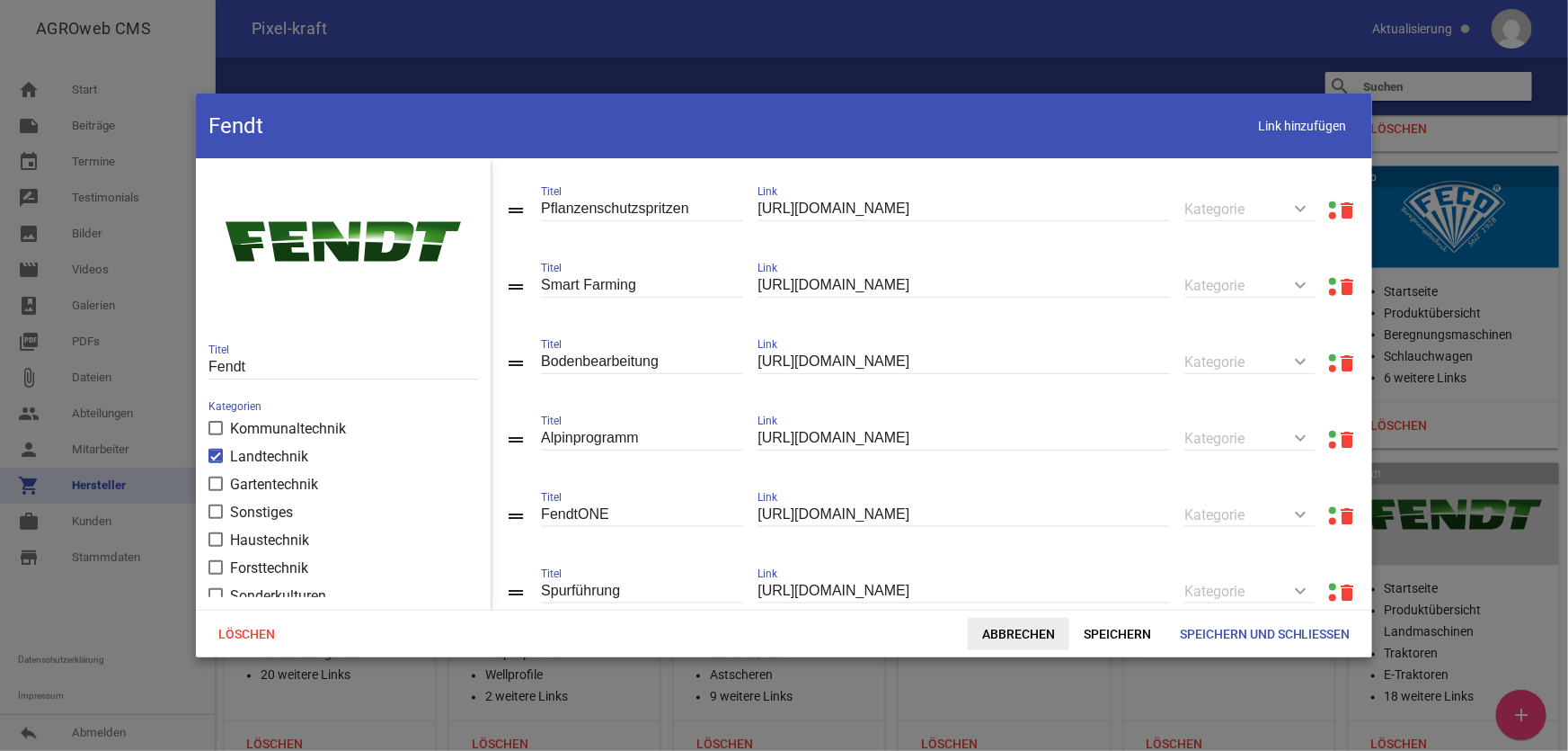
click at [990, 626] on span "Abbrechen" at bounding box center [1018, 634] width 101 height 33
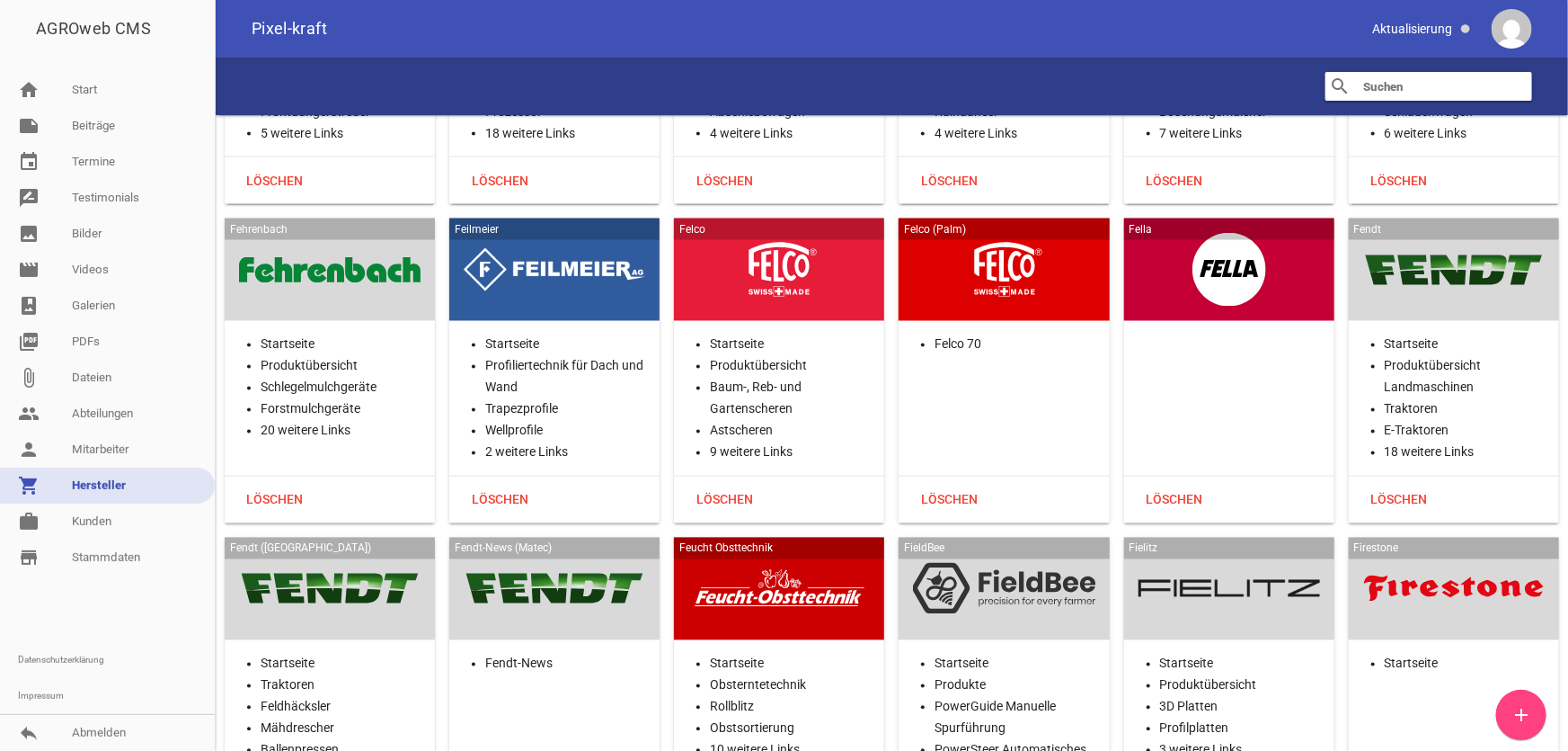
scroll to position [12015, 0]
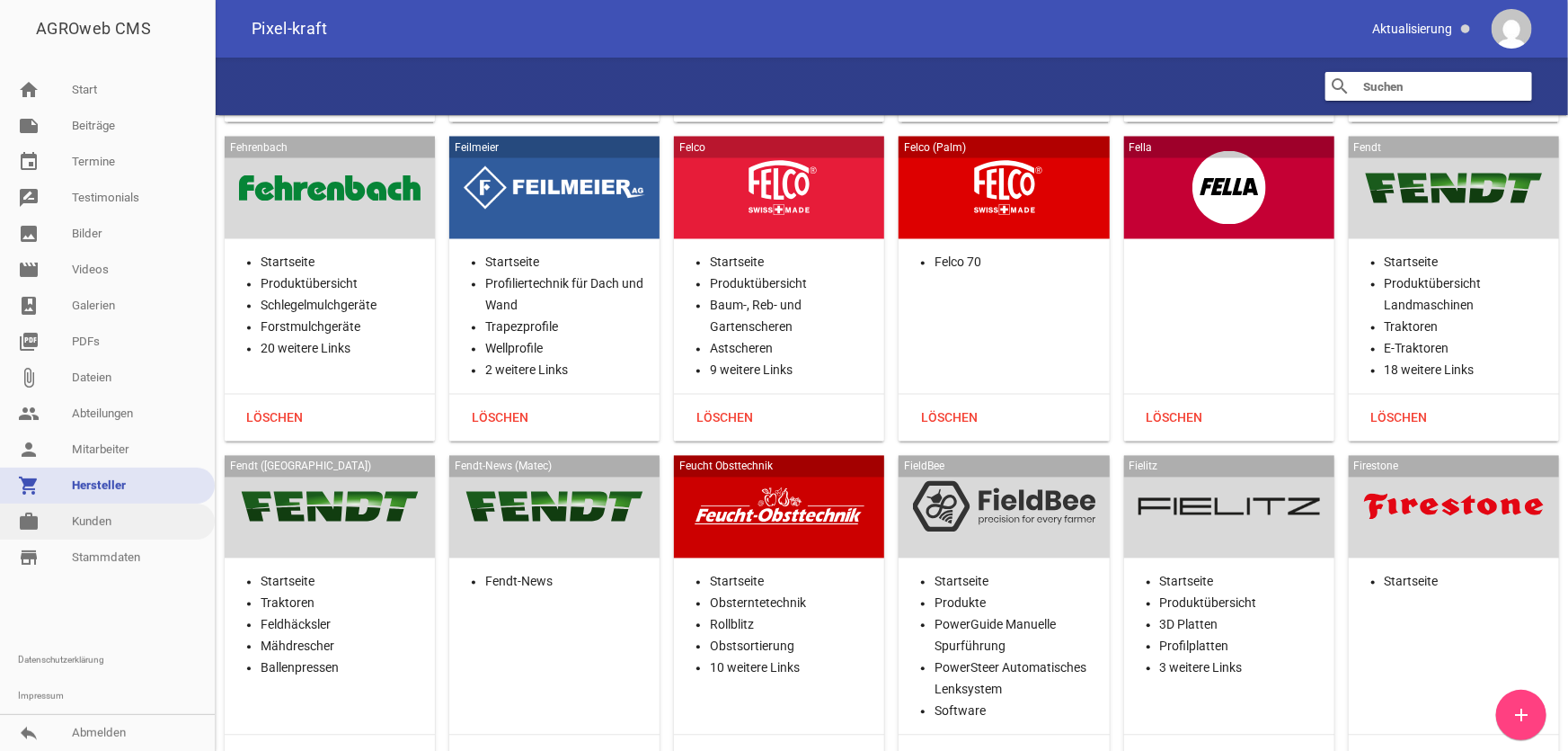
click at [126, 526] on link "work [PERSON_NAME]" at bounding box center [107, 521] width 215 height 36
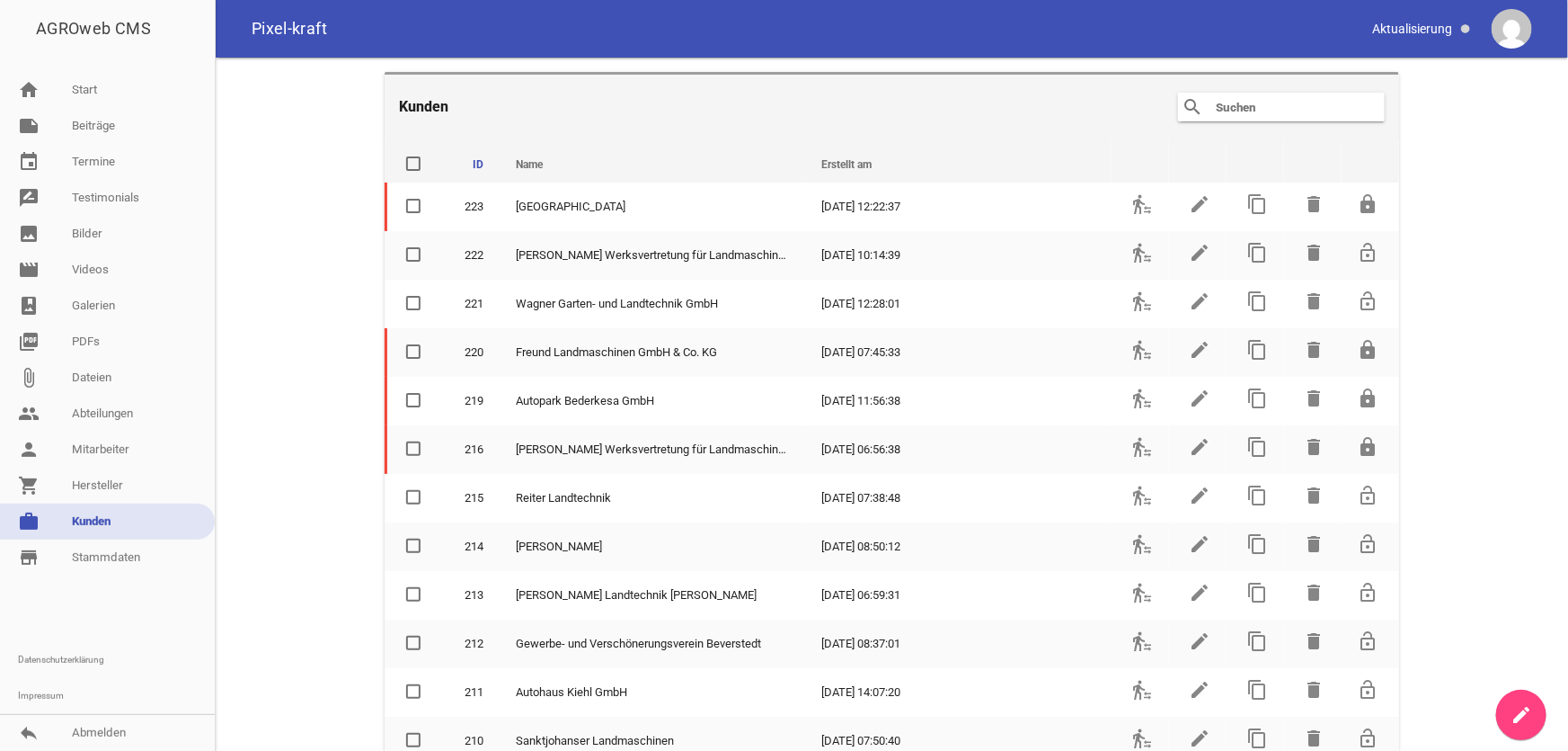
click at [1240, 104] on input "text" at bounding box center [1285, 107] width 144 height 21
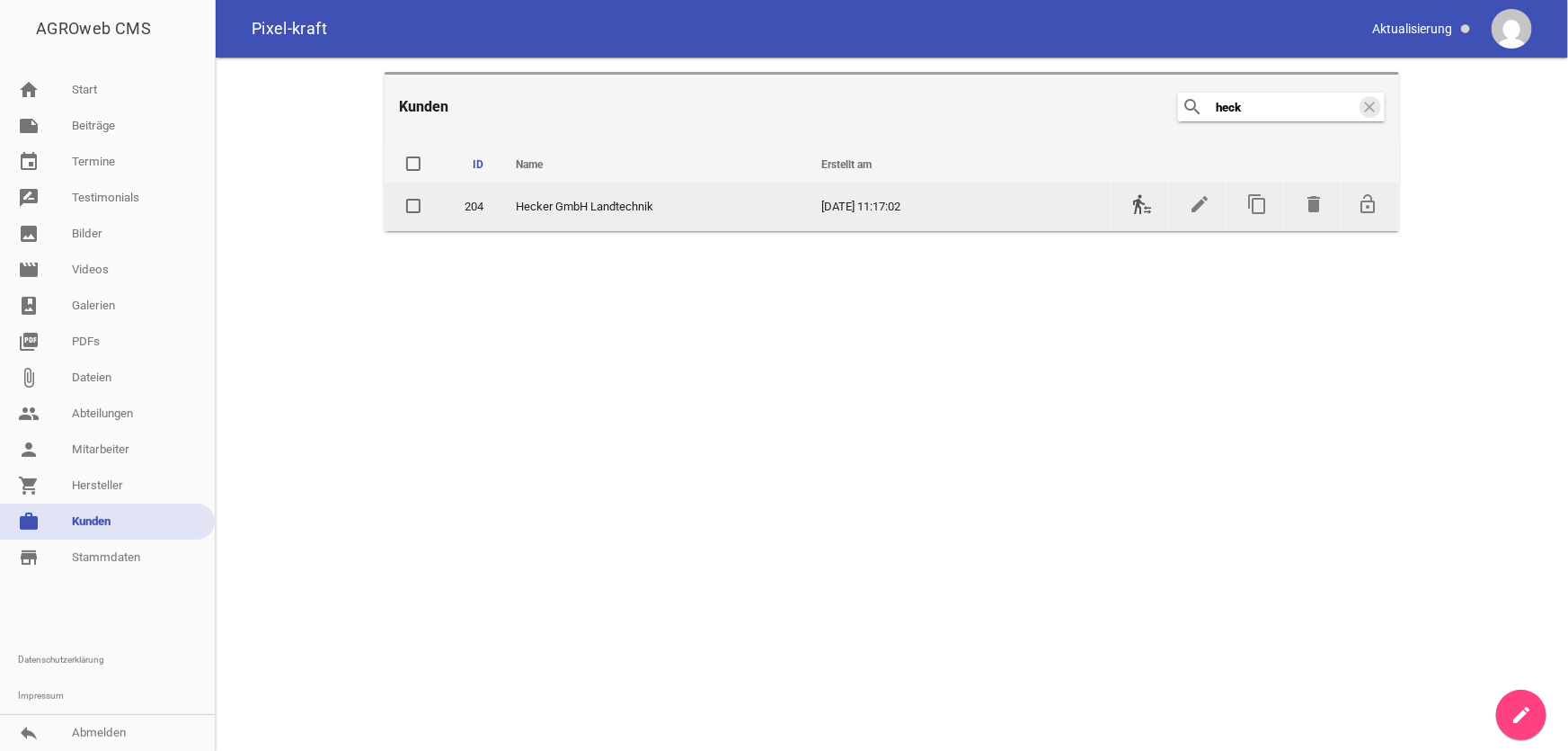
type input "heck"
click at [1142, 209] on icon "transfer_within_a_station" at bounding box center [1142, 204] width 21 height 21
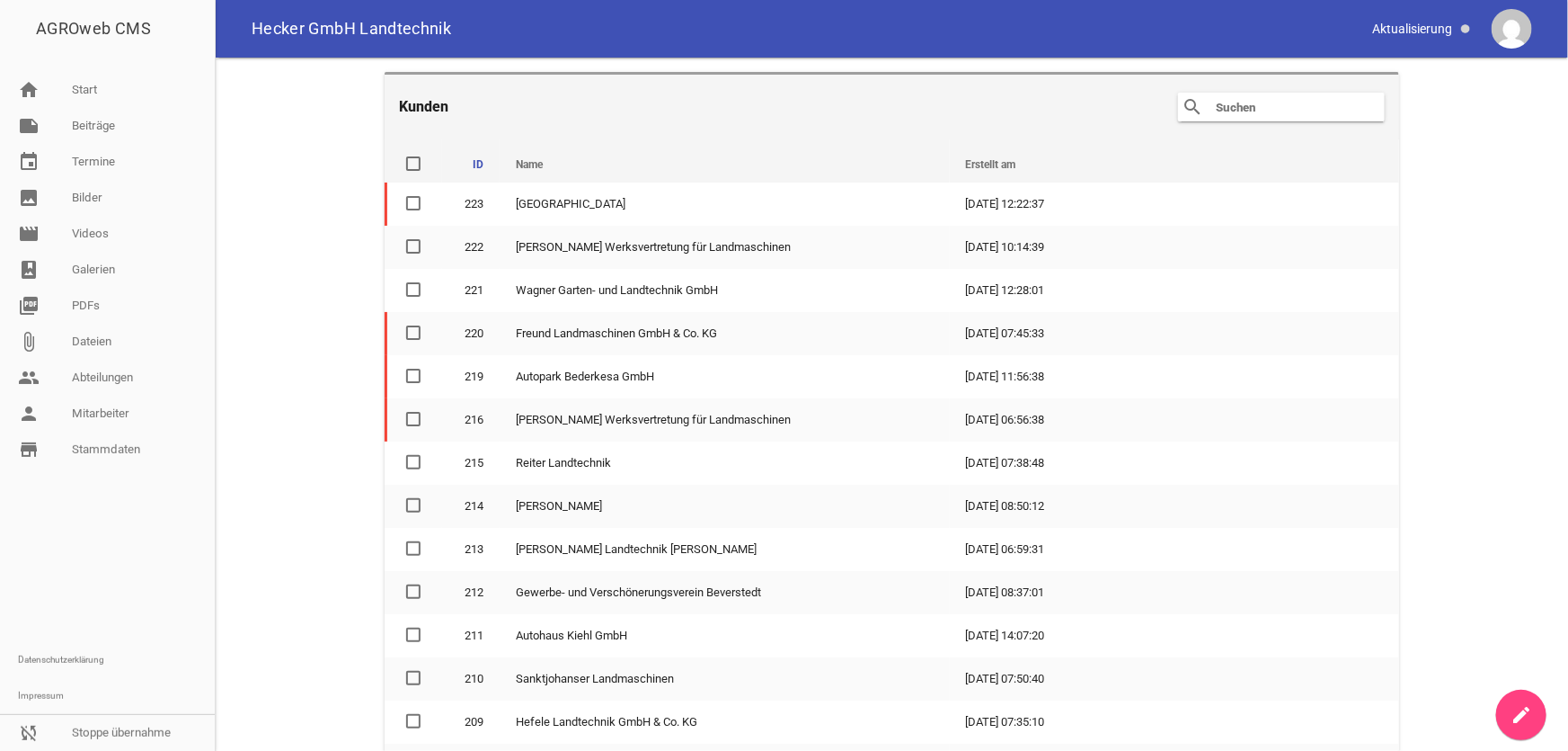
click at [1294, 106] on input "text" at bounding box center [1285, 107] width 144 height 21
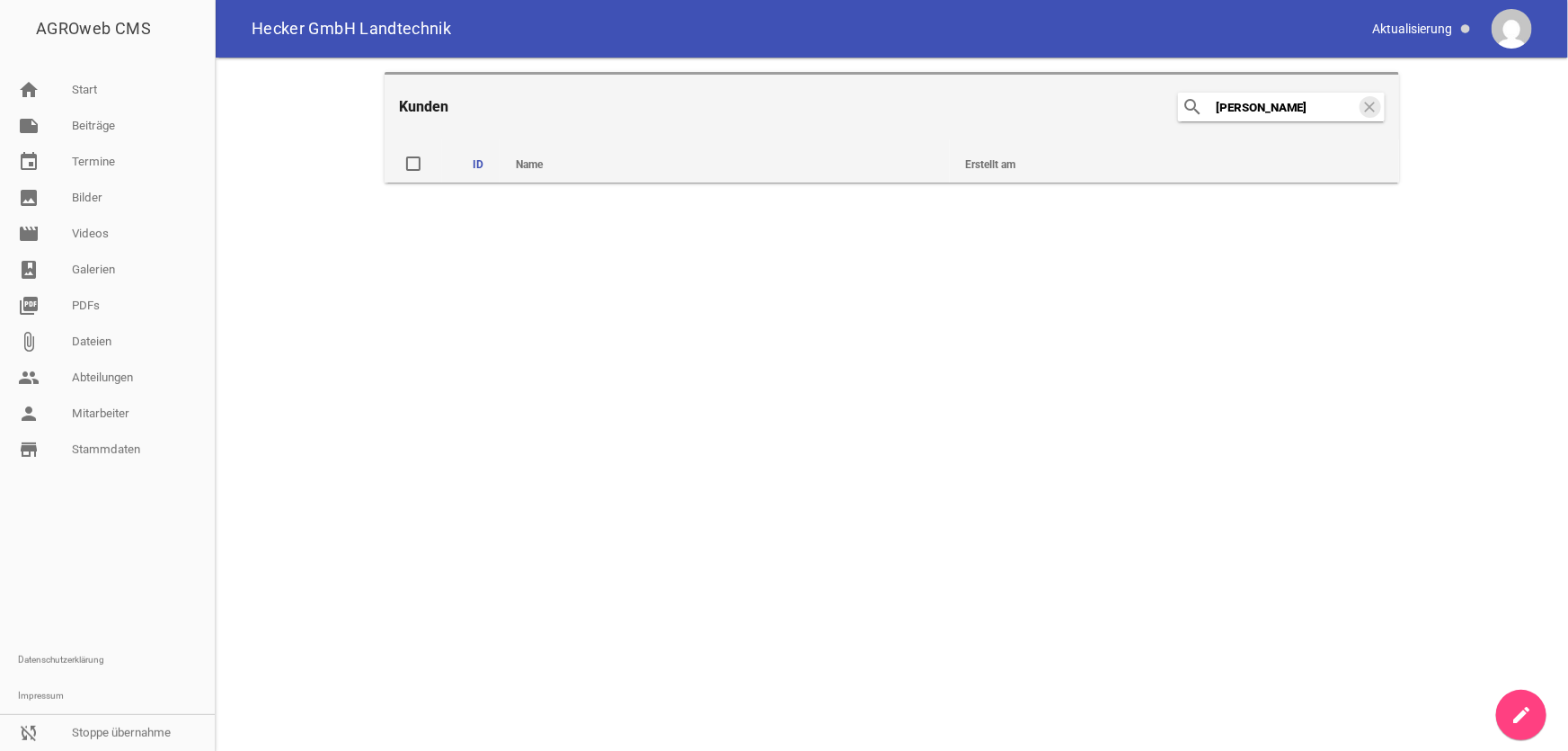
click at [1269, 107] on input "[PERSON_NAME]" at bounding box center [1285, 107] width 144 height 21
type input "hecke"
click at [102, 730] on link "sync_disabled Stoppe übernahme" at bounding box center [107, 732] width 215 height 36
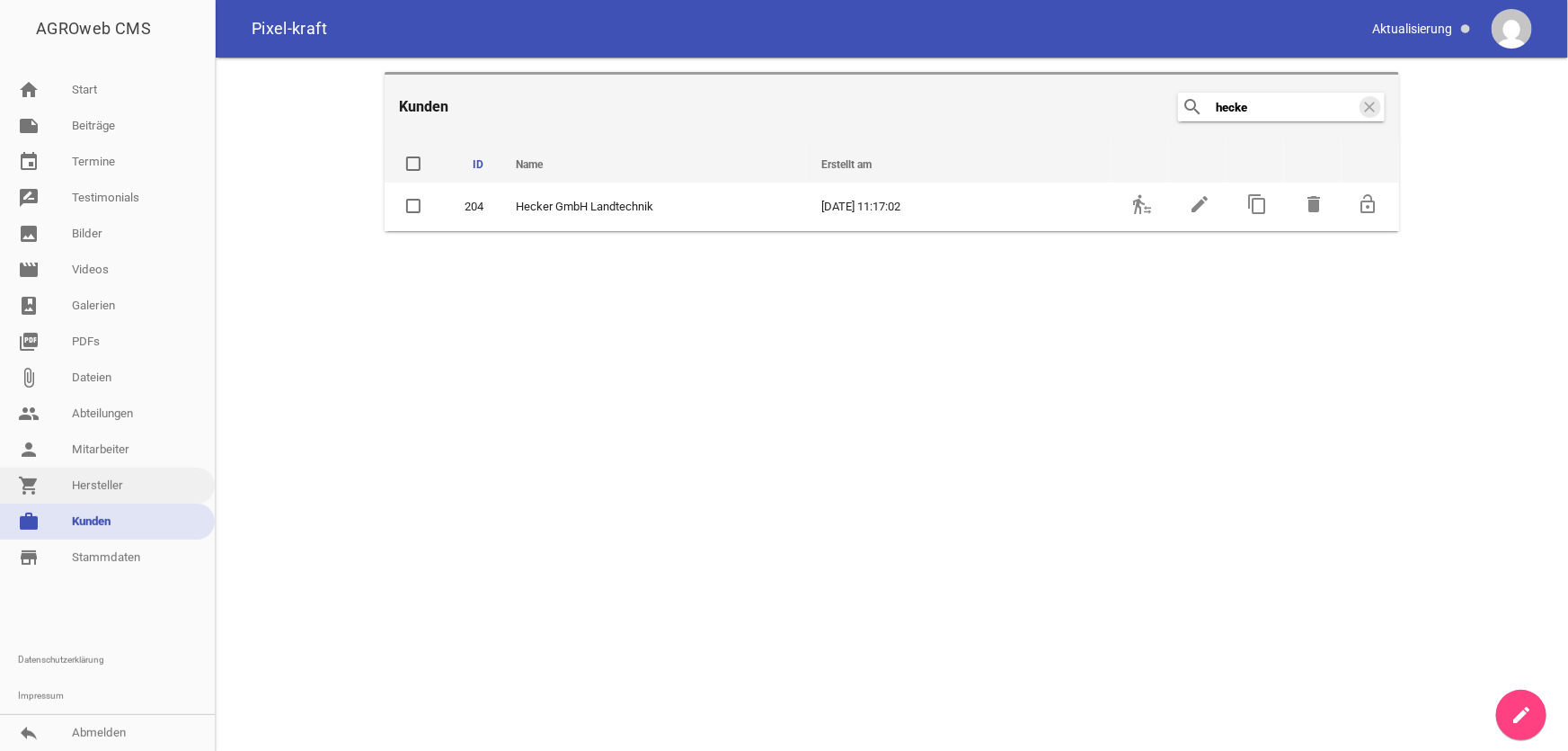
click at [114, 479] on link "shopping_cart Hersteller" at bounding box center [107, 485] width 215 height 36
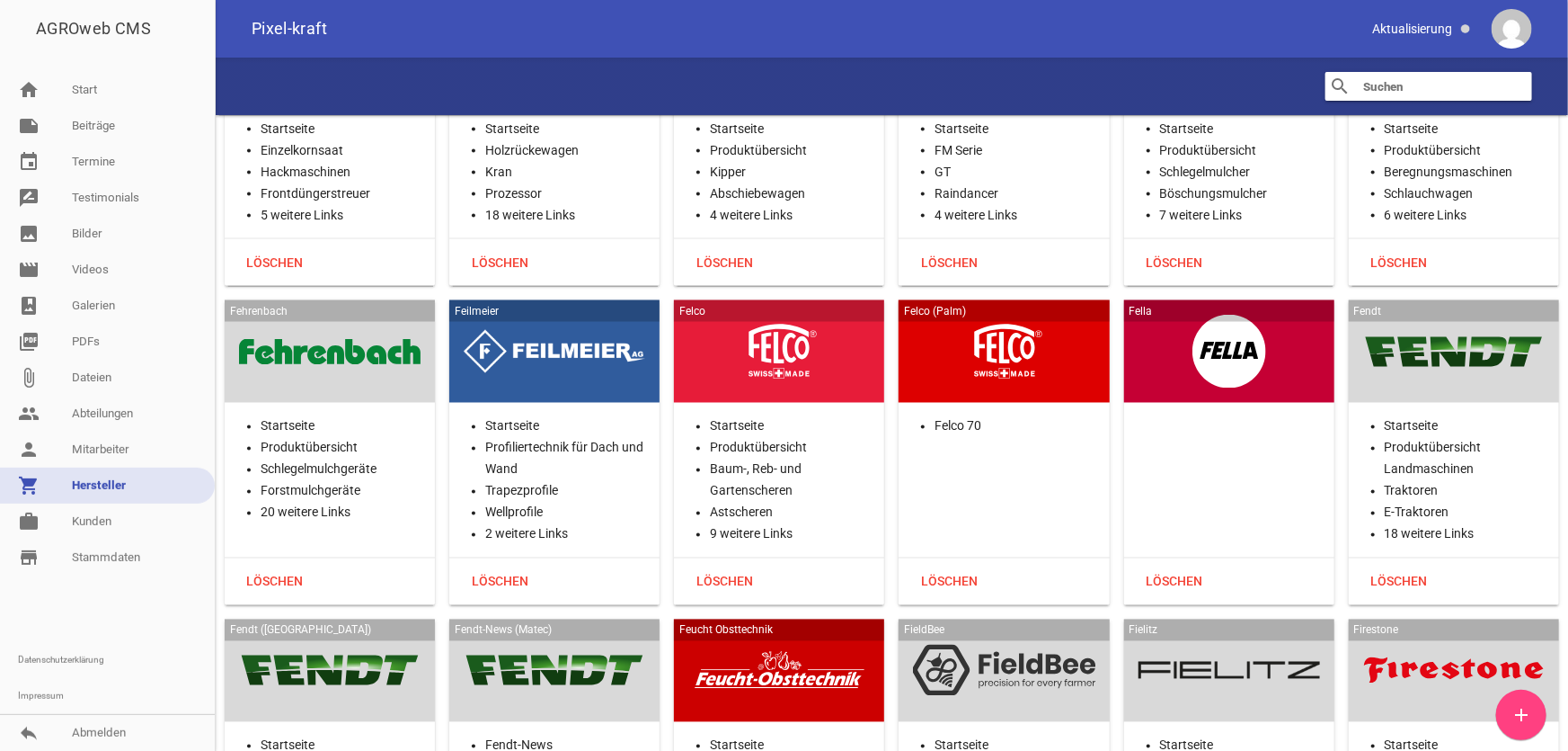
scroll to position [12097, 0]
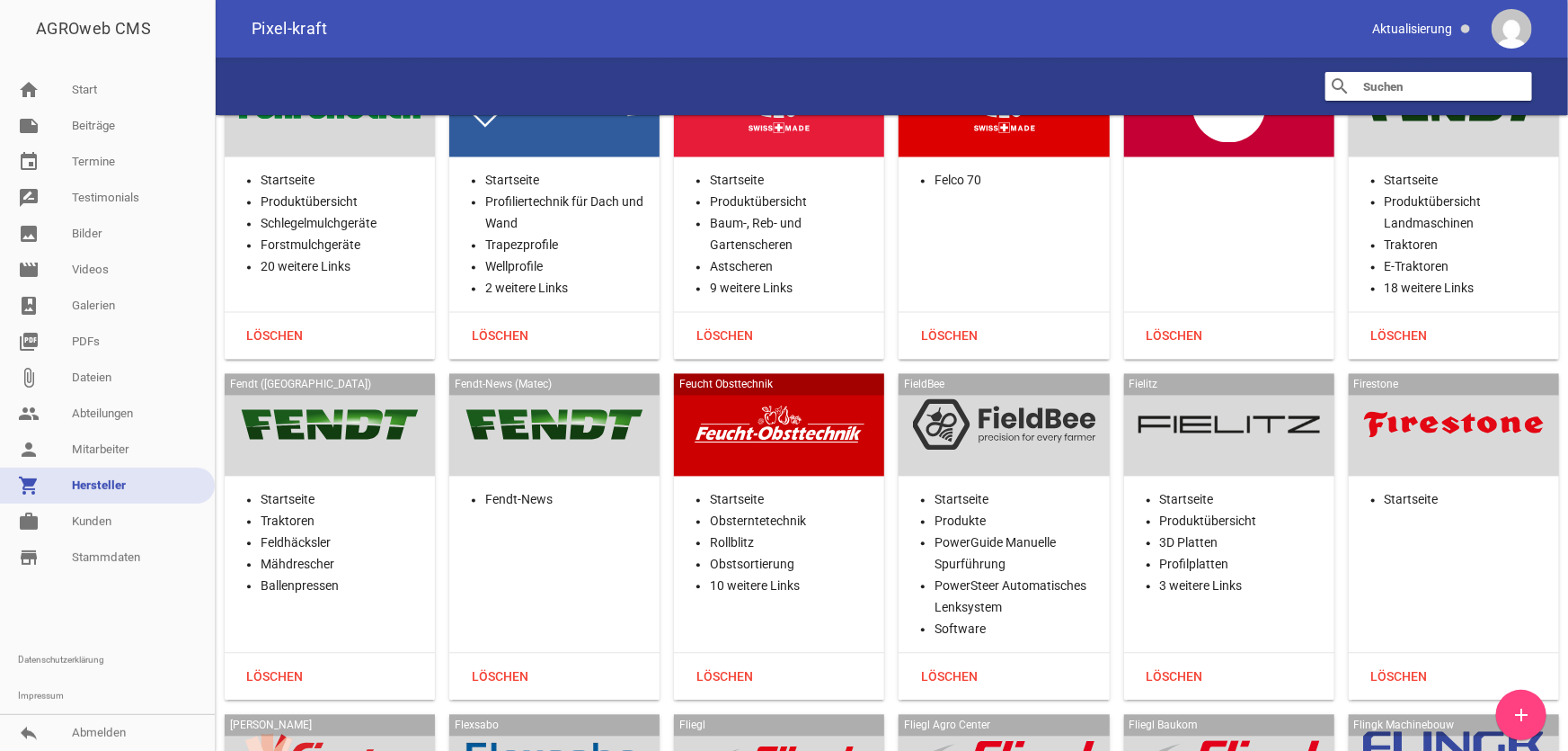
click at [762, 436] on div at bounding box center [779, 425] width 181 height 73
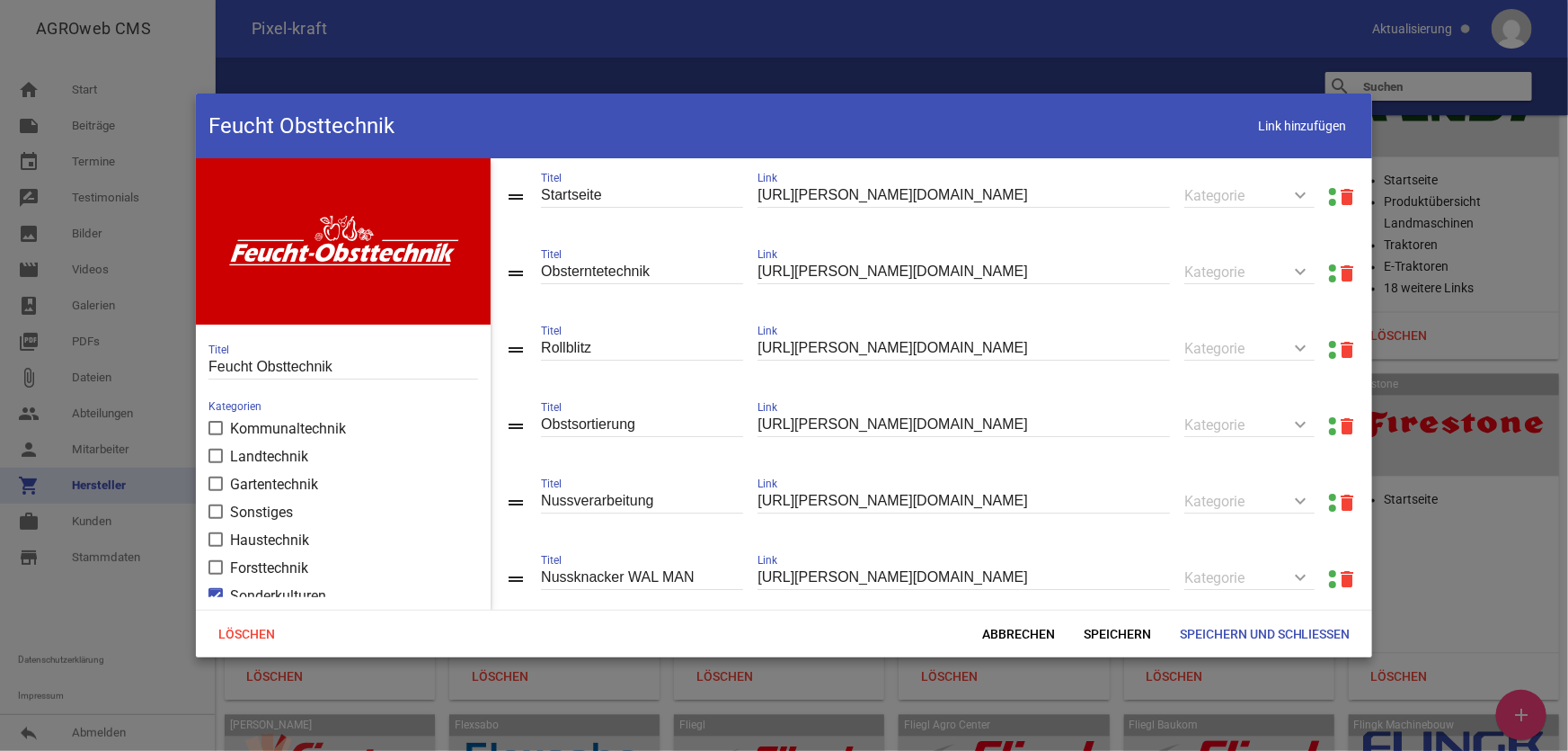
click at [1330, 189] on link at bounding box center [1333, 191] width 7 height 7
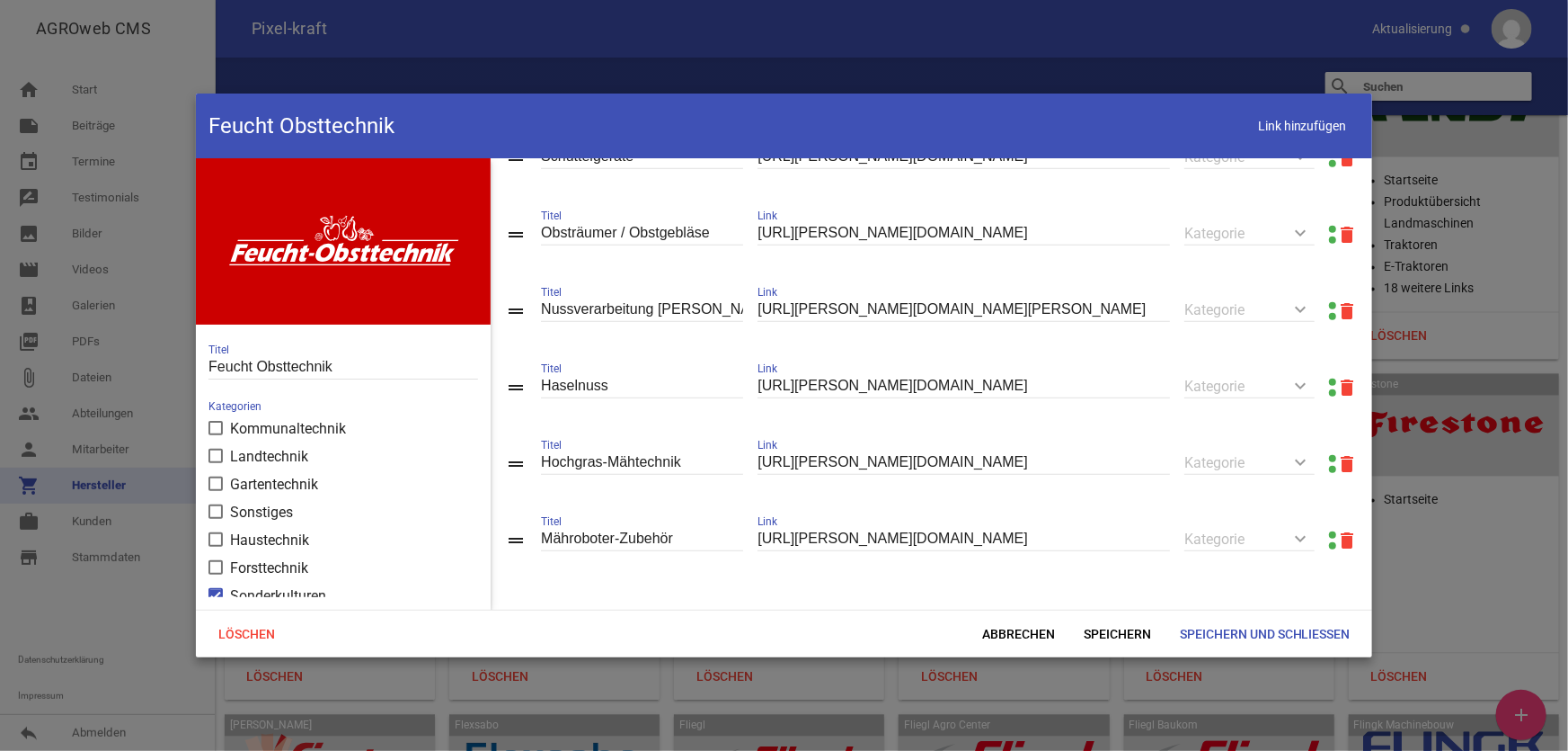
scroll to position [661, 0]
click at [1037, 636] on span "Abbrechen" at bounding box center [1018, 634] width 101 height 33
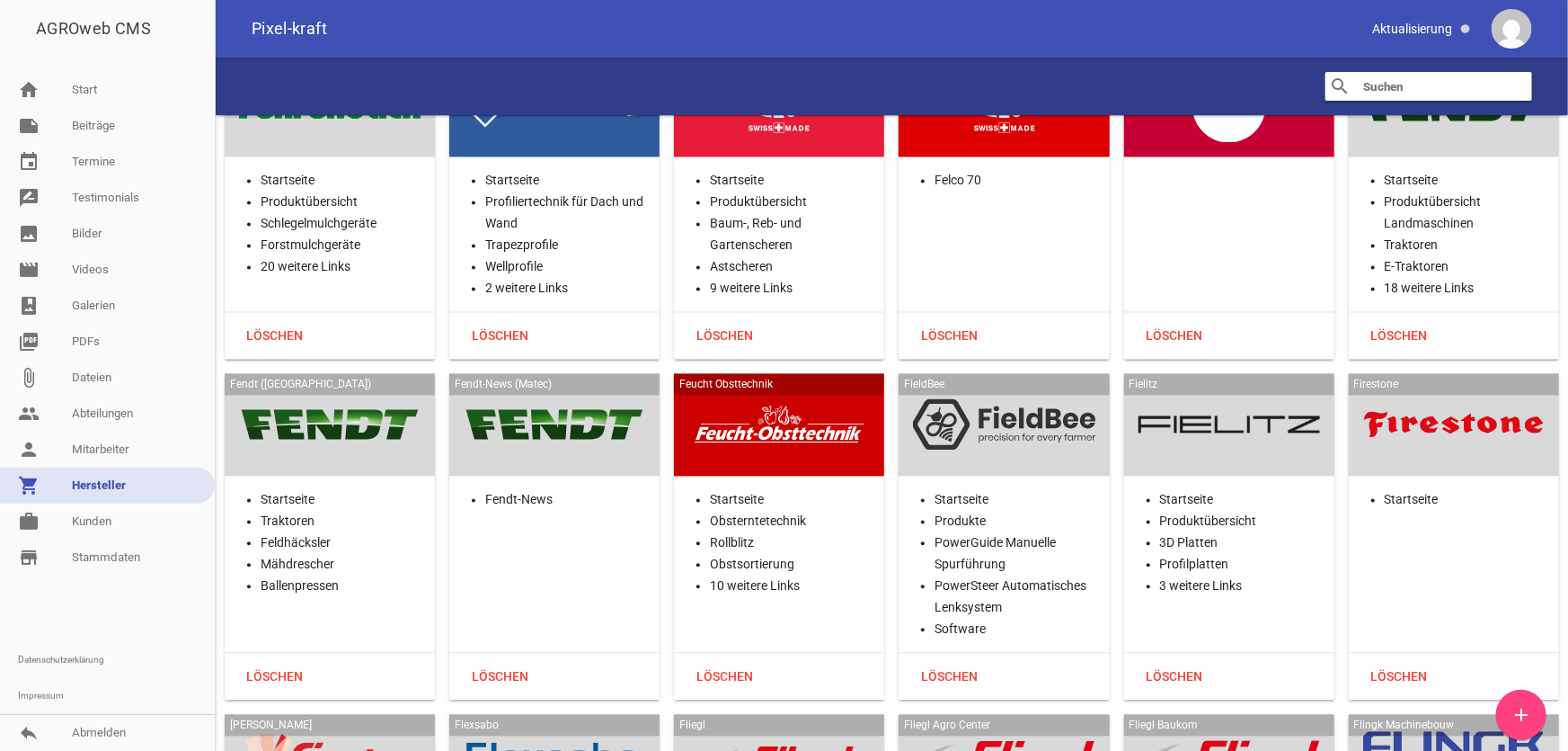
click at [1030, 446] on div at bounding box center [1004, 425] width 181 height 73
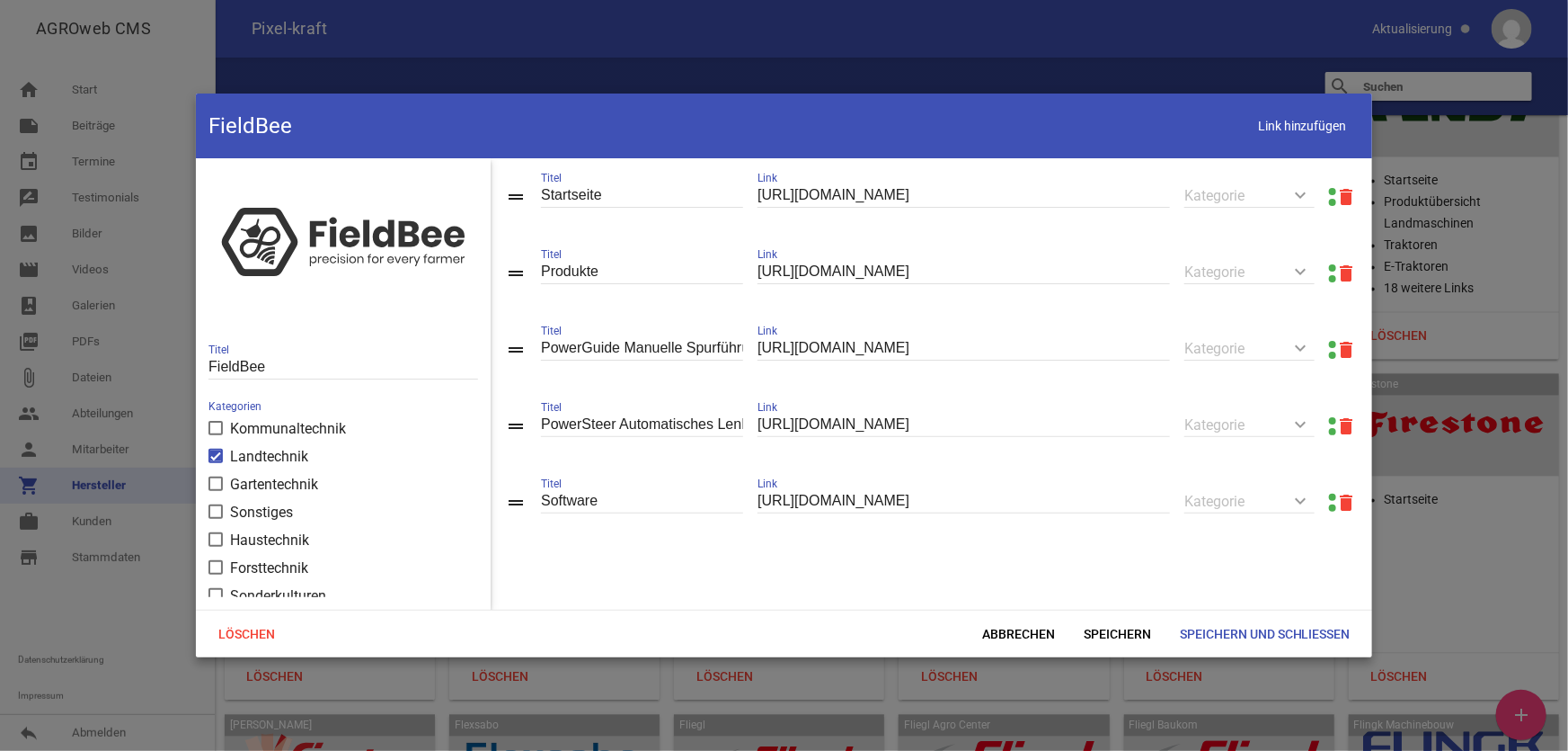
click at [1318, 267] on div "drag_handle Produkte Titel [URL][DOMAIN_NAME] Link keyboard_arrow_down Kategori…" at bounding box center [932, 272] width 882 height 76
click at [1330, 267] on link at bounding box center [1333, 267] width 7 height 7
click at [1280, 112] on span "Link hinzufügen" at bounding box center [1303, 126] width 114 height 37
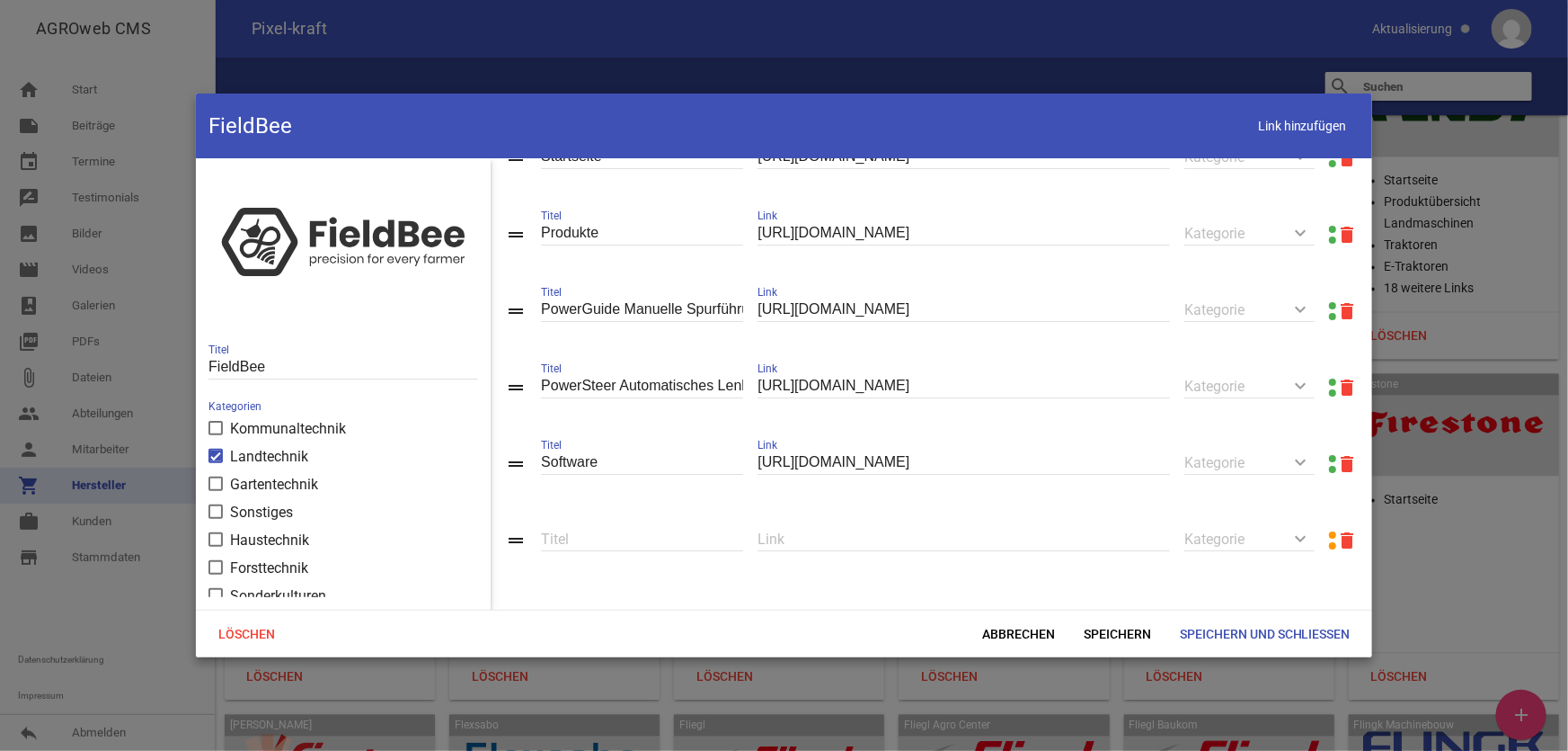
click at [902, 546] on input "text" at bounding box center [964, 539] width 413 height 24
paste input "[URL][DOMAIN_NAME]"
type input "[URL][DOMAIN_NAME]"
type input "T"
type input "RTK-GNSS-Empfänger"
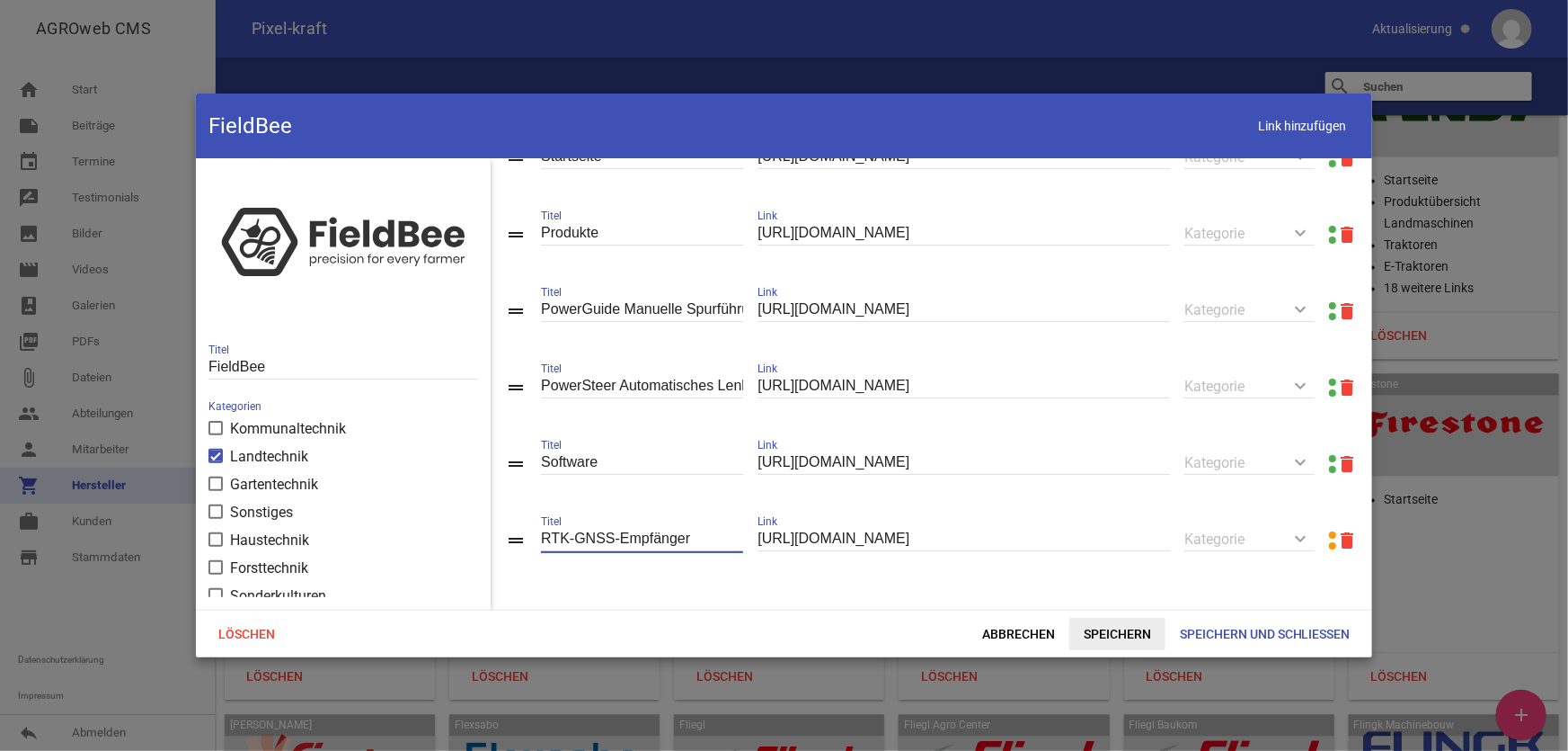
click at [1101, 630] on span "Speichern" at bounding box center [1117, 634] width 96 height 33
click at [1285, 138] on span "Link hinzufügen" at bounding box center [1303, 126] width 114 height 37
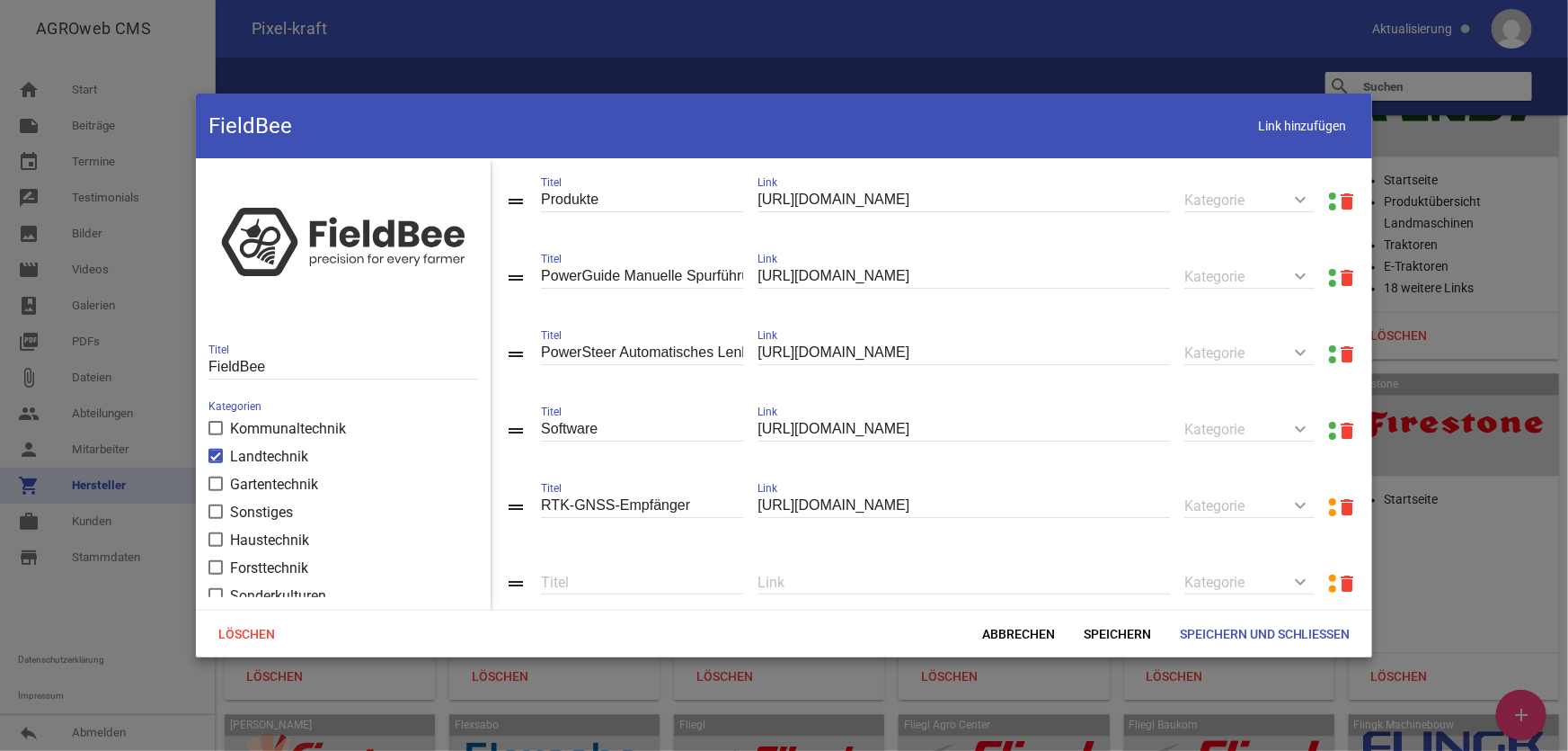
scroll to position [120, 0]
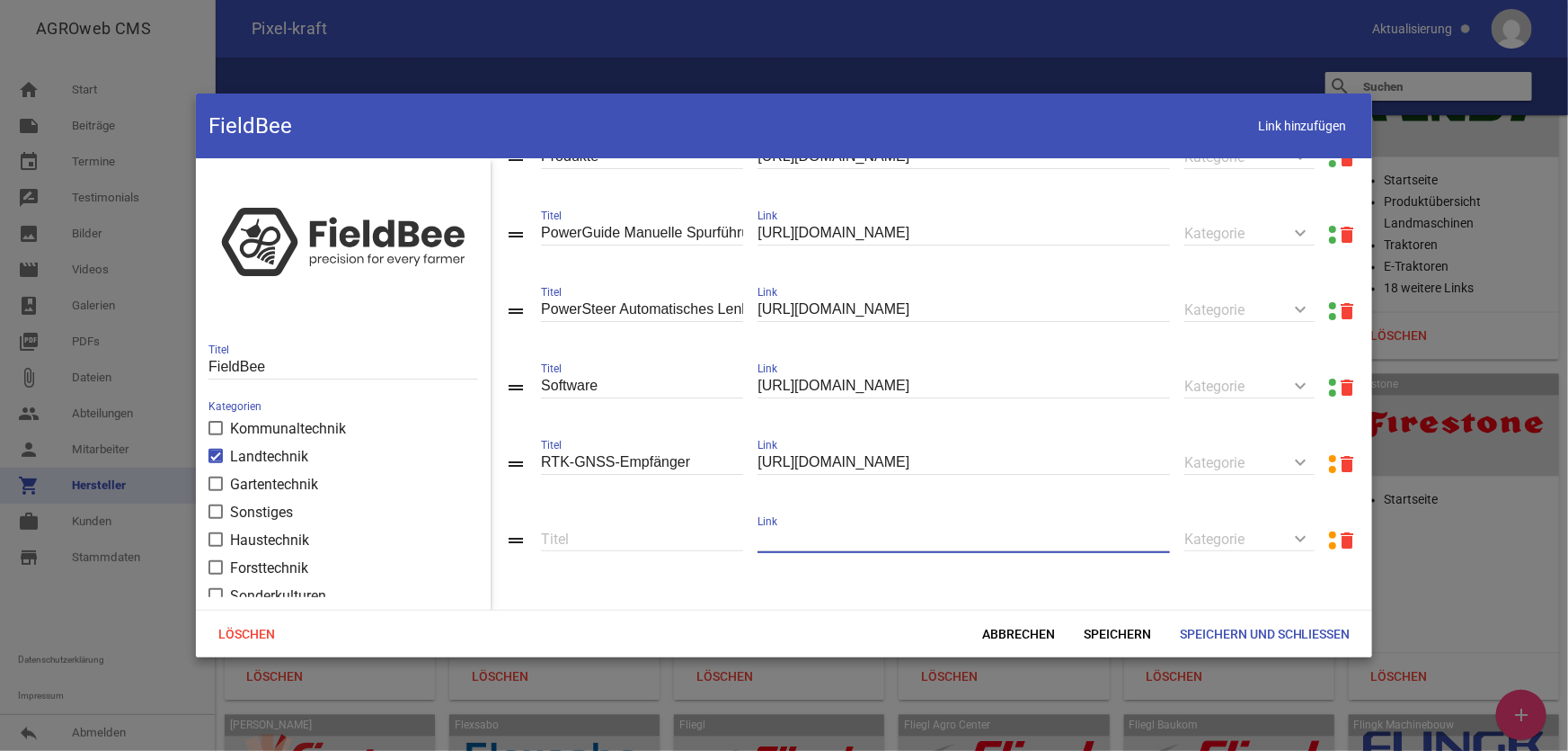
click at [851, 532] on input "text" at bounding box center [964, 539] width 413 height 24
paste input "[URL][DOMAIN_NAME]"
type input "[URL][DOMAIN_NAME]"
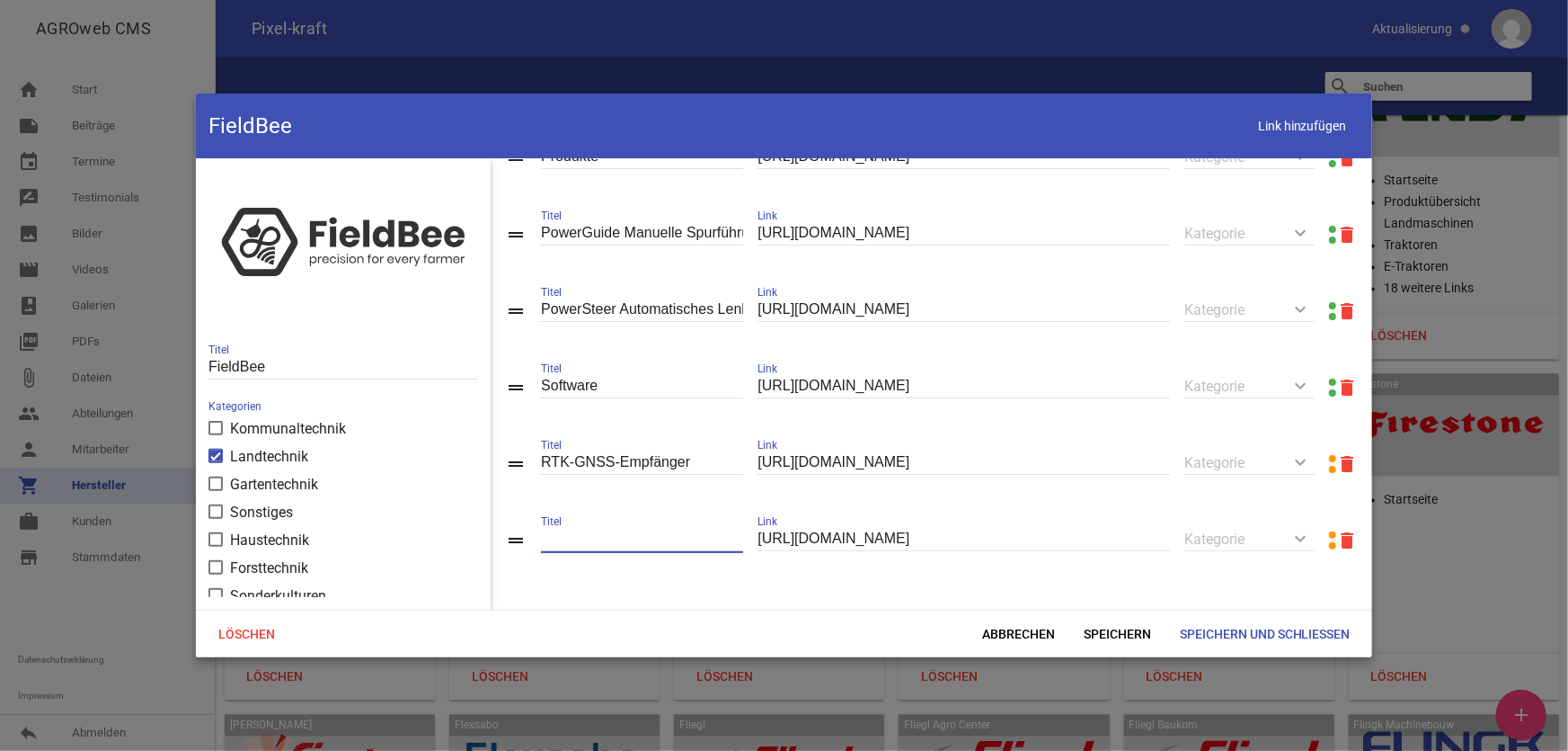
type input "T"
type input "RTK-GNSS-Basisstation"
click at [1126, 625] on span "Speichern" at bounding box center [1117, 634] width 96 height 33
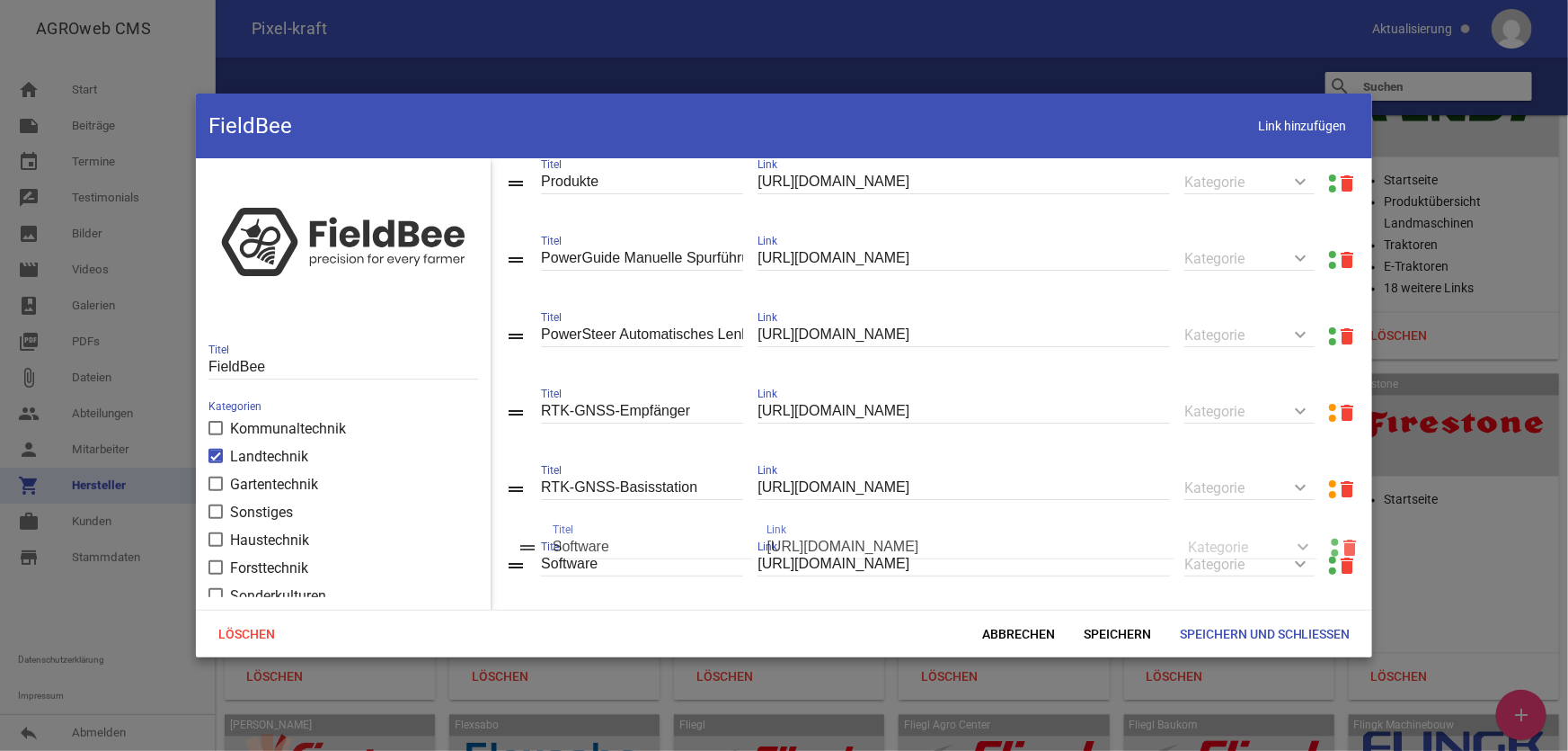
drag, startPoint x: 506, startPoint y: 388, endPoint x: 518, endPoint y: 557, distance: 169.4
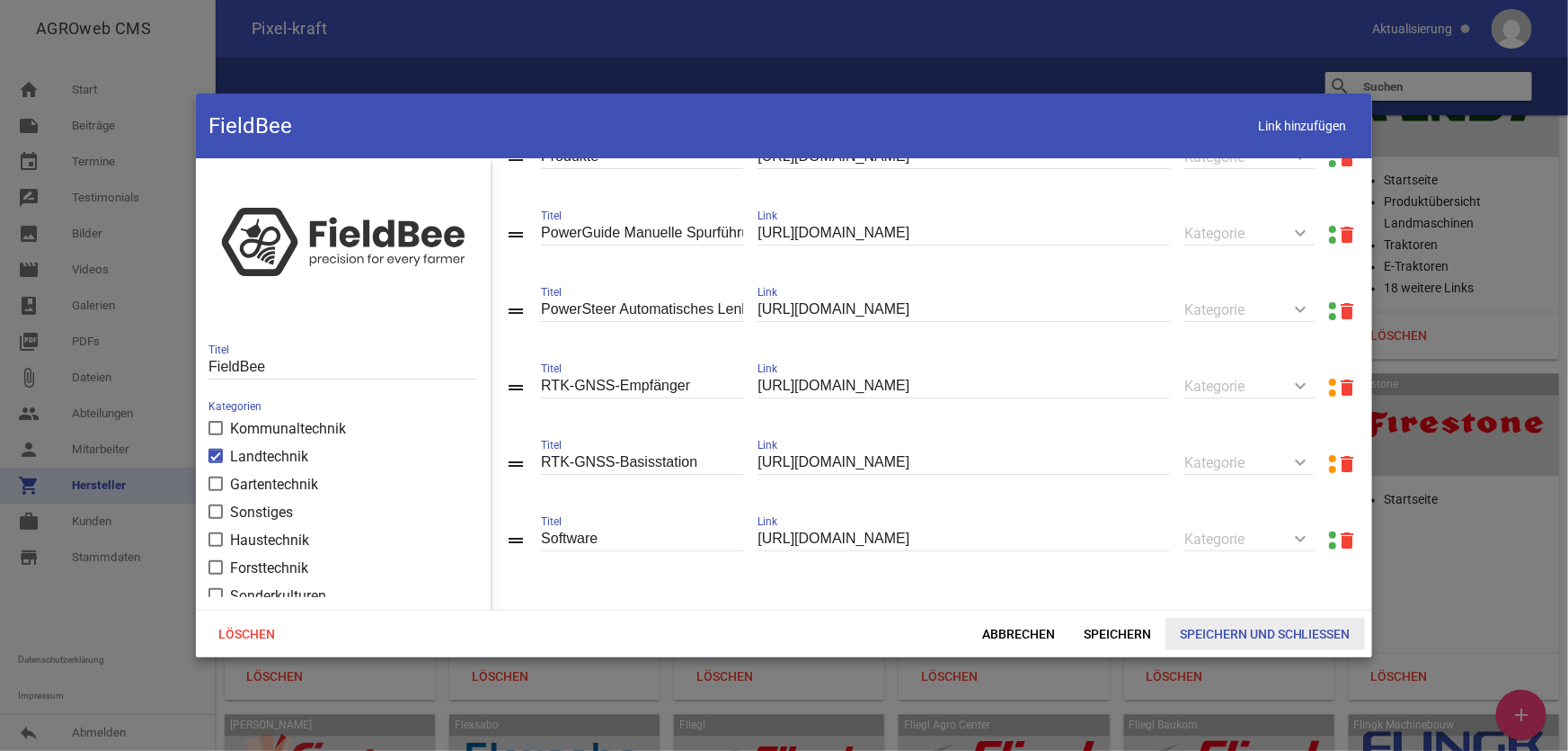
click at [1208, 641] on span "Speichern und Schließen" at bounding box center [1265, 634] width 200 height 33
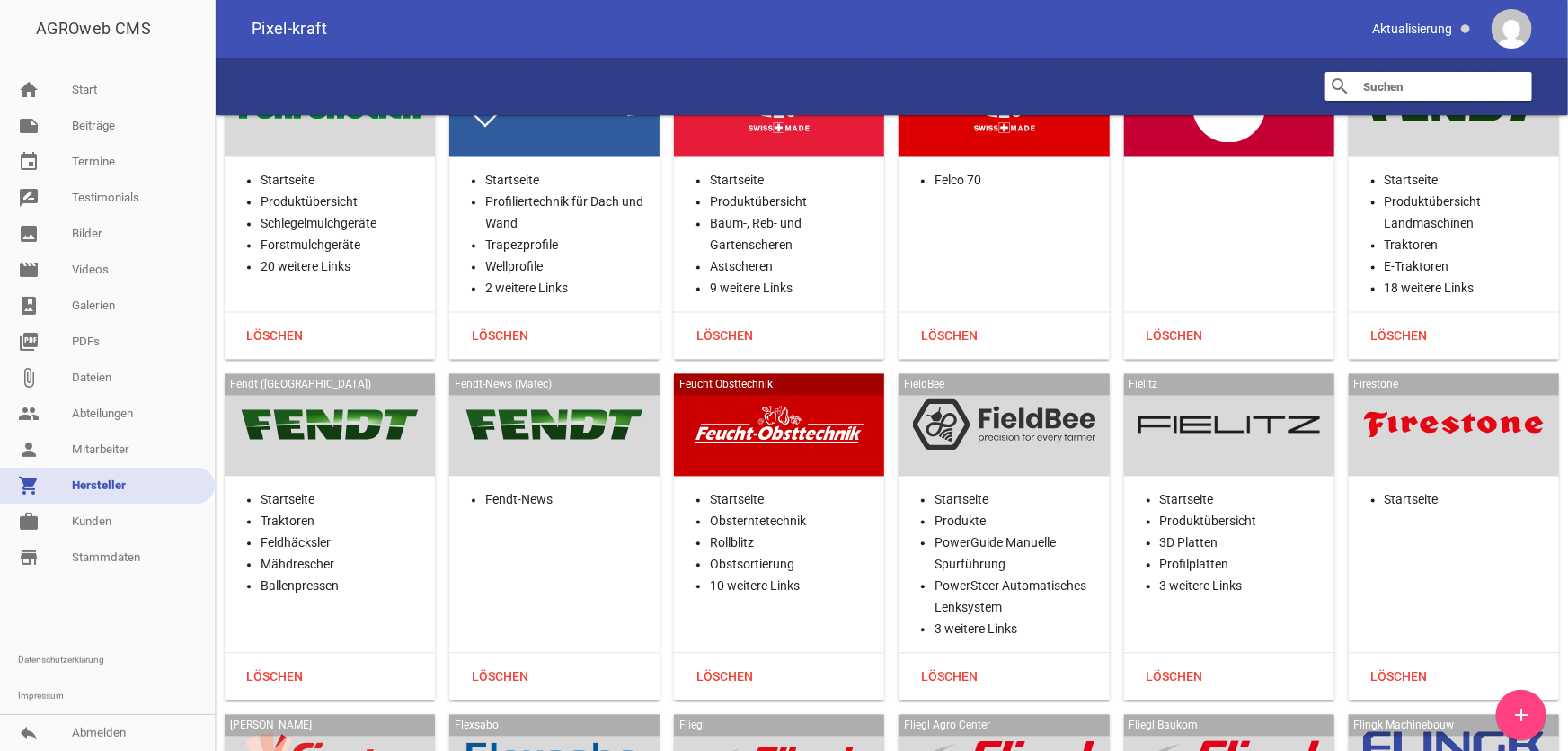
click at [973, 413] on div at bounding box center [1004, 425] width 181 height 73
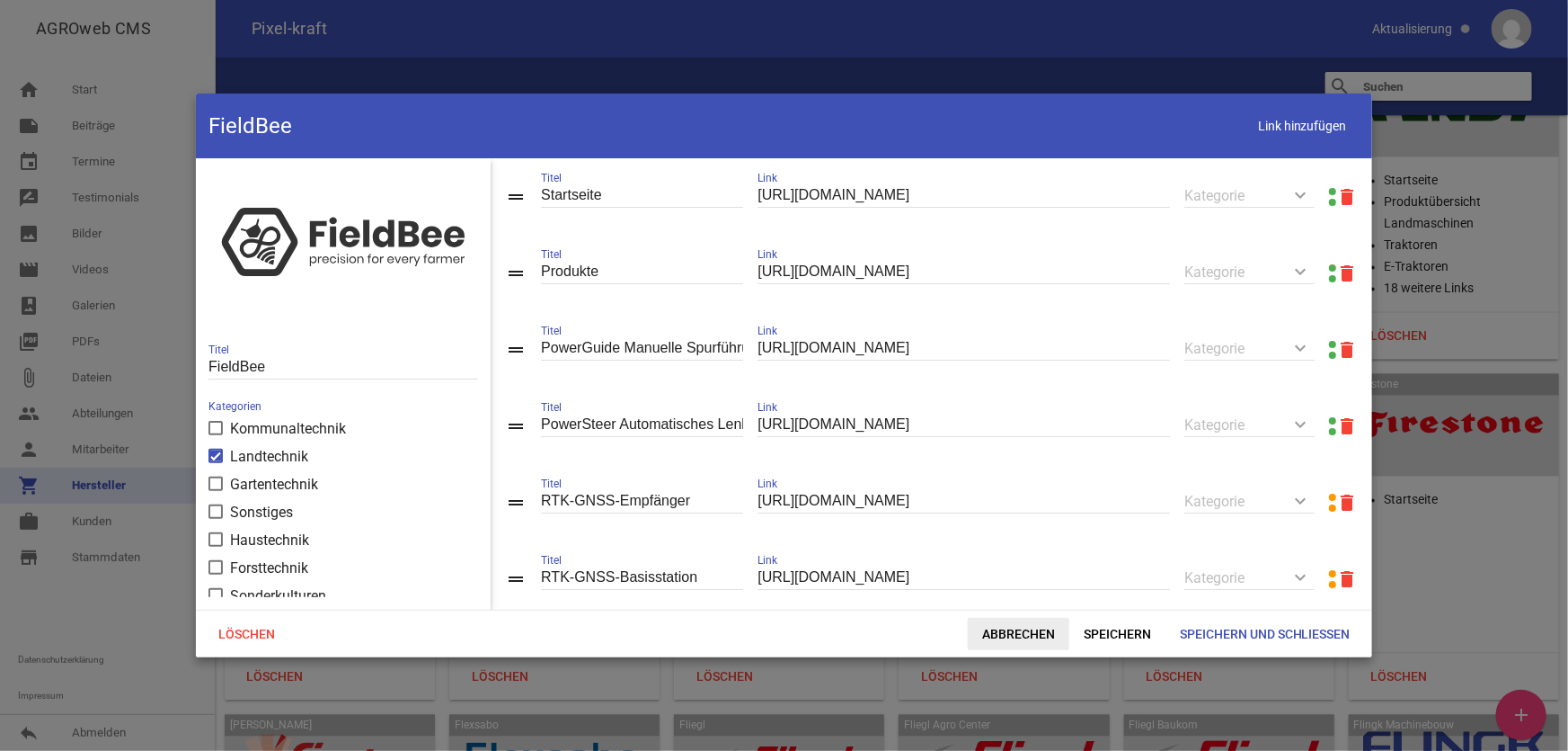
click at [1016, 629] on span "Abbrechen" at bounding box center [1018, 634] width 101 height 33
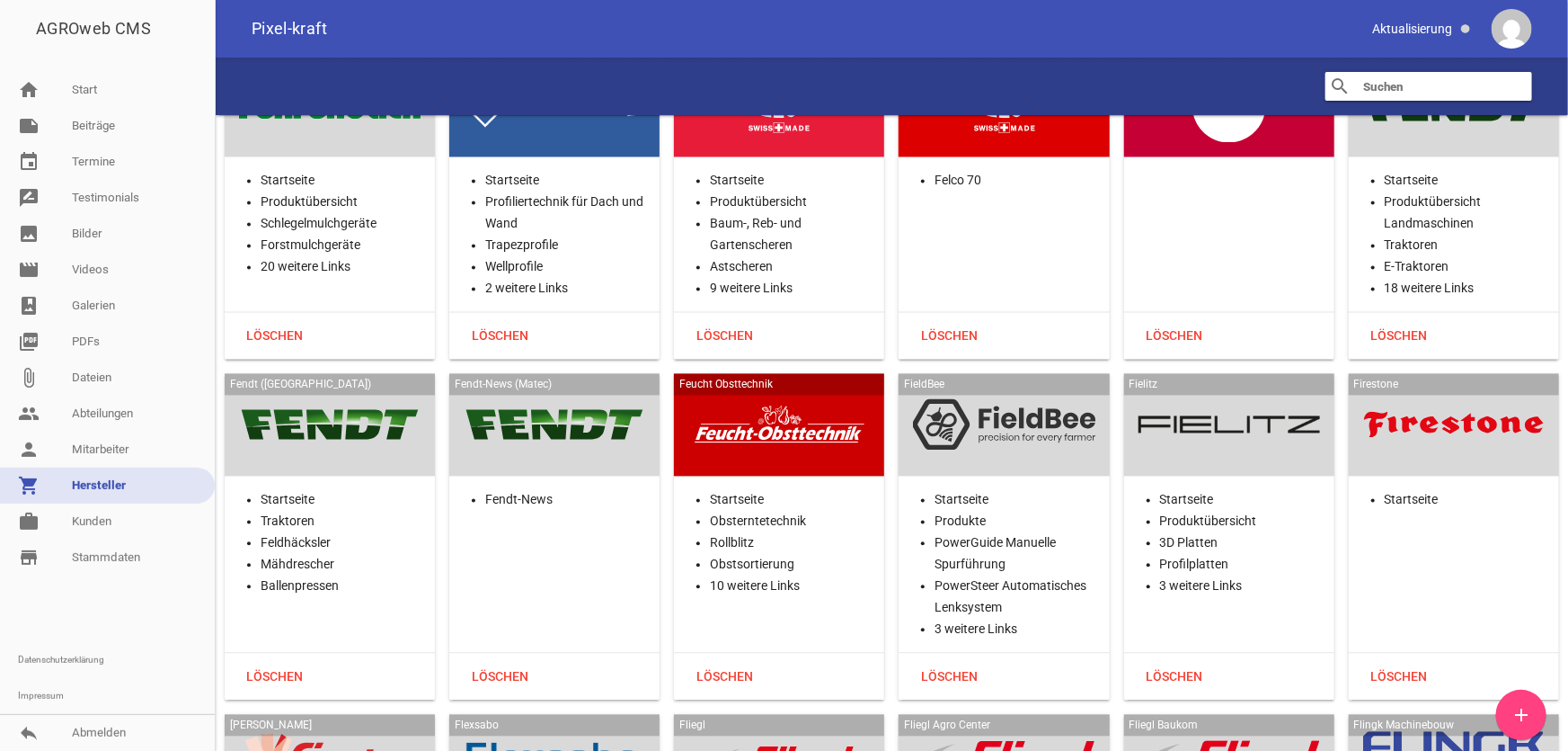
click at [1192, 427] on div at bounding box center [1229, 425] width 181 height 73
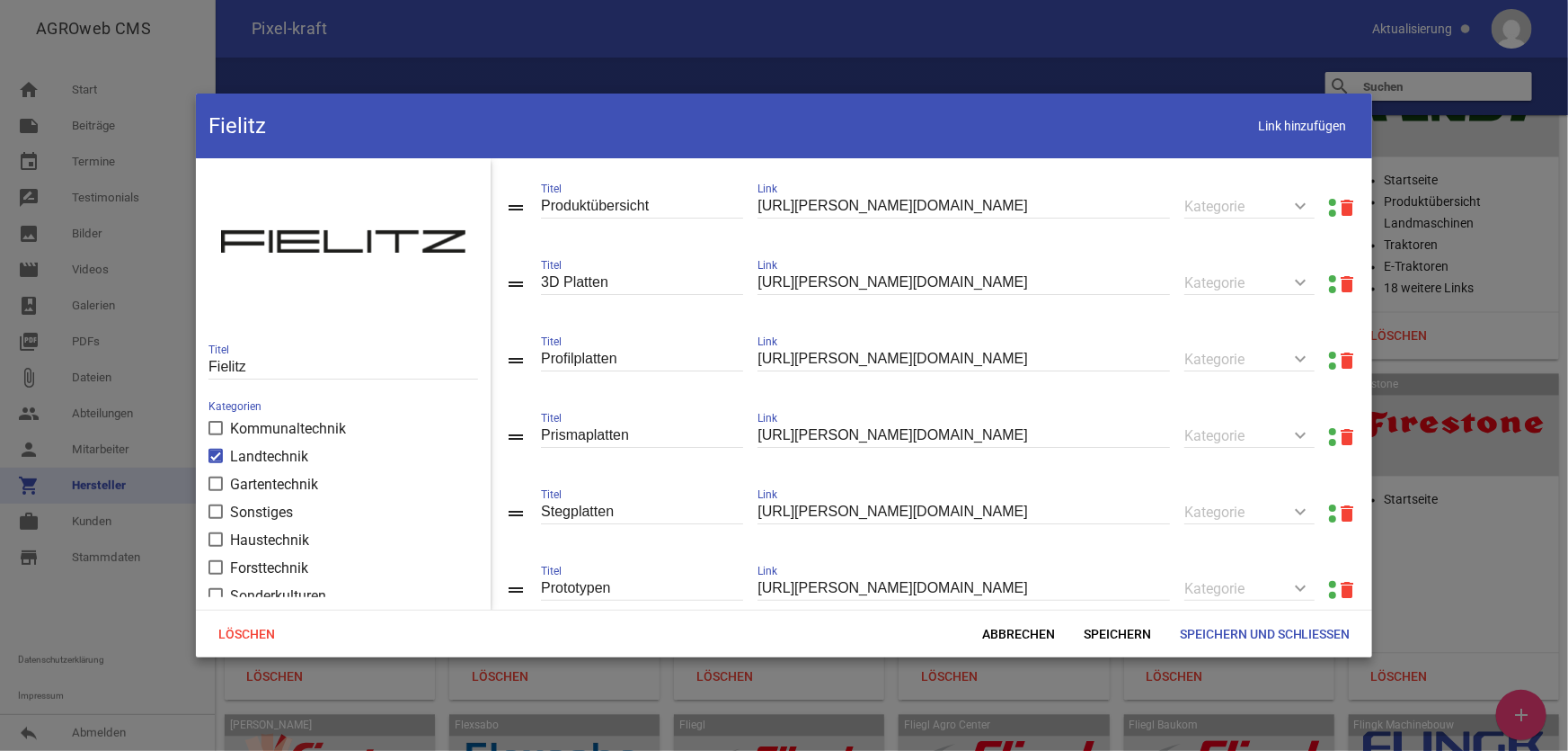
scroll to position [0, 0]
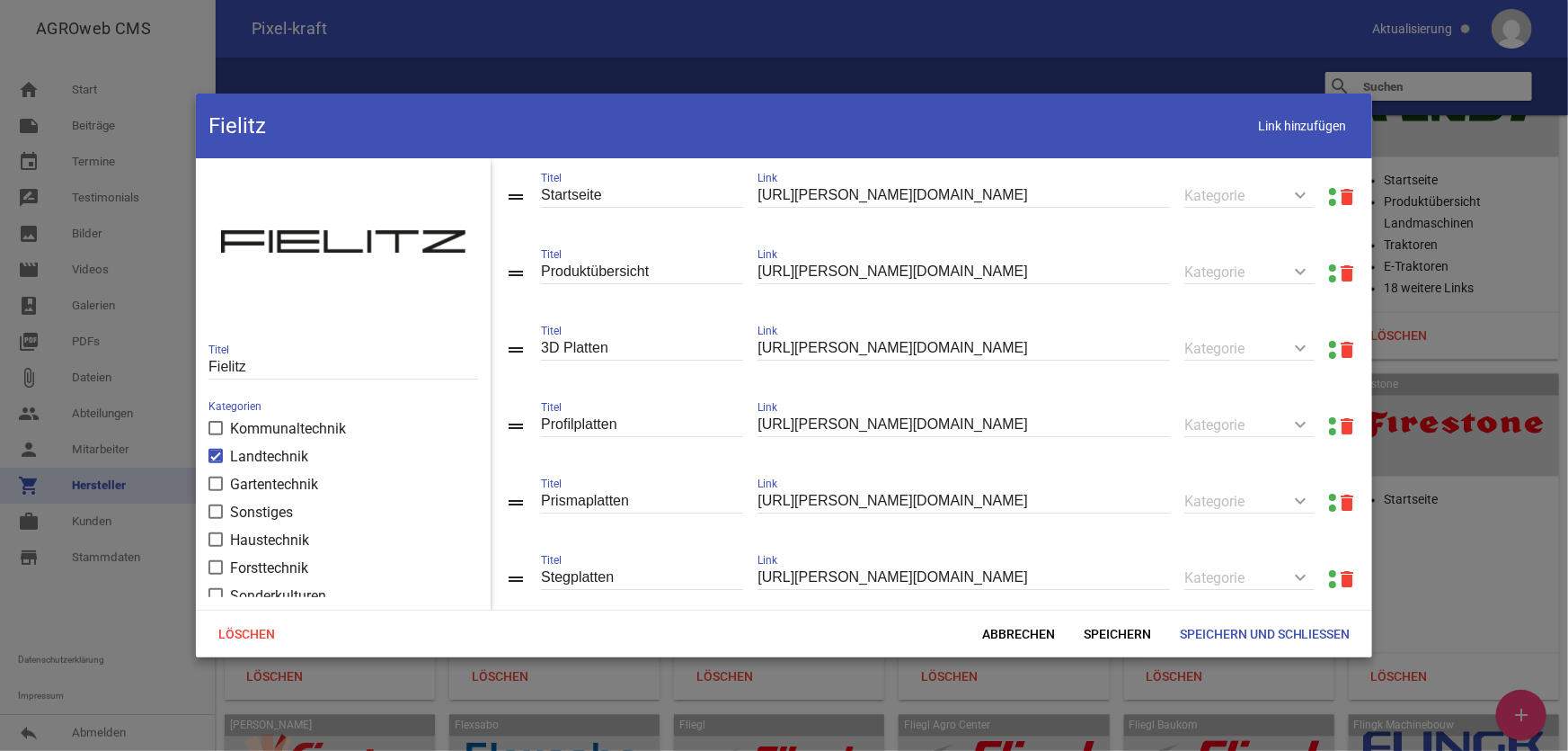
click at [1330, 267] on link at bounding box center [1333, 267] width 7 height 7
click at [1021, 621] on span "Abbrechen" at bounding box center [1018, 634] width 101 height 33
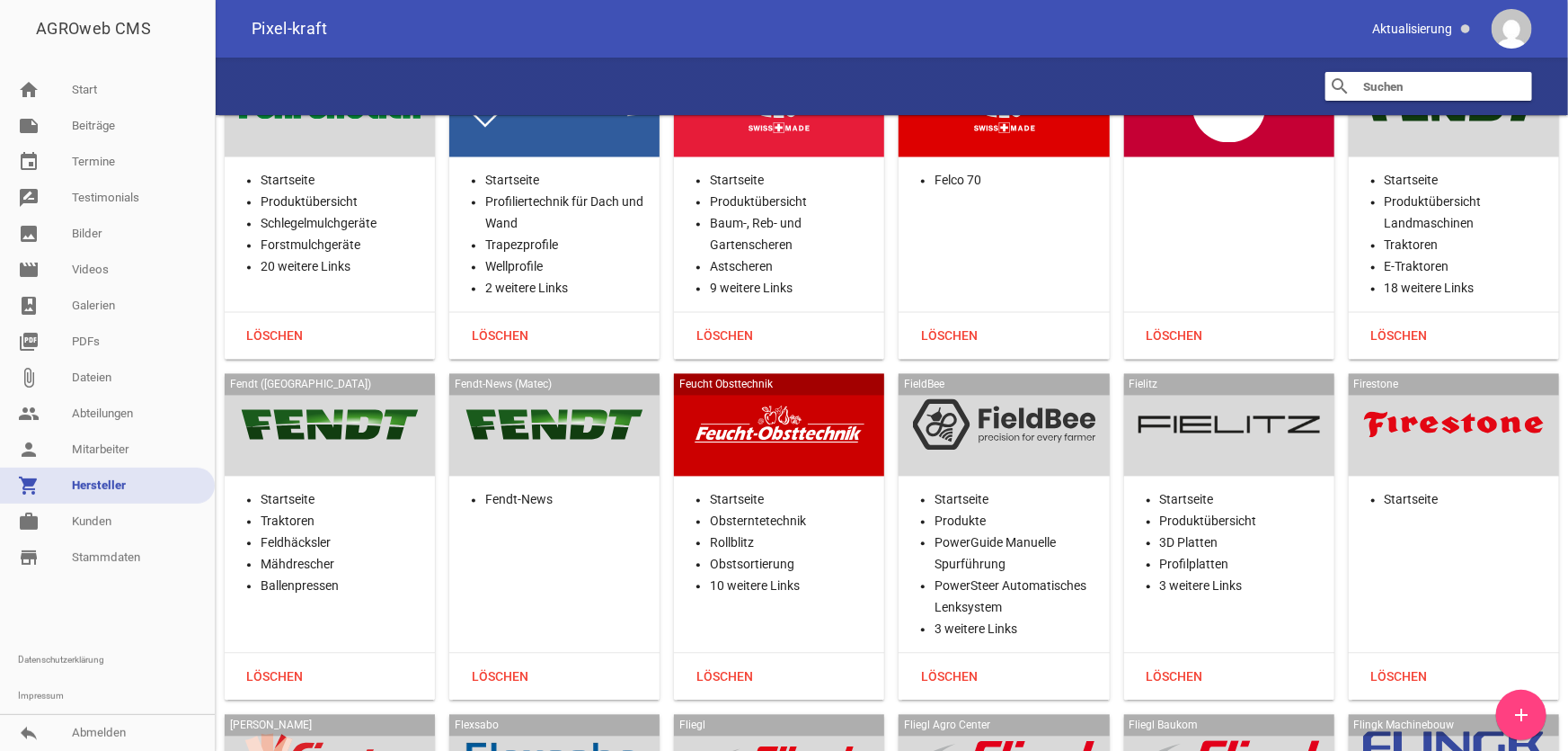
click at [1410, 423] on div at bounding box center [1454, 425] width 181 height 73
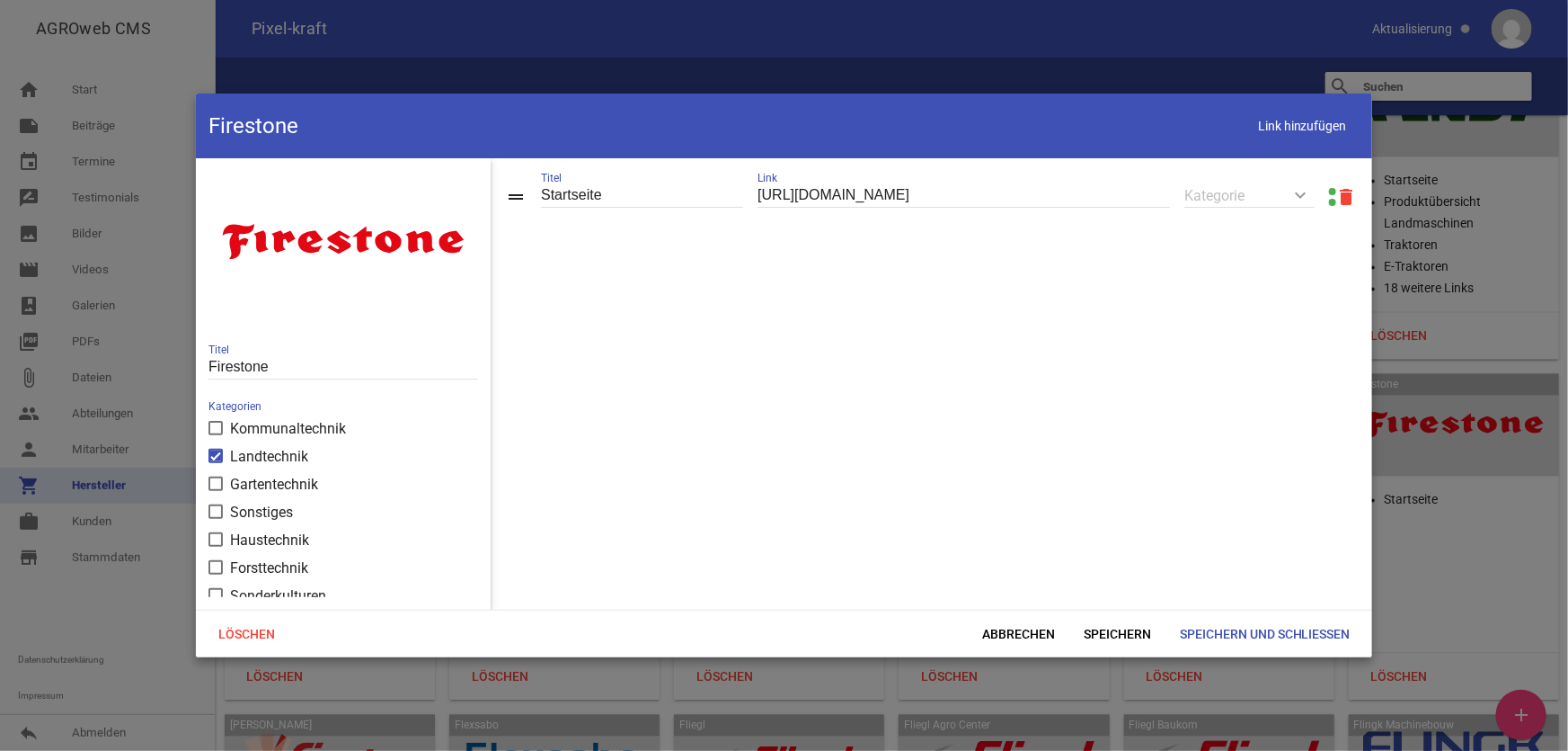
click at [1330, 190] on link at bounding box center [1333, 191] width 7 height 7
click at [998, 622] on span "Abbrechen" at bounding box center [1018, 634] width 101 height 33
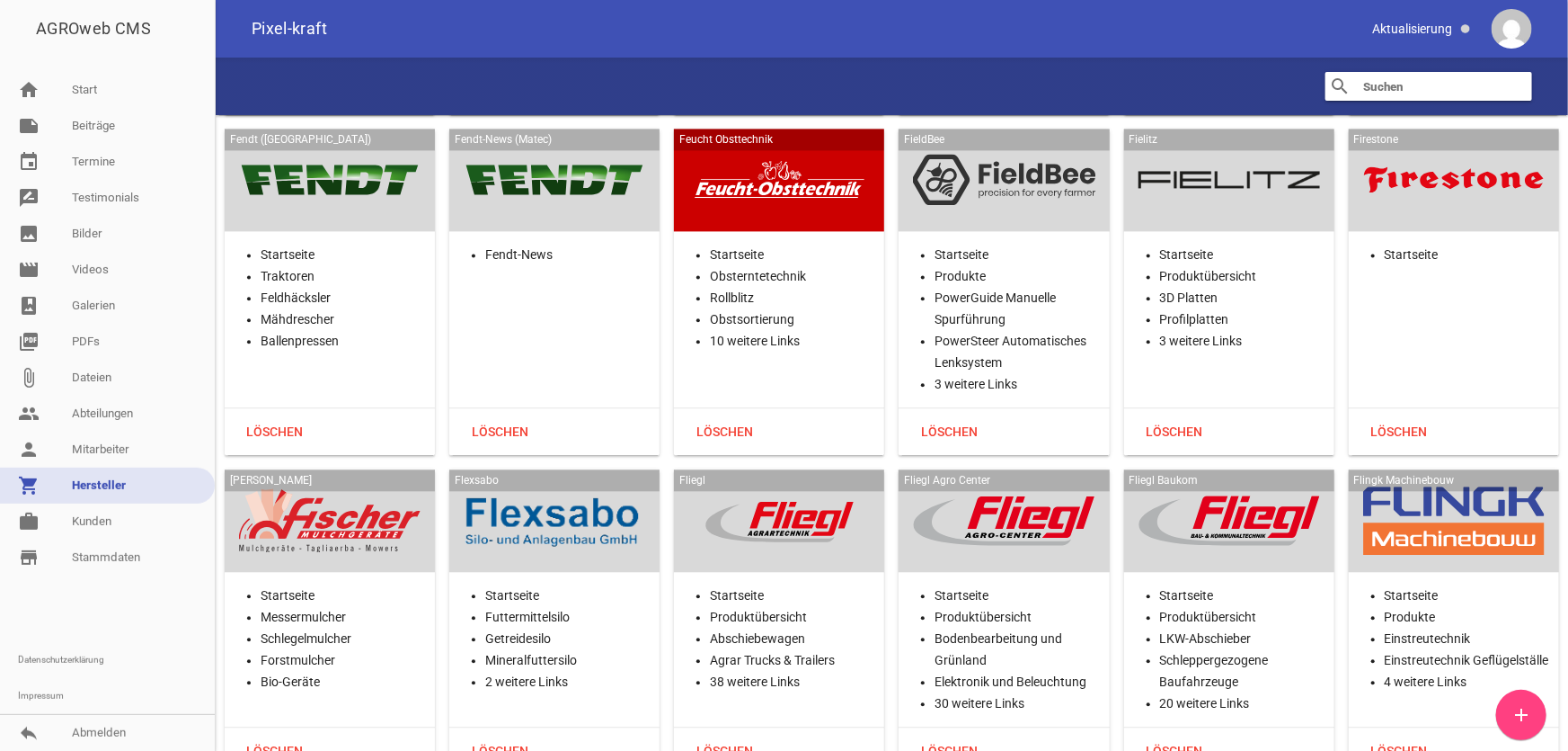
scroll to position [12505, 0]
